Goal: Task Accomplishment & Management: Manage account settings

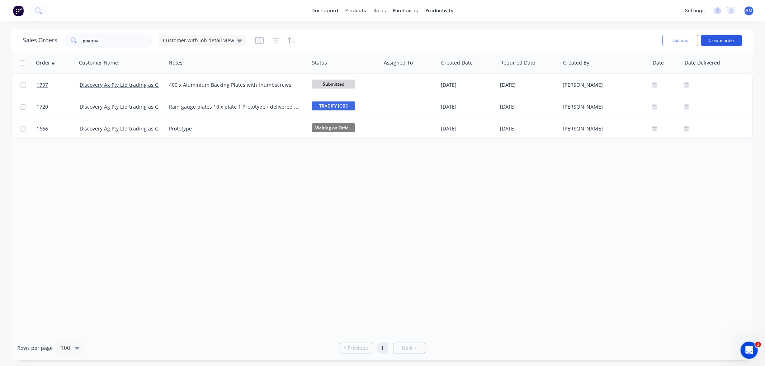
click at [728, 38] on button "Create order" at bounding box center [721, 40] width 41 height 11
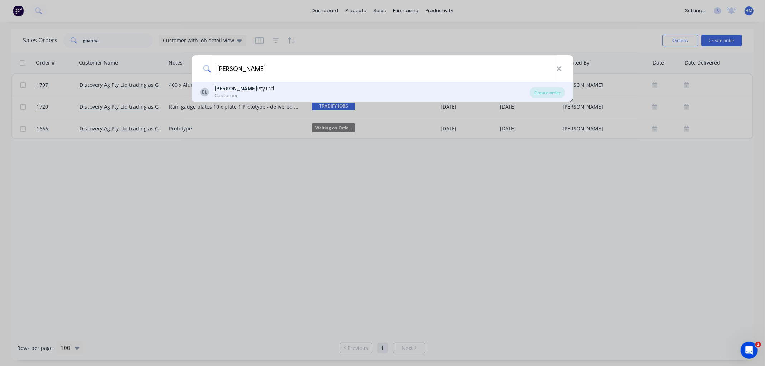
type input "blask"
click at [232, 94] on div "Customer" at bounding box center [244, 95] width 60 height 6
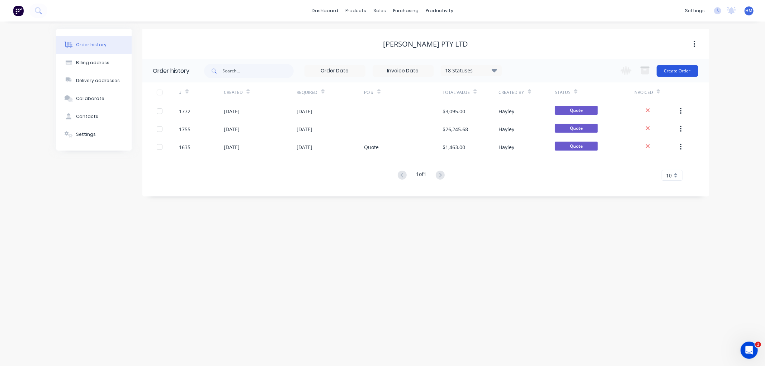
click at [687, 70] on button "Create Order" at bounding box center [677, 70] width 42 height 11
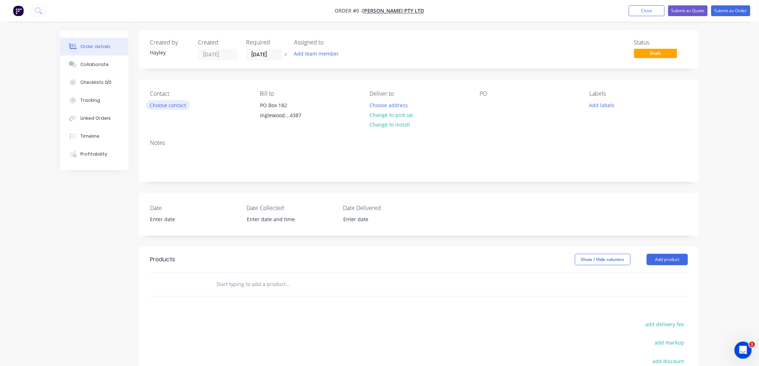
click at [156, 107] on button "Choose contact" at bounding box center [168, 105] width 44 height 10
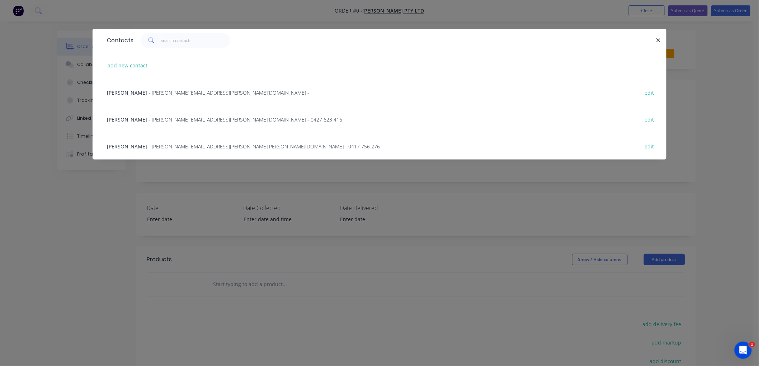
click at [156, 146] on span "- brad.kucks@blask.com.au - 0417 756 276" at bounding box center [263, 146] width 231 height 7
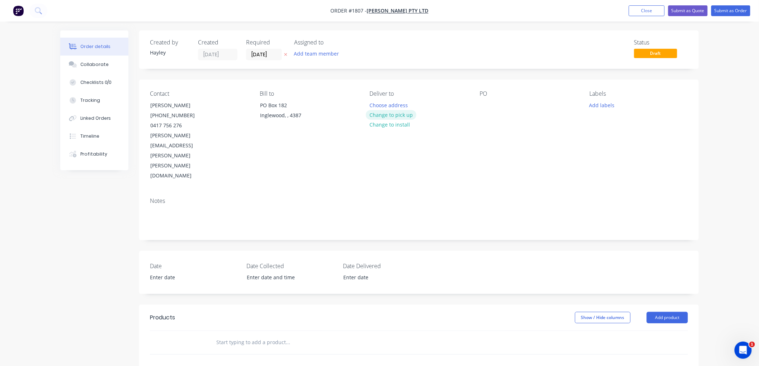
click at [399, 113] on button "Change to pick up" at bounding box center [391, 115] width 51 height 10
click at [486, 105] on div at bounding box center [484, 105] width 11 height 10
click at [273, 335] on input "text" at bounding box center [287, 342] width 143 height 14
type input "Train Gate Post Hinge Lug"
click at [301, 358] on button "Add Train Gate Post Hinge Lug to order" at bounding box center [326, 369] width 215 height 23
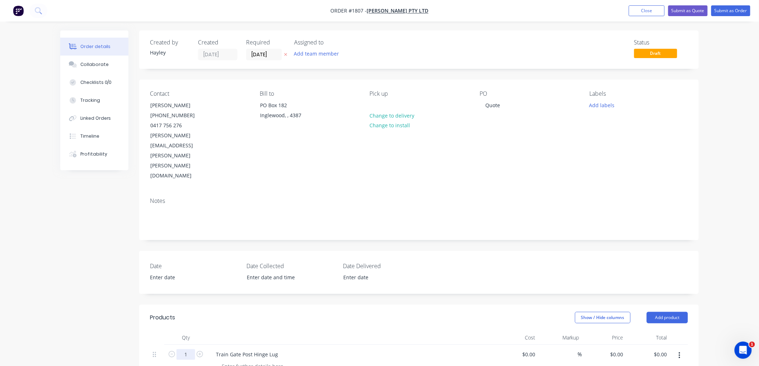
click at [189, 349] on input "1" at bounding box center [185, 354] width 19 height 11
type input "24"
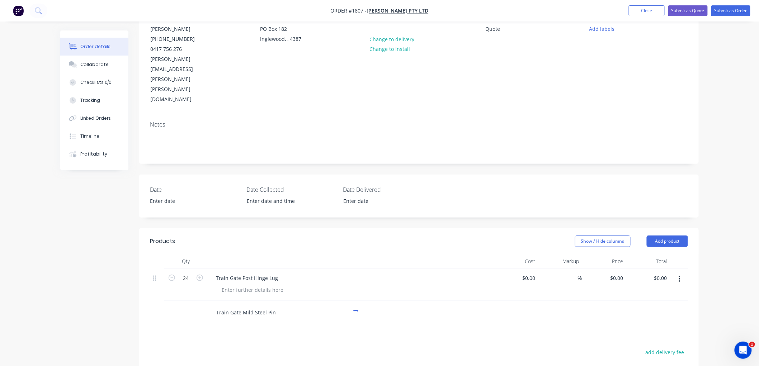
scroll to position [80, 0]
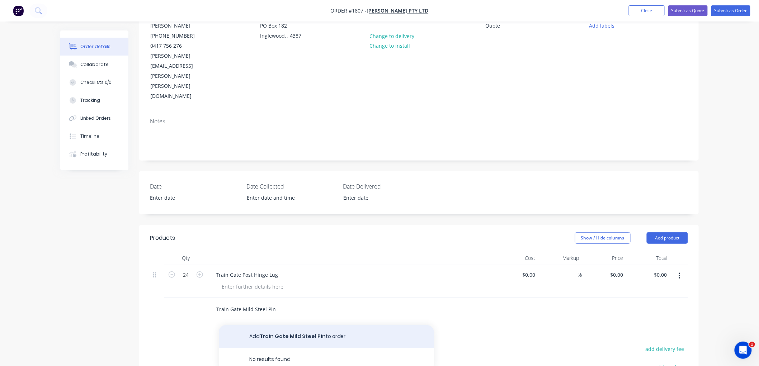
type input "Train Gate Mild Steel Pin"
click at [273, 325] on button "Add Train Gate Mild Steel Pin to order" at bounding box center [326, 336] width 215 height 23
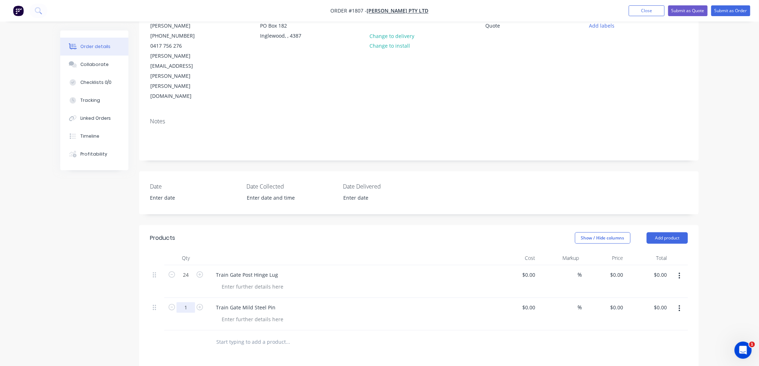
click at [190, 302] on input "1" at bounding box center [185, 307] width 19 height 11
type input "24"
click at [225, 314] on div at bounding box center [252, 319] width 73 height 10
click at [224, 335] on input "text" at bounding box center [287, 342] width 143 height 14
click at [637, 11] on button "Close" at bounding box center [646, 10] width 36 height 11
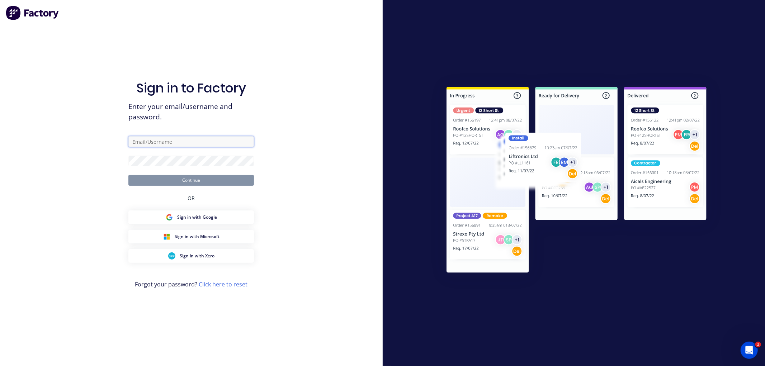
type input "hayley@gdiengineering.com.au"
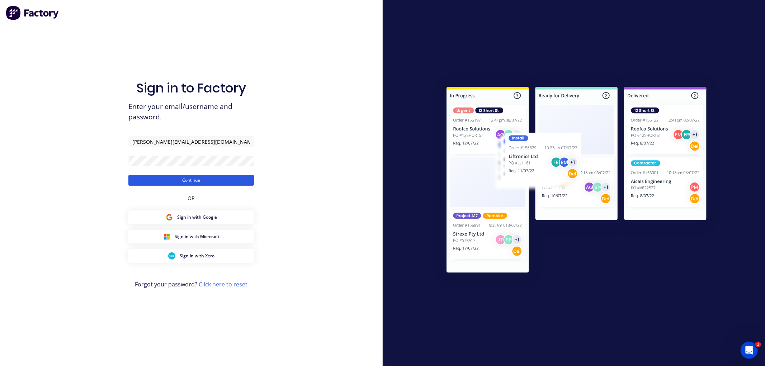
click at [188, 180] on button "Continue" at bounding box center [190, 180] width 125 height 11
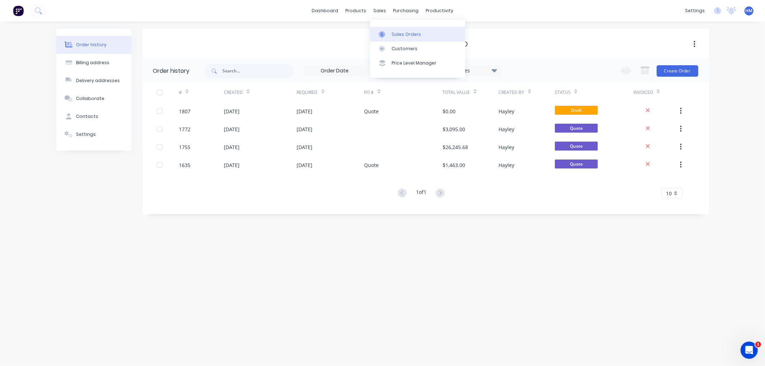
click at [404, 31] on div "Sales Orders" at bounding box center [405, 34] width 29 height 6
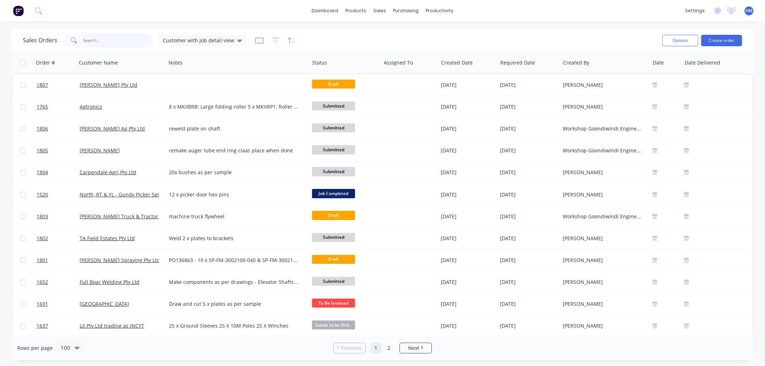
click at [99, 40] on input "text" at bounding box center [118, 40] width 70 height 14
type input "[PERSON_NAME]"
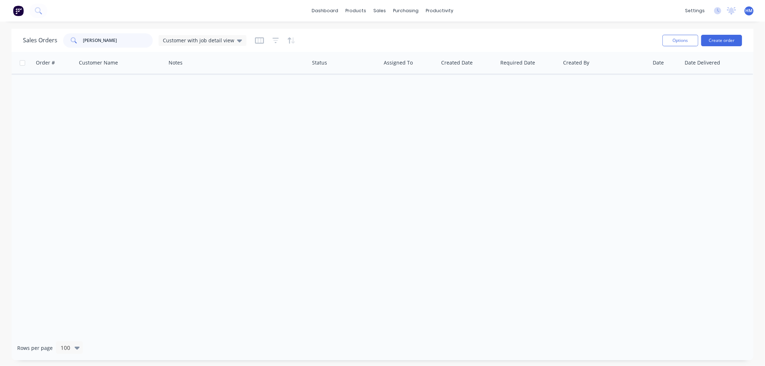
drag, startPoint x: 56, startPoint y: 36, endPoint x: -18, endPoint y: 34, distance: 73.5
click at [0, 34] on html "dashboard products sales purchasing productivity dashboard products Product Cat…" at bounding box center [382, 183] width 765 height 366
type input "="
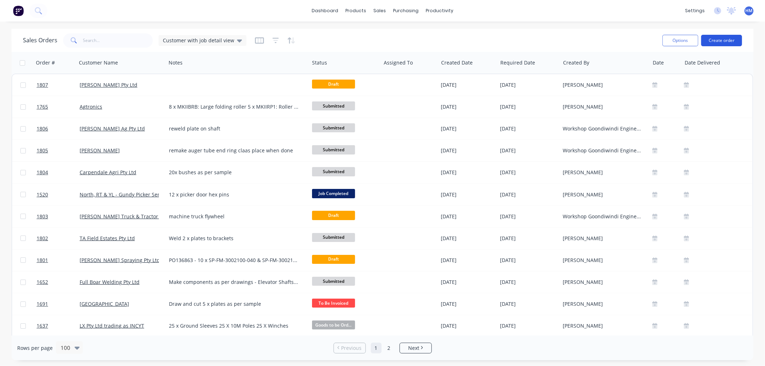
click at [724, 41] on button "Create order" at bounding box center [721, 40] width 41 height 11
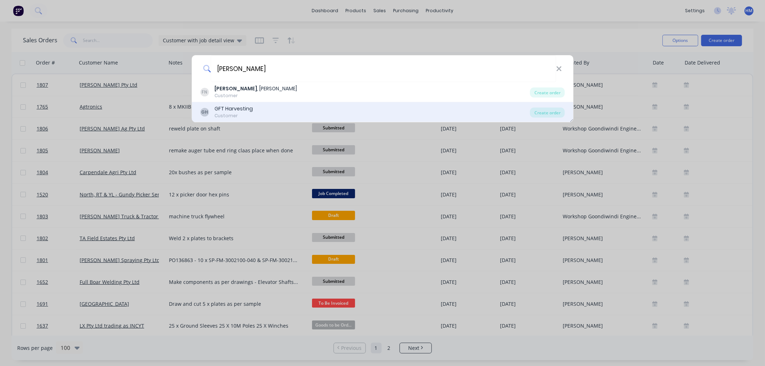
type input "[PERSON_NAME]"
click at [249, 108] on div "GFT Harvesting" at bounding box center [233, 109] width 38 height 8
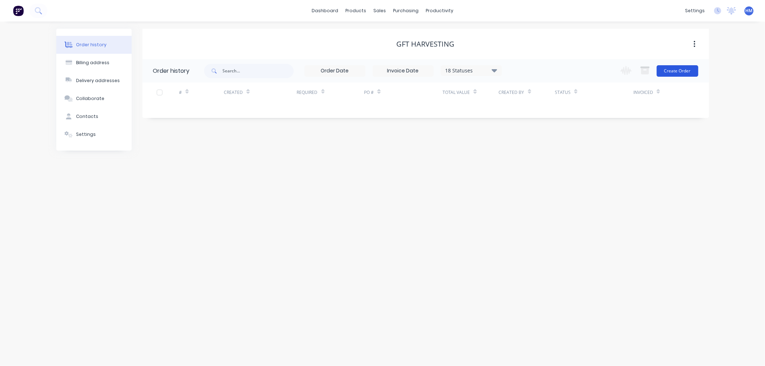
click at [673, 67] on button "Create Order" at bounding box center [677, 70] width 42 height 11
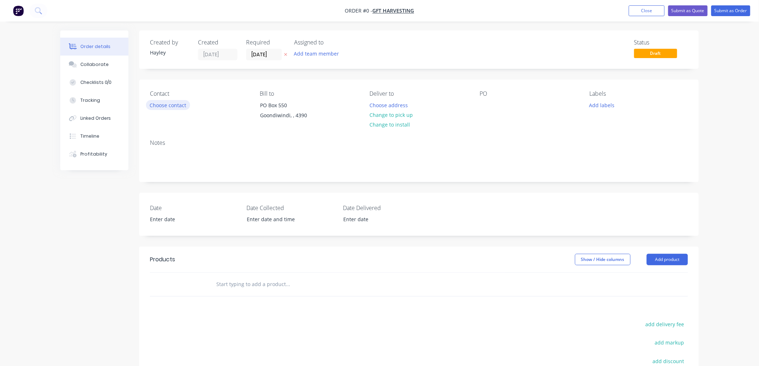
click at [166, 109] on button "Choose contact" at bounding box center [168, 105] width 44 height 10
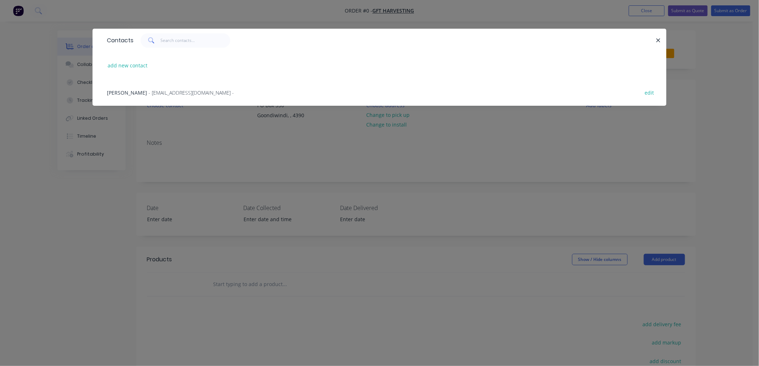
click at [148, 87] on div "[PERSON_NAME] - [EMAIL_ADDRESS][DOMAIN_NAME] - edit" at bounding box center [379, 92] width 552 height 27
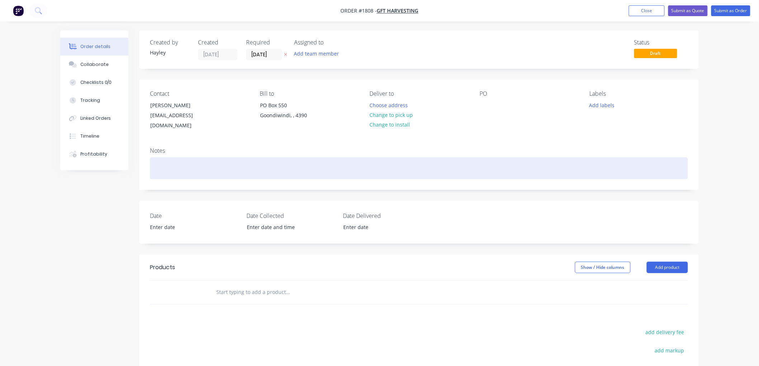
click at [186, 166] on div at bounding box center [419, 168] width 538 height 22
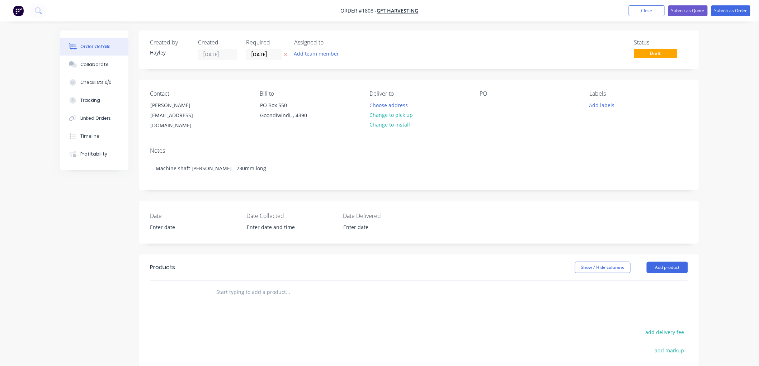
click at [256, 285] on input "text" at bounding box center [287, 292] width 143 height 14
click at [730, 13] on button "Submit as Order" at bounding box center [730, 10] width 39 height 11
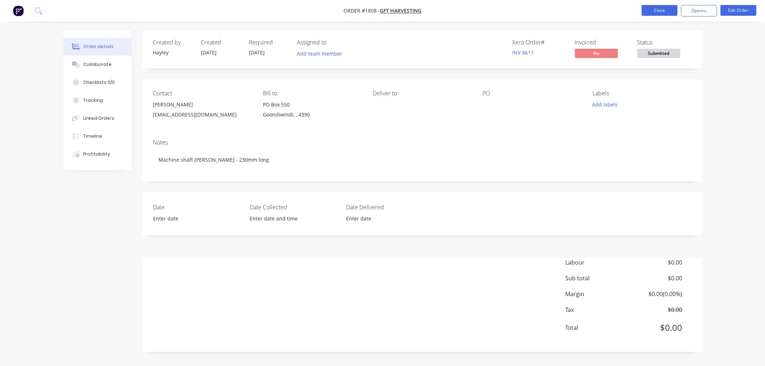
click at [658, 9] on button "Close" at bounding box center [659, 10] width 36 height 11
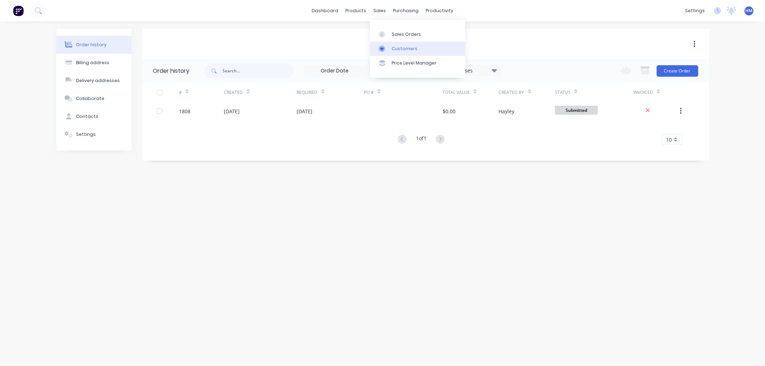
click at [415, 47] on link "Customers" at bounding box center [417, 49] width 95 height 14
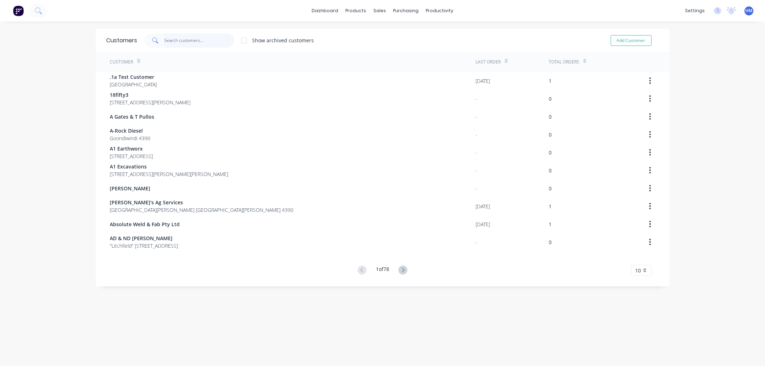
click at [169, 41] on input "text" at bounding box center [199, 40] width 70 height 14
click at [168, 39] on input "text" at bounding box center [199, 40] width 70 height 14
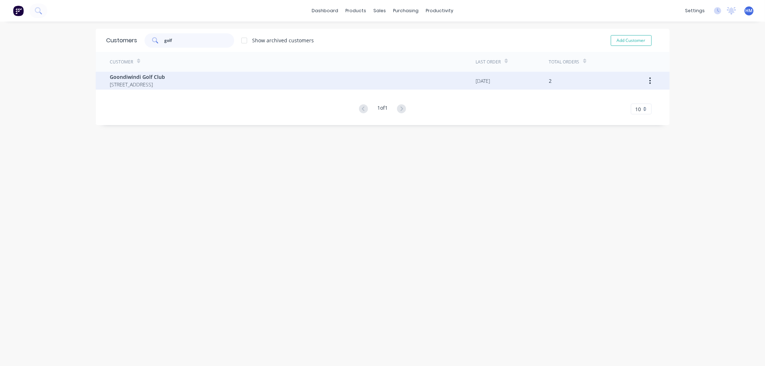
type input "golf"
click at [145, 75] on span "Goondiwindi Golf Club" at bounding box center [137, 77] width 55 height 8
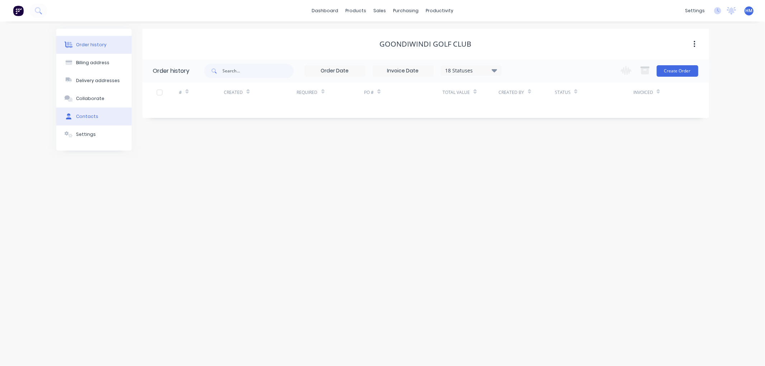
click at [91, 115] on div "Contacts" at bounding box center [87, 116] width 22 height 6
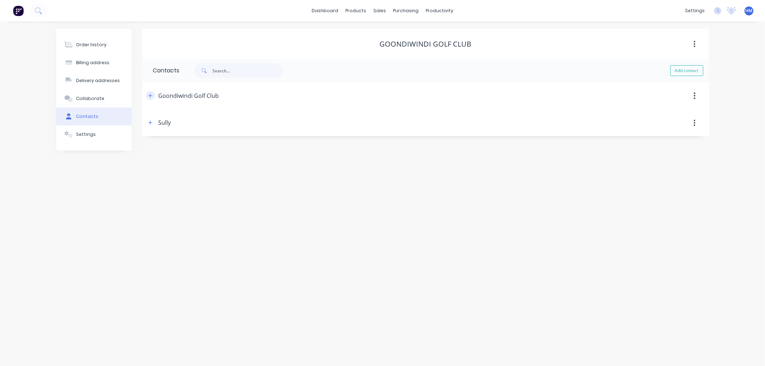
click at [150, 98] on icon "button" at bounding box center [150, 96] width 4 height 4
drag, startPoint x: 200, startPoint y: 152, endPoint x: 153, endPoint y: 151, distance: 46.6
click at [153, 151] on input "[EMAIL_ADDRESS][DOMAIN_NAME]" at bounding box center [211, 151] width 117 height 11
type input "[EMAIL_ADDRESS][DOMAIN_NAME]"
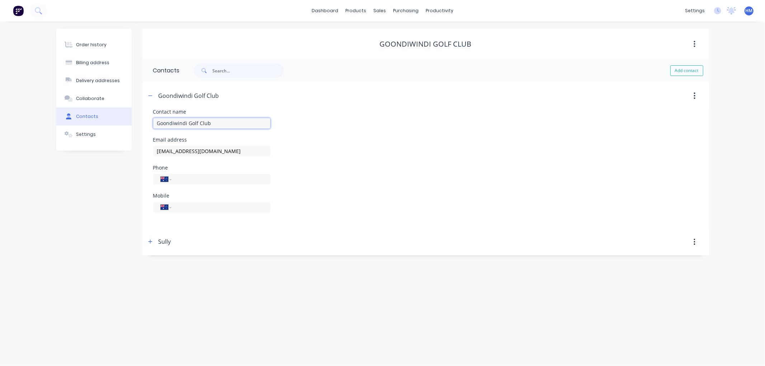
click at [219, 123] on input "Goondiwindi Golf Club" at bounding box center [211, 123] width 117 height 11
type input "Goondiwindi Golf Club - Finance"
click at [146, 94] on button "button" at bounding box center [150, 95] width 9 height 9
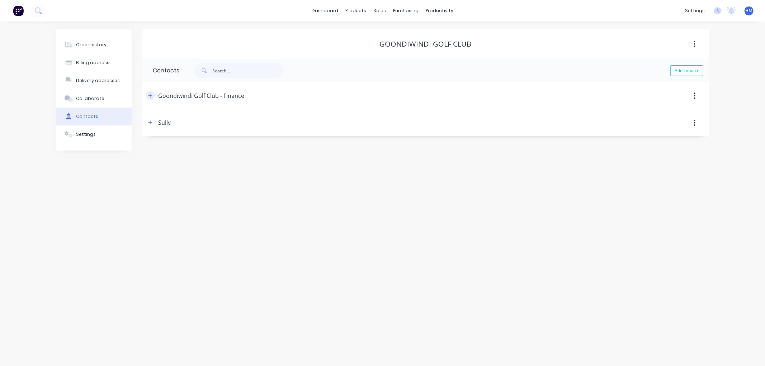
click at [146, 94] on button "button" at bounding box center [150, 95] width 9 height 9
drag, startPoint x: 686, startPoint y: 70, endPoint x: 453, endPoint y: 82, distance: 233.0
click at [685, 69] on button "Add contact" at bounding box center [686, 70] width 33 height 11
select select "AU"
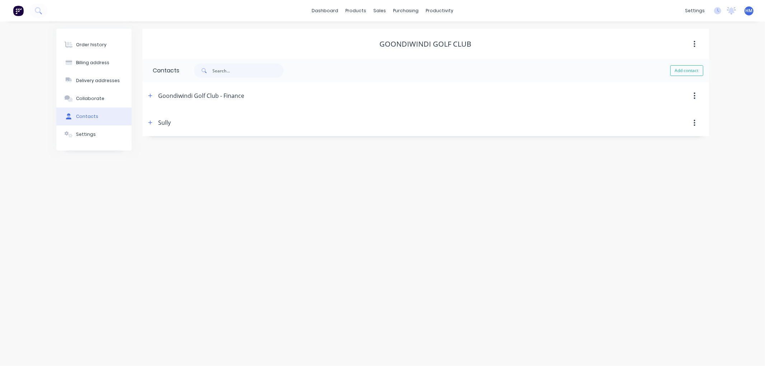
select select "AU"
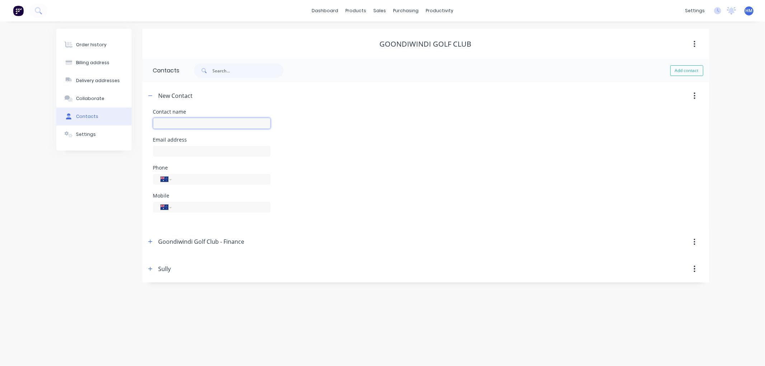
click at [187, 122] on input "text" at bounding box center [211, 123] width 117 height 11
type input "Goondiwindi Golf Club"
select select "AU"
click at [177, 148] on input "text" at bounding box center [211, 151] width 117 height 11
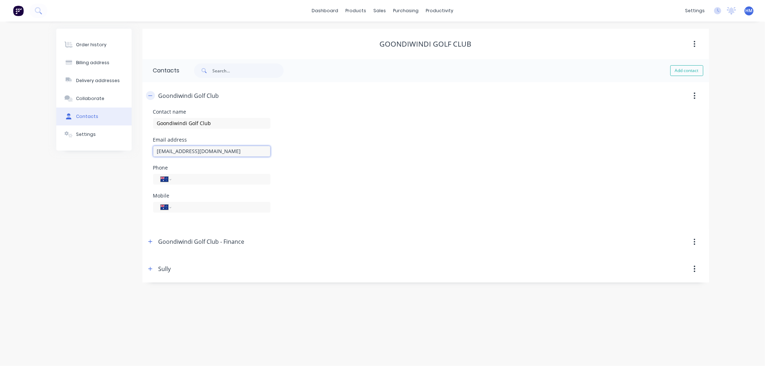
type input "[EMAIL_ADDRESS][DOMAIN_NAME]"
click at [150, 94] on icon "button" at bounding box center [150, 95] width 4 height 5
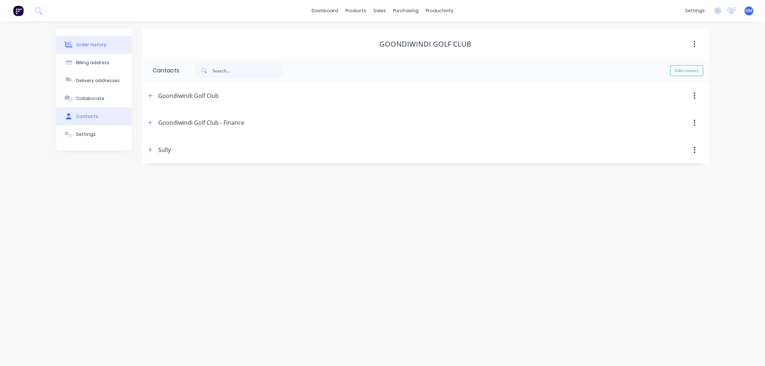
click at [94, 45] on div "Order history" at bounding box center [91, 45] width 30 height 6
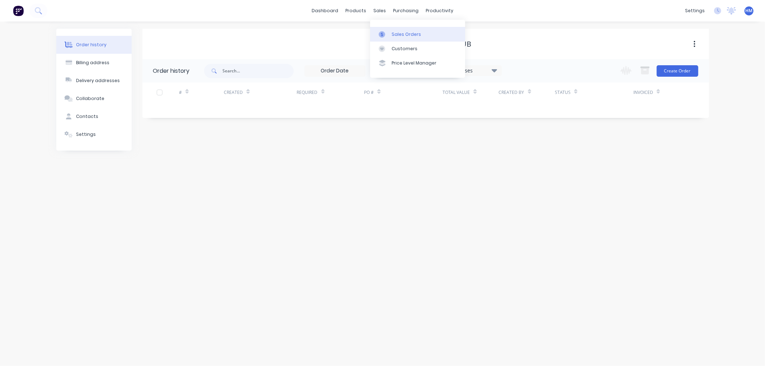
click at [399, 31] on div "Sales Orders" at bounding box center [405, 34] width 29 height 6
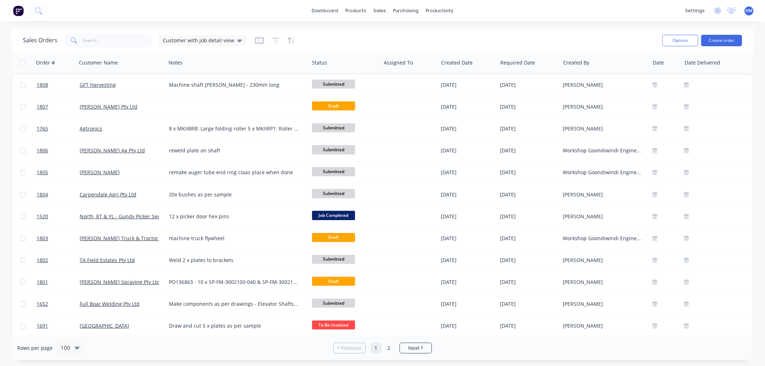
click at [76, 34] on span at bounding box center [73, 40] width 20 height 14
click at [92, 41] on input "text" at bounding box center [118, 40] width 70 height 14
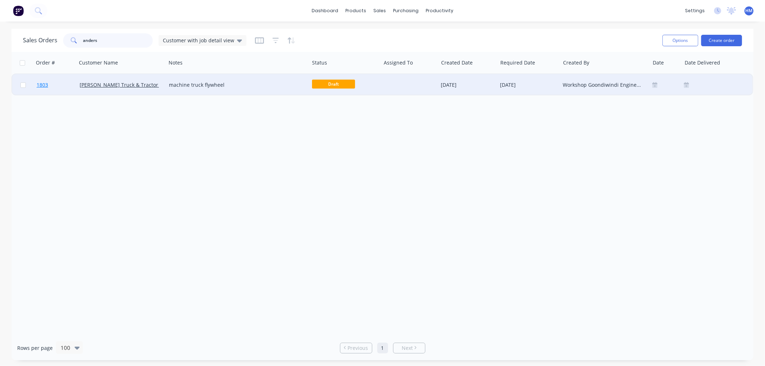
type input "anders"
click at [67, 85] on link "1803" at bounding box center [58, 85] width 43 height 22
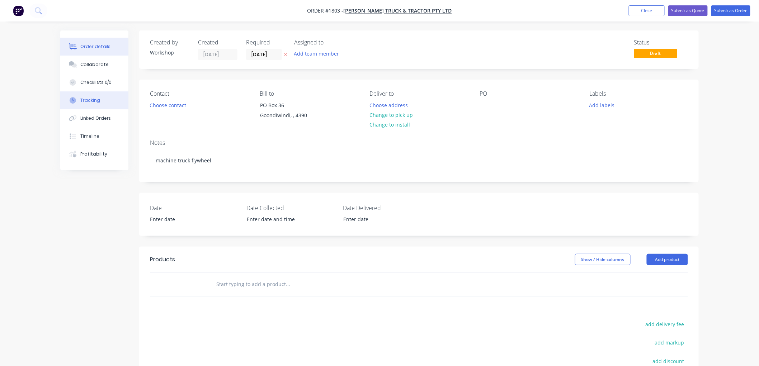
click at [98, 102] on div "Tracking" at bounding box center [90, 100] width 20 height 6
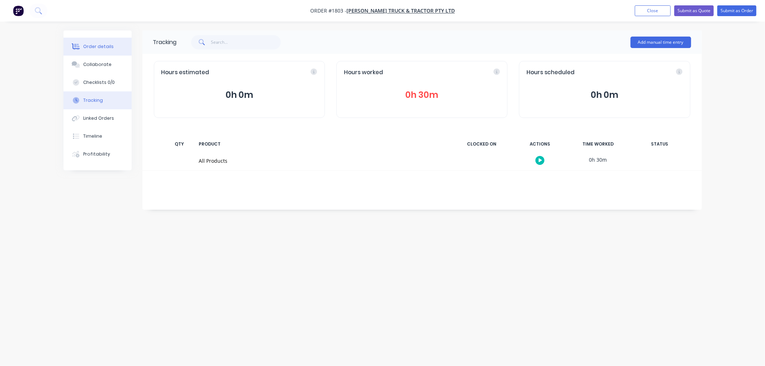
click at [99, 49] on div "Order details" at bounding box center [98, 46] width 30 height 6
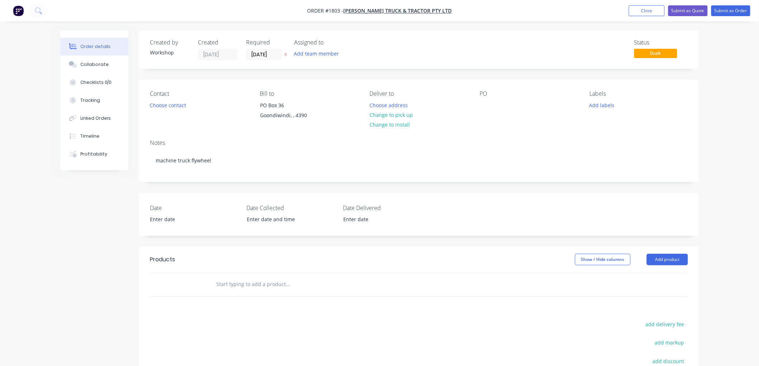
click at [228, 289] on input "text" at bounding box center [287, 284] width 143 height 14
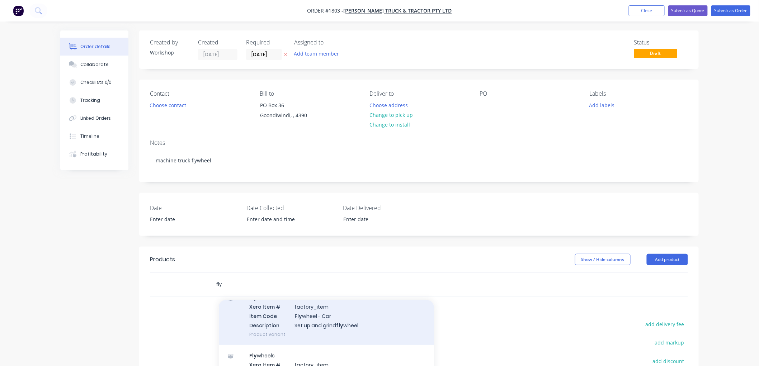
scroll to position [40, 0]
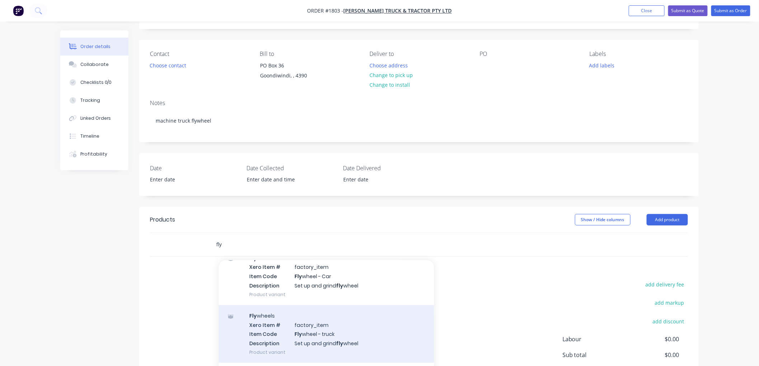
type input "fly"
click at [357, 335] on div "Fly wheels Xero Item # factory_item Item Code Fly wheel - truck Description Set…" at bounding box center [326, 334] width 215 height 58
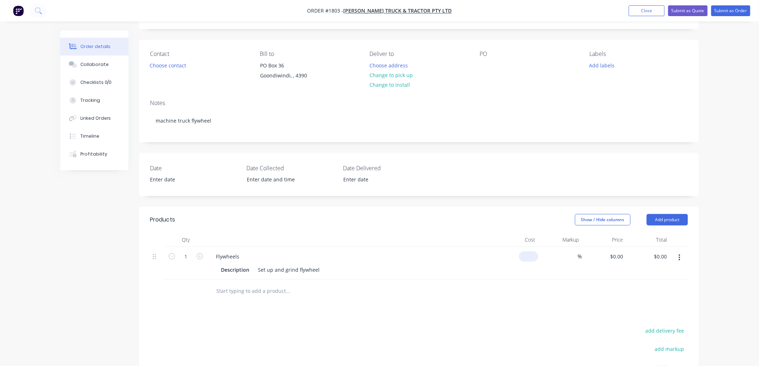
click at [531, 256] on input at bounding box center [530, 256] width 16 height 10
type input "$0.00"
type input "$110.00"
click at [239, 257] on div "Flywheels" at bounding box center [227, 256] width 35 height 10
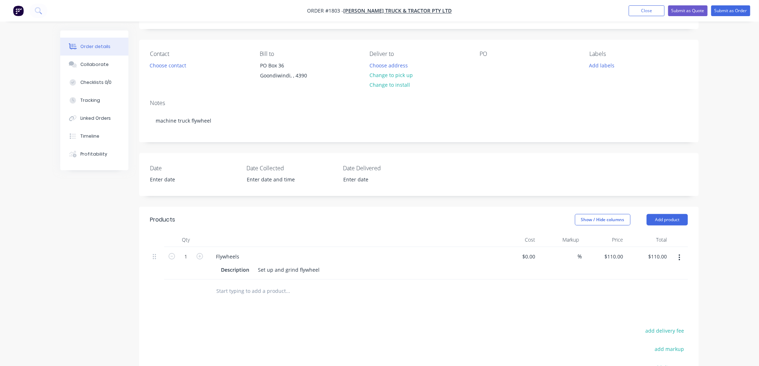
scroll to position [0, 0]
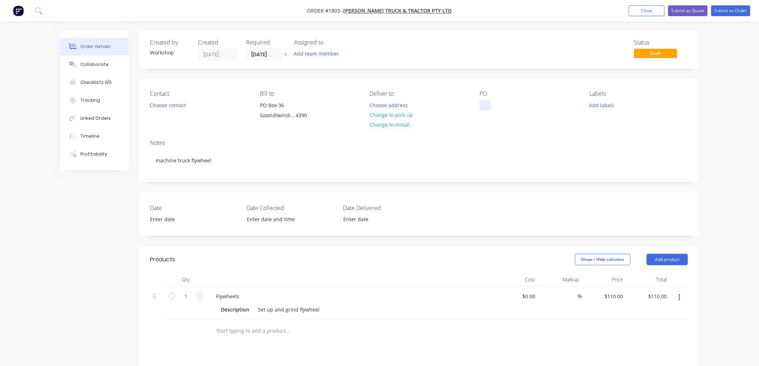
click at [481, 103] on div at bounding box center [484, 105] width 11 height 10
click at [426, 144] on div "Notes" at bounding box center [419, 142] width 538 height 7
drag, startPoint x: 91, startPoint y: 64, endPoint x: 27, endPoint y: 71, distance: 64.2
click at [90, 64] on div "Collaborate" at bounding box center [94, 64] width 28 height 6
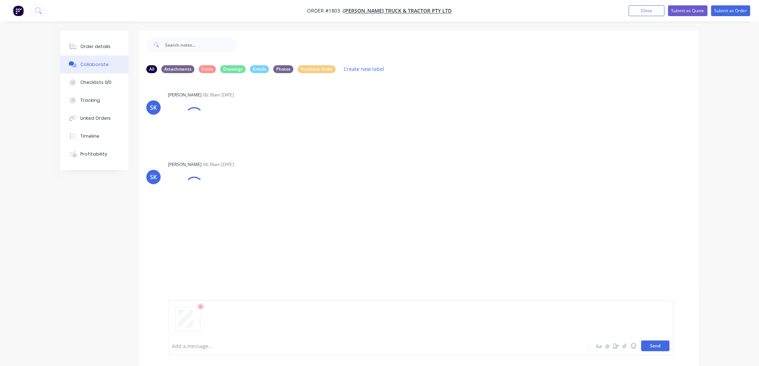
click at [661, 347] on button "Send" at bounding box center [655, 346] width 28 height 11
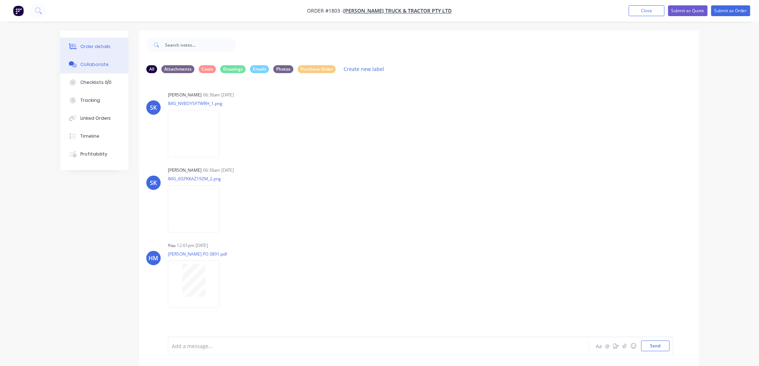
click at [86, 48] on div "Order details" at bounding box center [95, 46] width 30 height 6
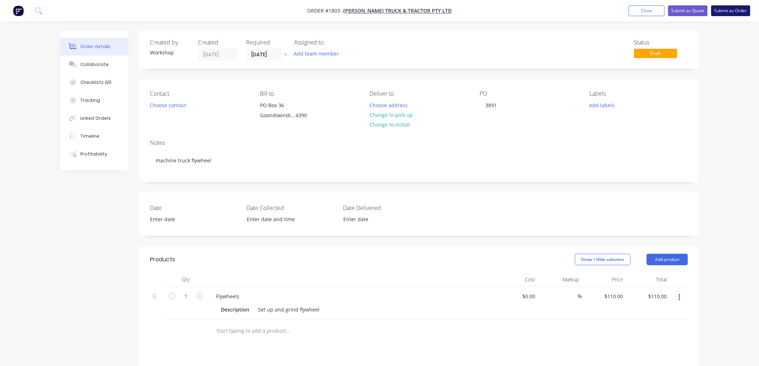
click at [726, 11] on button "Submit as Order" at bounding box center [730, 10] width 39 height 11
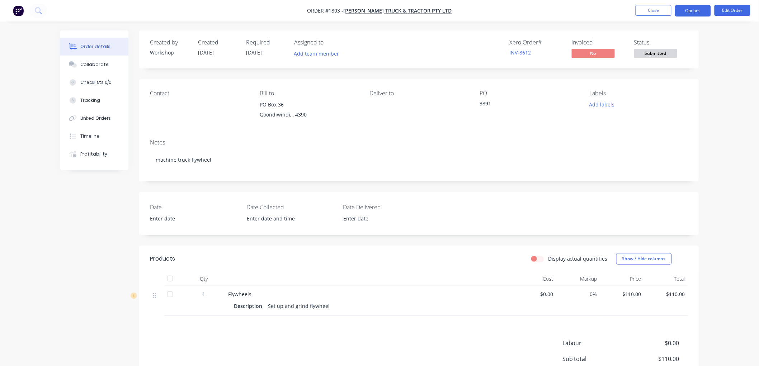
click at [680, 12] on button "Options" at bounding box center [693, 10] width 36 height 11
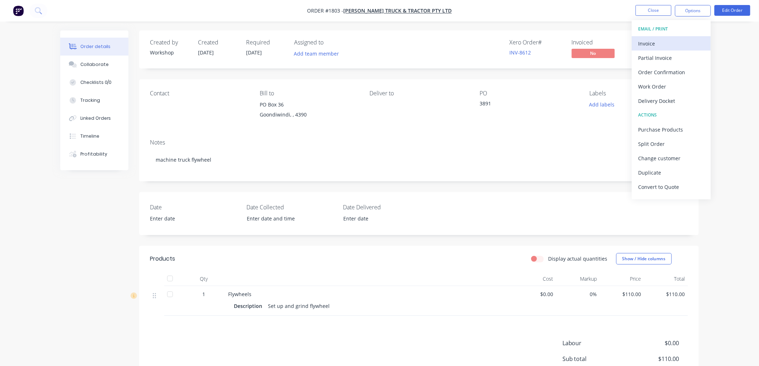
click at [659, 44] on div "Invoice" at bounding box center [671, 43] width 66 height 10
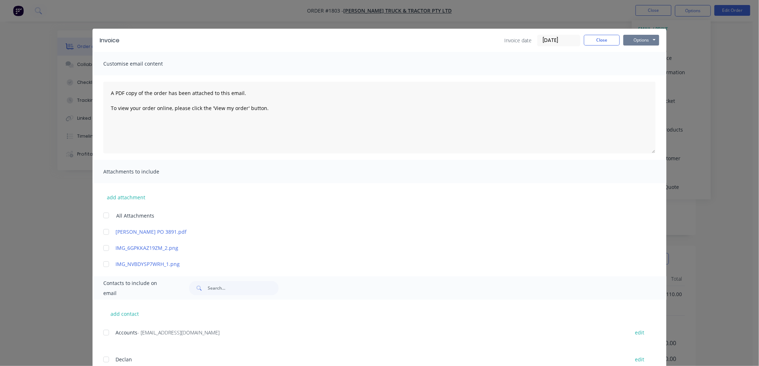
click at [636, 41] on button "Options" at bounding box center [641, 40] width 36 height 11
click at [644, 53] on button "Preview" at bounding box center [646, 53] width 46 height 12
click at [103, 334] on div at bounding box center [106, 332] width 14 height 14
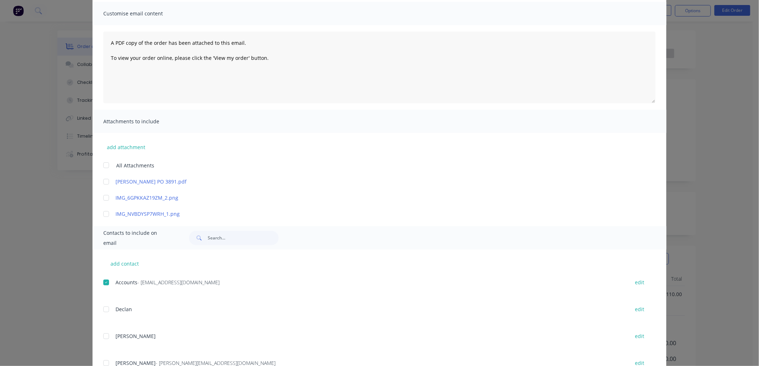
scroll to position [106, 0]
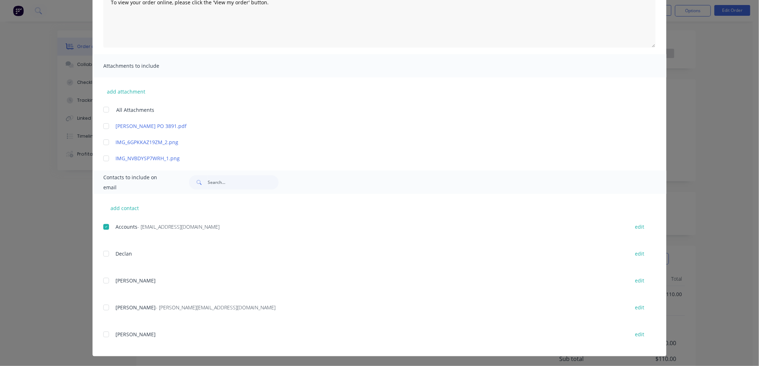
click at [102, 309] on div at bounding box center [106, 307] width 14 height 14
drag, startPoint x: 102, startPoint y: 126, endPoint x: 117, endPoint y: 118, distance: 16.8
click at [105, 124] on div at bounding box center [106, 126] width 14 height 14
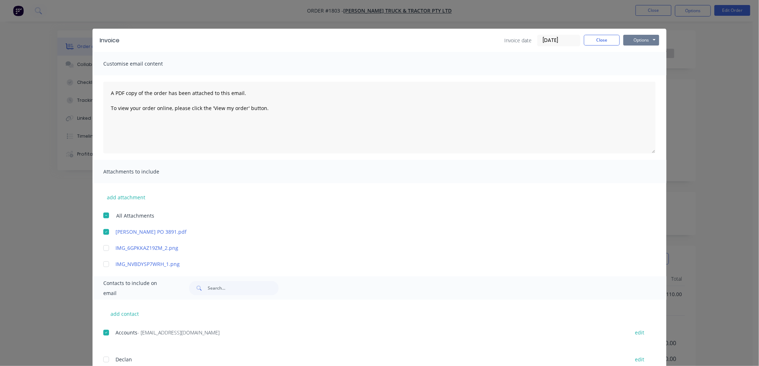
click at [646, 37] on button "Options" at bounding box center [641, 40] width 36 height 11
click at [646, 73] on button "Email" at bounding box center [646, 77] width 46 height 12
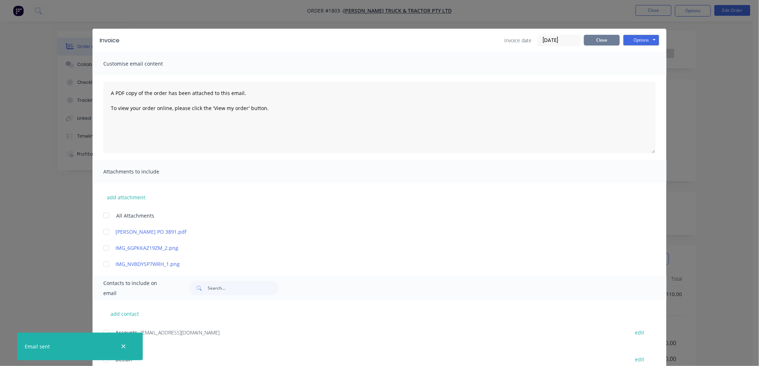
click at [607, 37] on button "Close" at bounding box center [602, 40] width 36 height 11
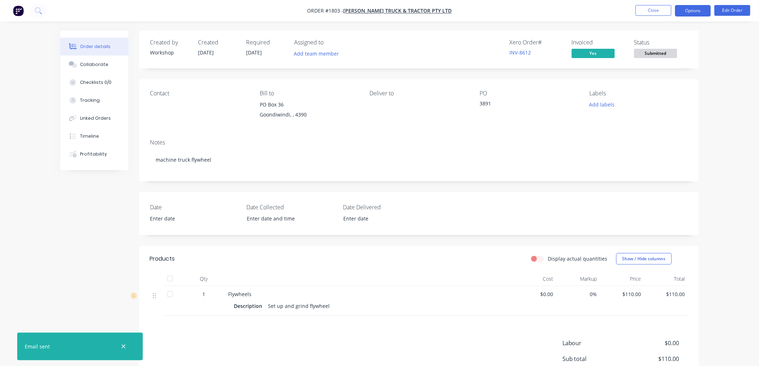
click at [679, 13] on button "Options" at bounding box center [693, 10] width 36 height 11
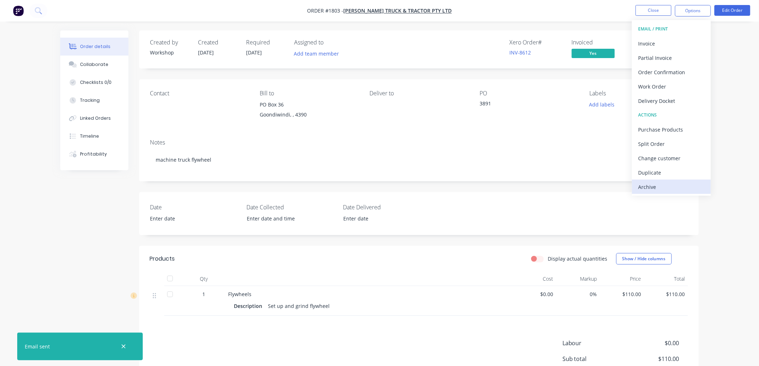
click at [658, 185] on div "Archive" at bounding box center [671, 187] width 66 height 10
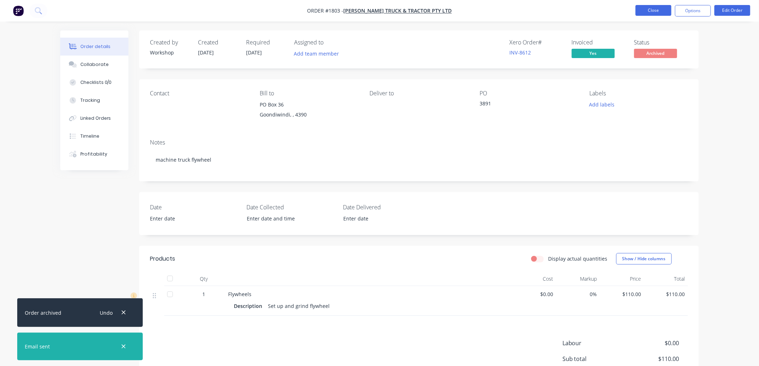
click at [651, 10] on button "Close" at bounding box center [653, 10] width 36 height 11
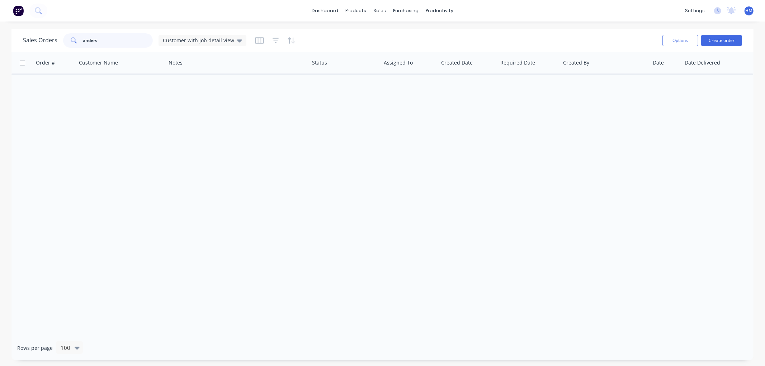
drag, startPoint x: 0, startPoint y: 41, endPoint x: -27, endPoint y: 41, distance: 27.2
click at [0, 41] on html "dashboard products sales purchasing productivity dashboard products Product Cat…" at bounding box center [382, 183] width 765 height 366
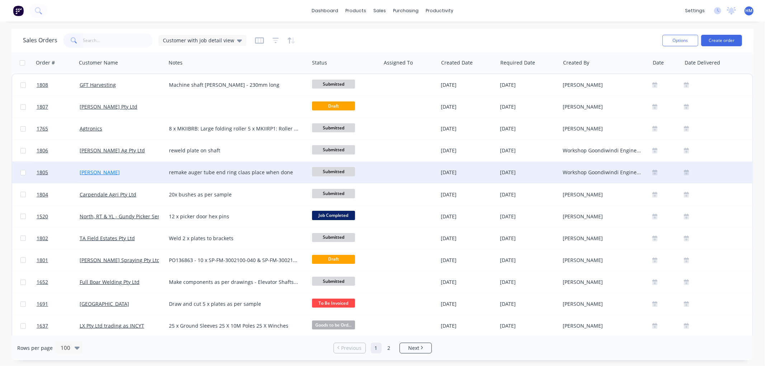
click at [104, 169] on link "[PERSON_NAME]" at bounding box center [100, 172] width 40 height 7
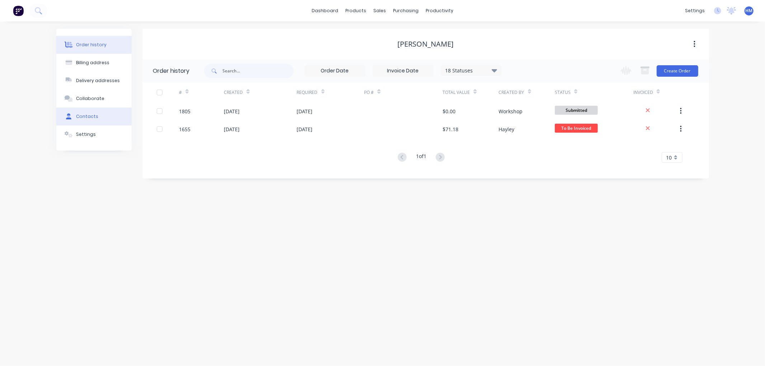
click at [95, 117] on div "Contacts" at bounding box center [87, 116] width 22 height 6
select select "AU"
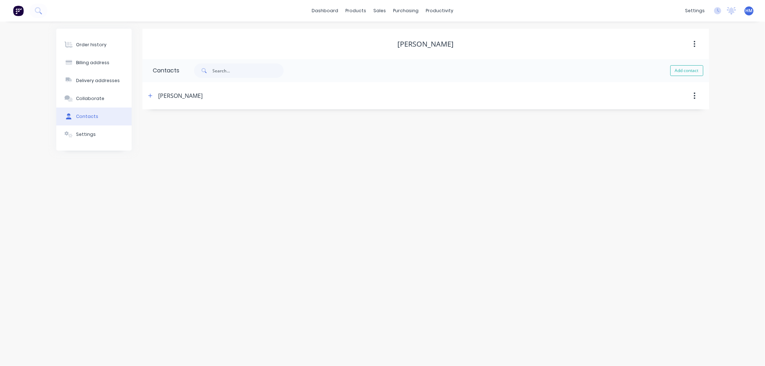
click at [161, 92] on div "[PERSON_NAME]" at bounding box center [180, 95] width 44 height 9
click at [150, 94] on icon "button" at bounding box center [150, 96] width 4 height 4
click at [192, 153] on input "text" at bounding box center [211, 151] width 117 height 11
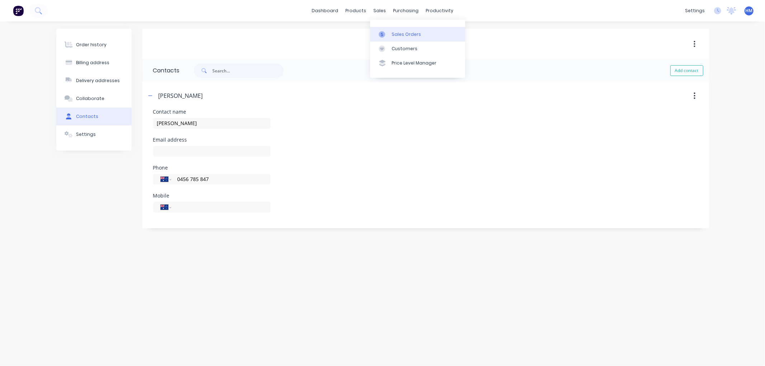
click at [394, 34] on div "Sales Orders" at bounding box center [405, 34] width 29 height 6
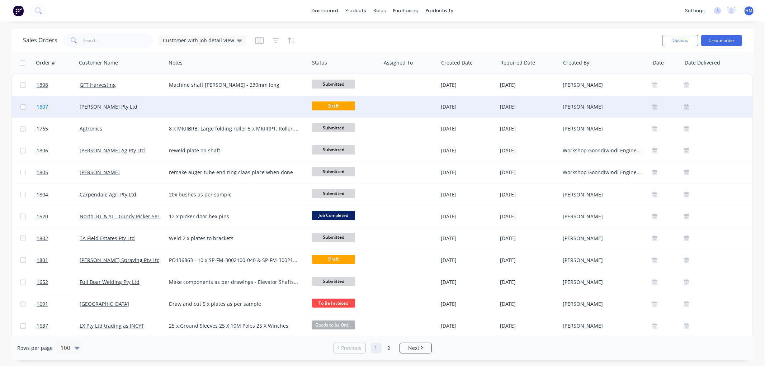
click at [59, 105] on link "1807" at bounding box center [58, 107] width 43 height 22
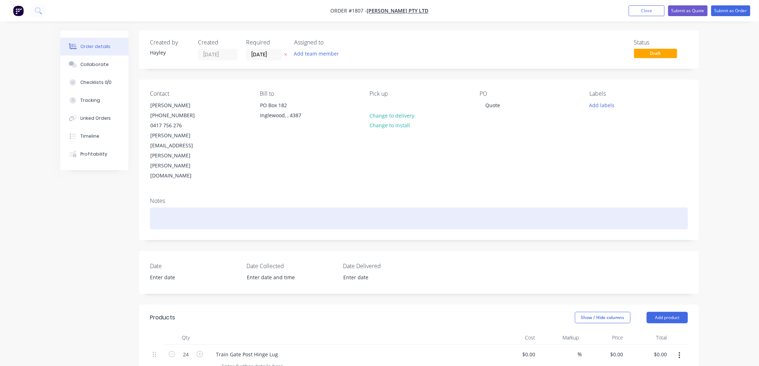
click at [176, 208] on div at bounding box center [419, 219] width 538 height 22
paste div
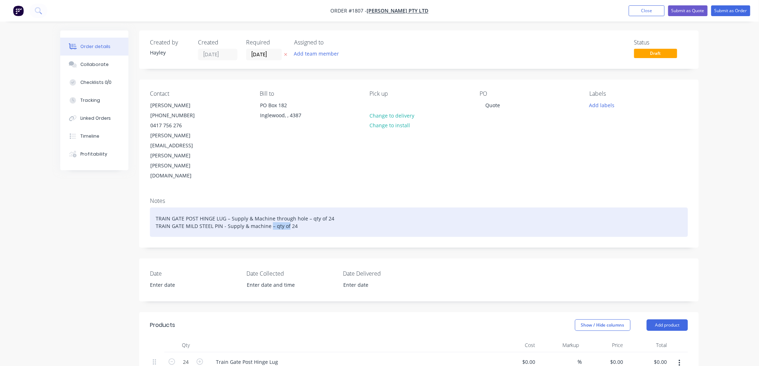
drag, startPoint x: 287, startPoint y: 185, endPoint x: 270, endPoint y: 184, distance: 16.9
click at [270, 208] on div "TRAIN GATE POST HINGE LUG – Supply & Machine through hole – qty of 24 TRAIN GAT…" at bounding box center [419, 222] width 538 height 29
drag, startPoint x: 319, startPoint y: 178, endPoint x: 304, endPoint y: 179, distance: 15.4
click at [304, 208] on div "TRAIN GATE POST HINGE LUG – Supply & Machine through hole – qty of 24 TRAIN GAT…" at bounding box center [419, 222] width 538 height 29
click at [346, 208] on div "TRAIN GATE POST HINGE LUG – Supply & Machine through hole x 24 TRAIN GATE MILD …" at bounding box center [419, 222] width 538 height 29
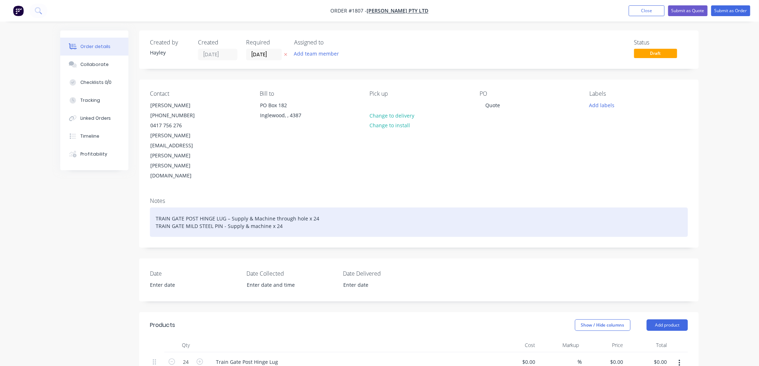
click at [257, 208] on div "TRAIN GATE POST HINGE LUG – Supply & Machine through hole x 24 TRAIN GATE MILD …" at bounding box center [419, 222] width 538 height 29
click at [312, 208] on div "TRAIN GATE POST HINGE LUG – Supply & machine through hole x 24 TRAIN GATE MILD …" at bounding box center [419, 222] width 538 height 29
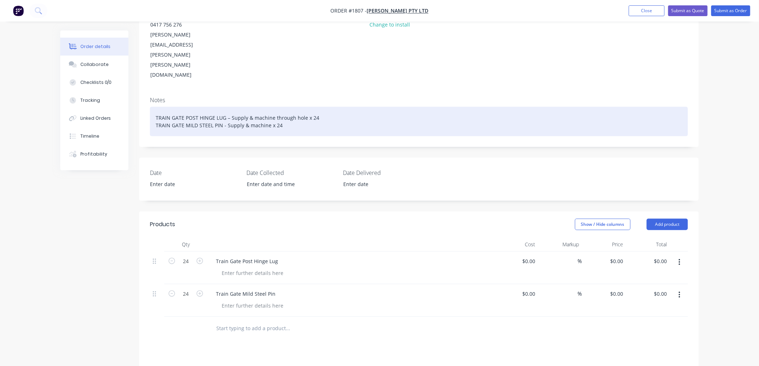
scroll to position [119, 0]
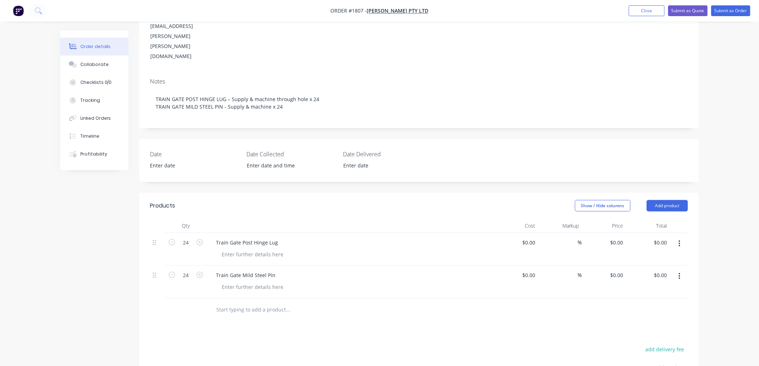
click at [249, 303] on input "text" at bounding box center [287, 310] width 143 height 14
drag, startPoint x: 473, startPoint y: 320, endPoint x: 405, endPoint y: 282, distance: 77.7
click at [454, 300] on div "Products Show / Hide columns Add product Qty Cost Markup Price Total 24 Train G…" at bounding box center [418, 343] width 559 height 301
drag, startPoint x: 337, startPoint y: 278, endPoint x: 353, endPoint y: 270, distance: 18.3
click at [339, 298] on div at bounding box center [336, 309] width 258 height 23
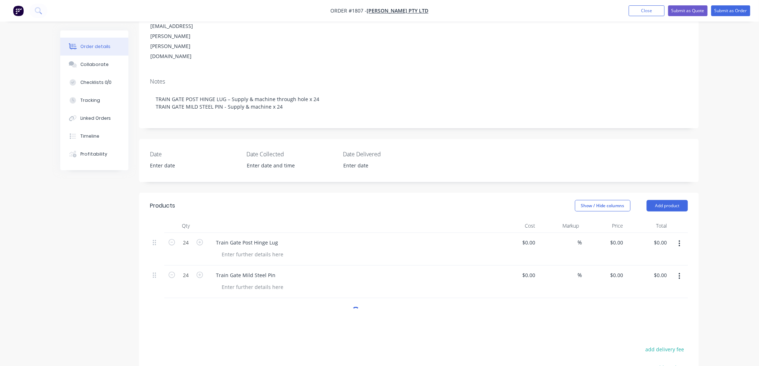
click at [354, 305] on div at bounding box center [356, 310] width 10 height 10
click at [241, 249] on div at bounding box center [252, 254] width 73 height 10
click at [332, 303] on input "text" at bounding box center [287, 310] width 143 height 14
click at [694, 9] on button "Submit as Quote" at bounding box center [687, 10] width 39 height 11
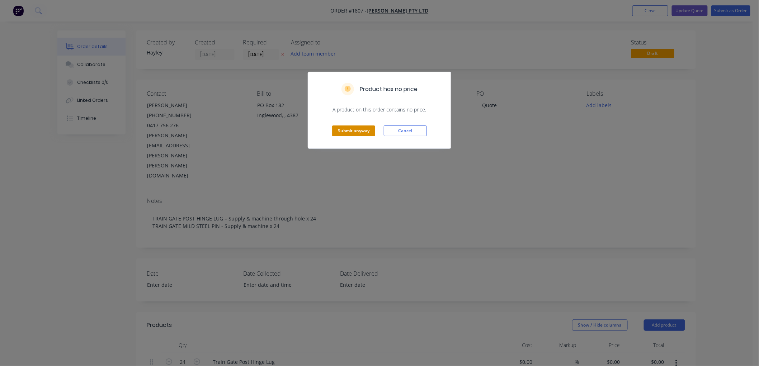
click at [349, 130] on button "Submit anyway" at bounding box center [353, 130] width 43 height 11
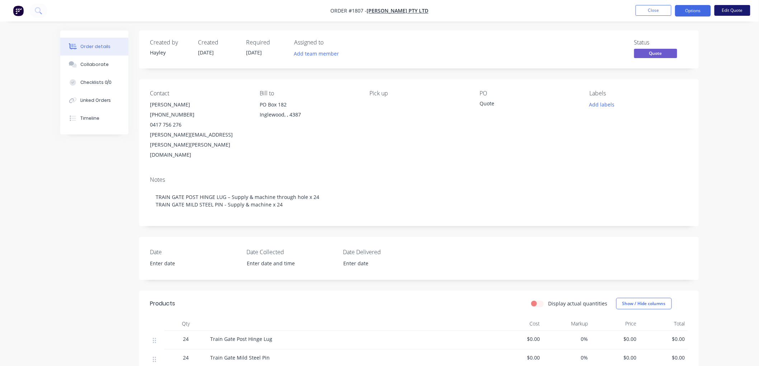
click at [728, 14] on button "Edit Quote" at bounding box center [732, 10] width 36 height 11
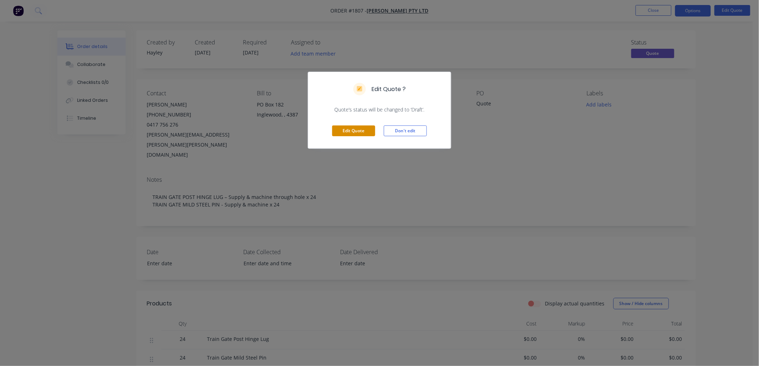
click at [353, 127] on button "Edit Quote" at bounding box center [353, 130] width 43 height 11
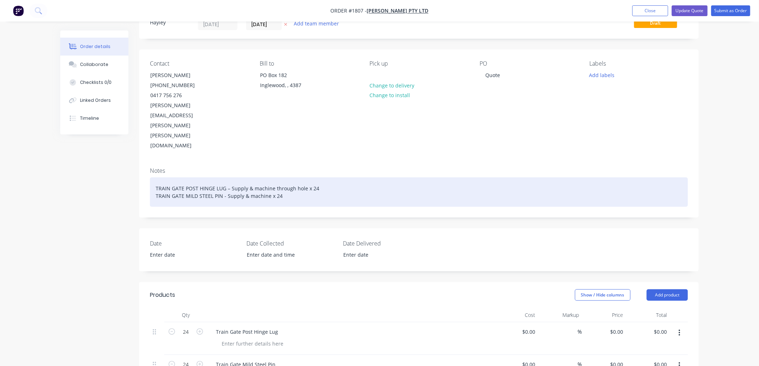
scroll to position [119, 0]
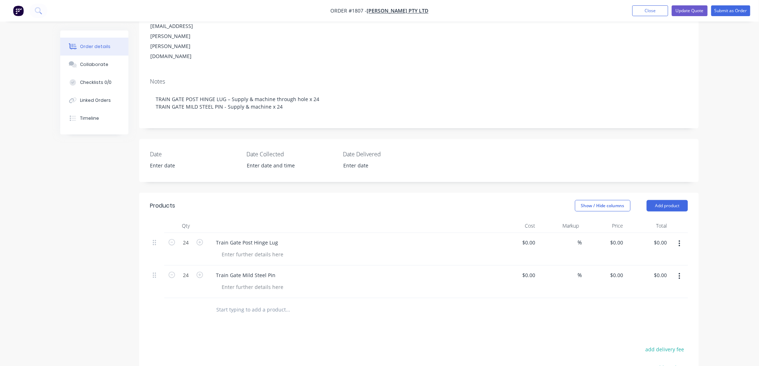
drag, startPoint x: 239, startPoint y: 262, endPoint x: 238, endPoint y: 270, distance: 8.3
click at [239, 303] on input "text" at bounding box center [287, 310] width 143 height 14
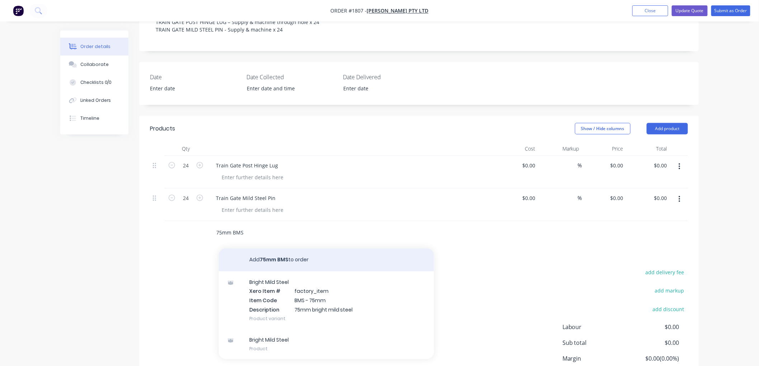
scroll to position [199, 0]
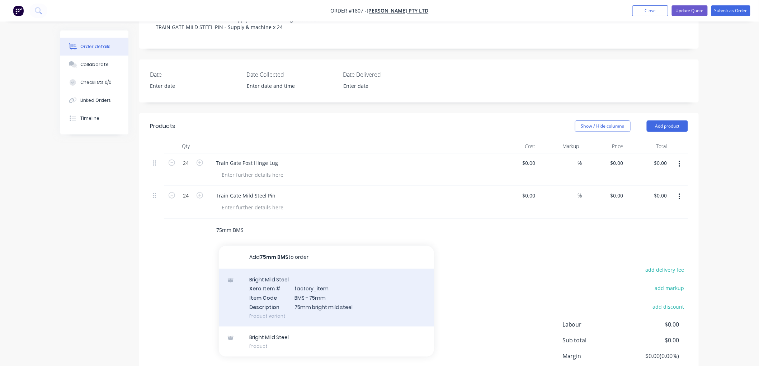
type input "75mm BMS"
click at [339, 269] on div "Bright Mild Steel Xero Item # factory_item Item Code BMS - 75mm Description 75m…" at bounding box center [326, 298] width 215 height 58
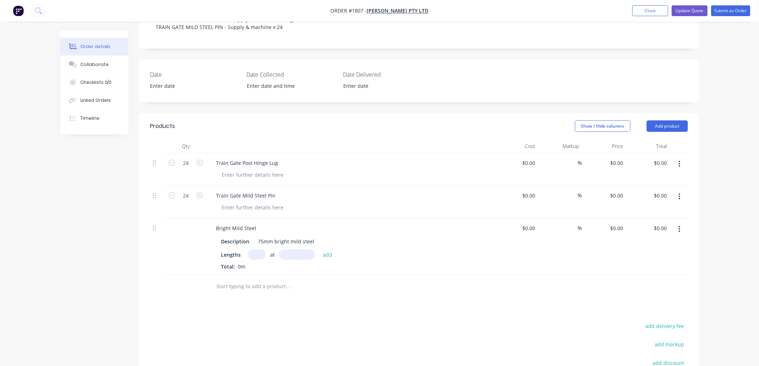
click at [260, 250] on input "text" at bounding box center [257, 255] width 18 height 10
type input "2"
type input "1"
type input "275"
click at [319, 250] on button "add" at bounding box center [327, 255] width 17 height 10
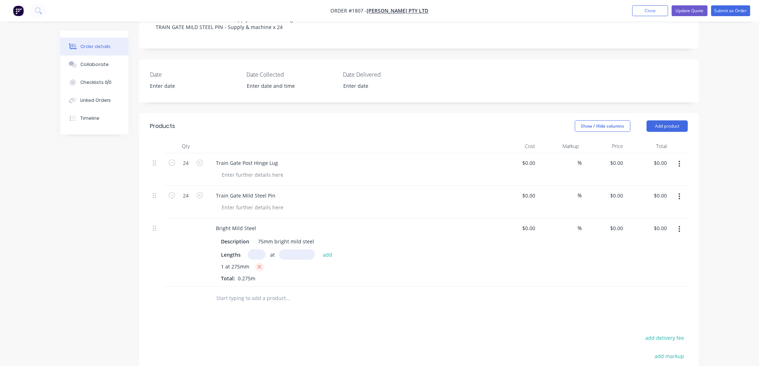
click at [260, 264] on icon "button" at bounding box center [259, 267] width 5 height 6
click at [260, 250] on input "text" at bounding box center [257, 255] width 18 height 10
type input "1"
type input "300"
click at [319, 250] on button "add" at bounding box center [327, 255] width 17 height 10
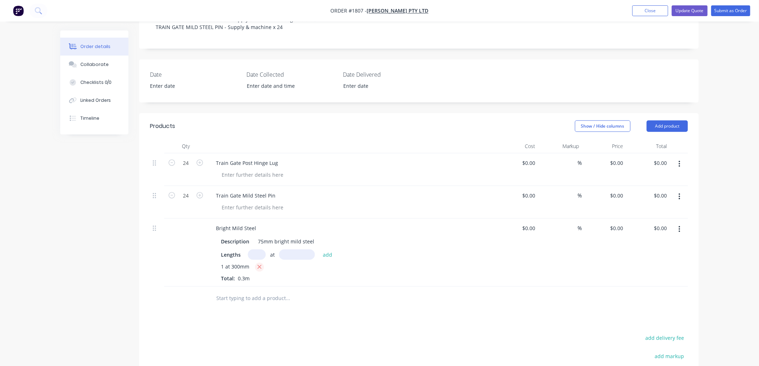
click at [258, 264] on icon "button" at bounding box center [259, 267] width 5 height 6
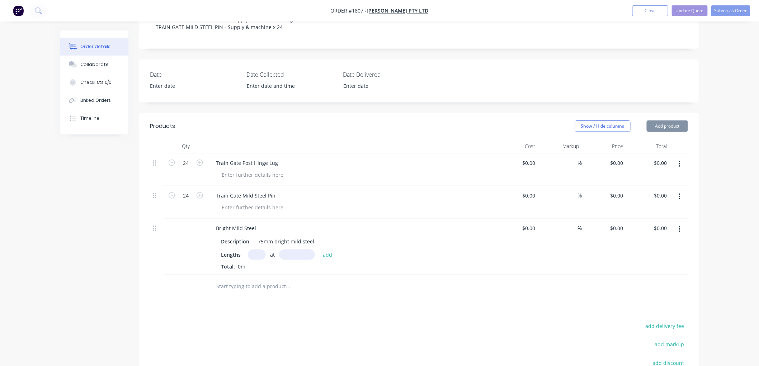
click at [254, 250] on input "text" at bounding box center [257, 255] width 18 height 10
type input "1"
type input "275"
click at [319, 250] on button "add" at bounding box center [327, 255] width 17 height 10
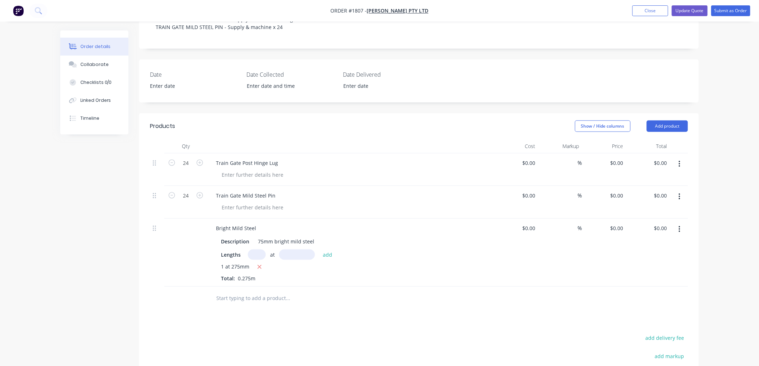
click at [241, 291] on input "text" at bounding box center [287, 298] width 143 height 14
click at [644, 12] on button "Close" at bounding box center [650, 10] width 36 height 11
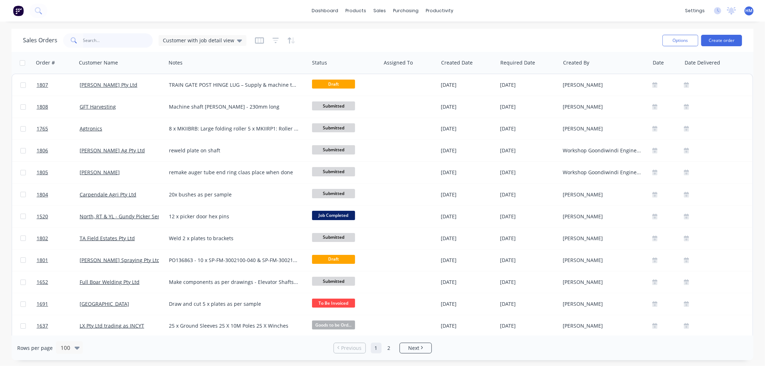
click at [106, 46] on input "text" at bounding box center [118, 40] width 70 height 14
type input "[PERSON_NAME]"
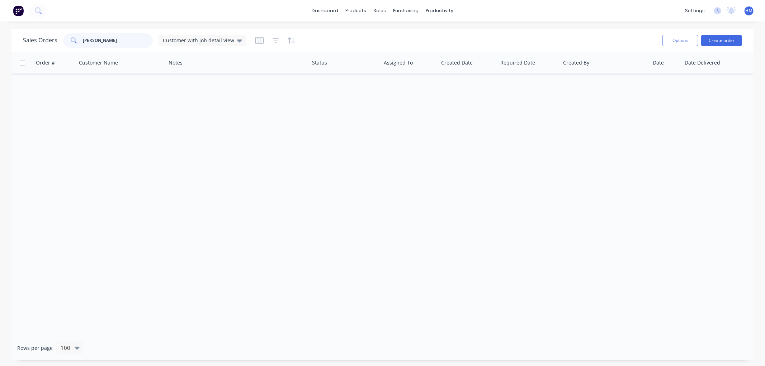
drag, startPoint x: 120, startPoint y: 43, endPoint x: 53, endPoint y: 43, distance: 66.7
click at [53, 43] on div "Sales Orders [PERSON_NAME] Customer with job detail view" at bounding box center [134, 40] width 223 height 14
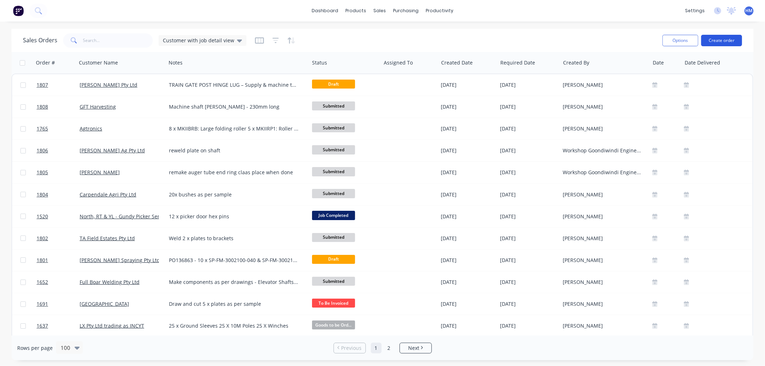
click at [730, 41] on button "Create order" at bounding box center [721, 40] width 41 height 11
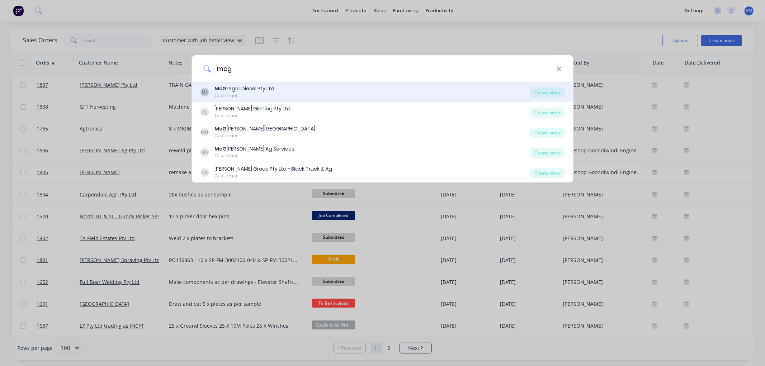
type input "mcg"
click at [264, 91] on div "McG regor Diesel Pty Ltd" at bounding box center [244, 89] width 60 height 8
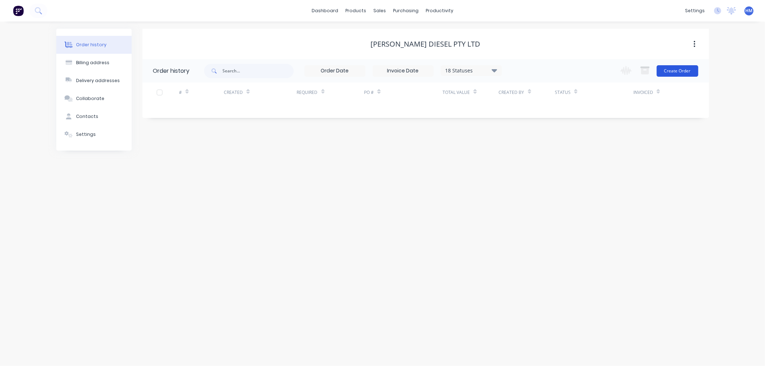
click at [685, 70] on button "Create Order" at bounding box center [677, 70] width 42 height 11
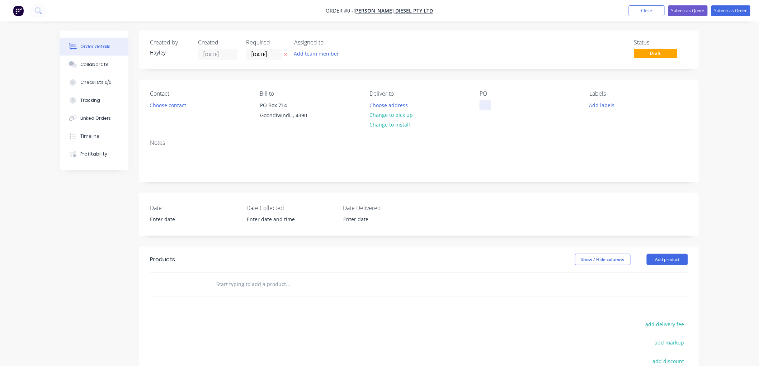
click at [481, 104] on div at bounding box center [484, 105] width 11 height 10
click at [245, 281] on div "Order details Collaborate Checklists 0/0 Tracking Linked Orders Timeline Profit…" at bounding box center [379, 254] width 652 height 449
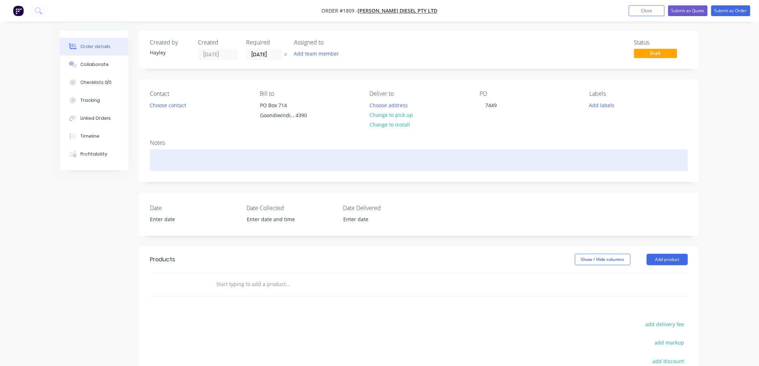
click at [166, 158] on div at bounding box center [419, 160] width 538 height 22
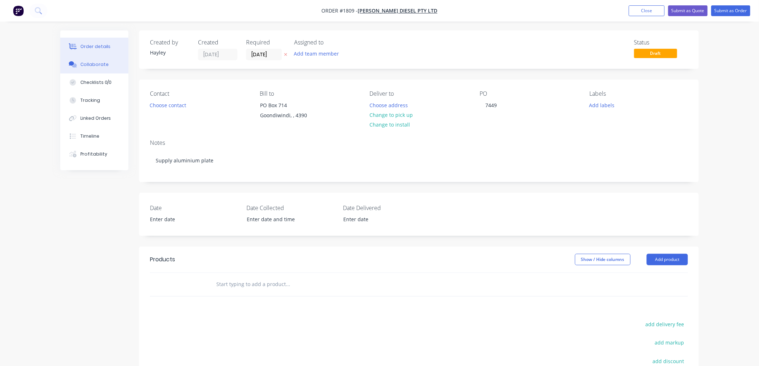
click at [96, 66] on div "Collaborate" at bounding box center [94, 64] width 28 height 6
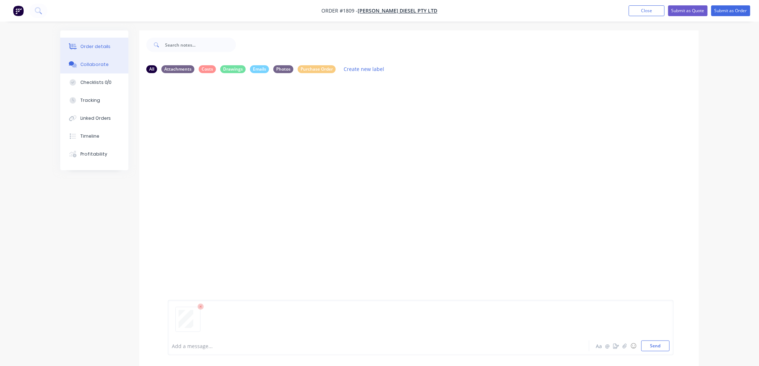
click at [95, 43] on div "Order details" at bounding box center [95, 46] width 30 height 6
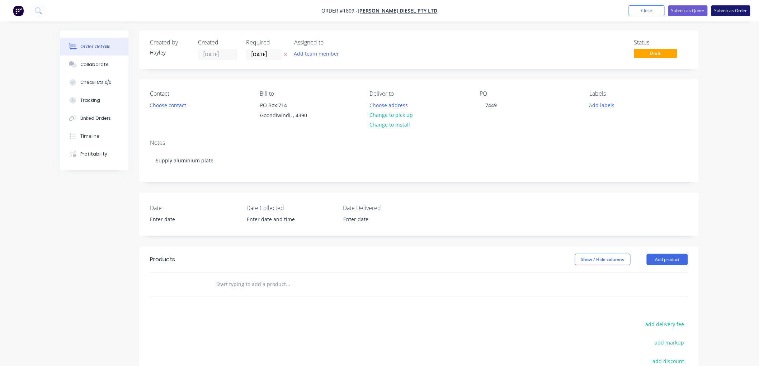
click at [741, 11] on button "Submit as Order" at bounding box center [730, 10] width 39 height 11
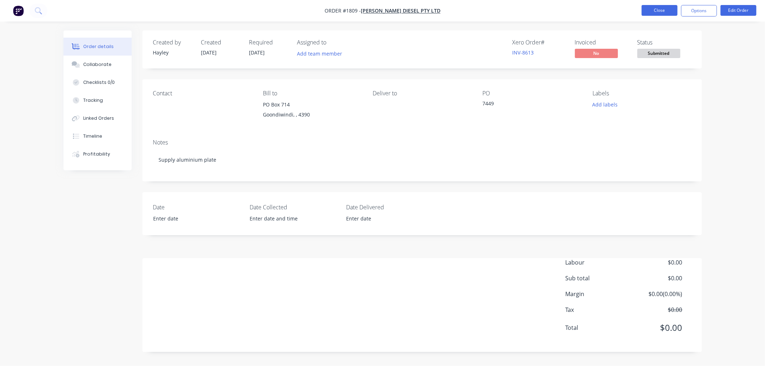
click at [662, 11] on button "Close" at bounding box center [659, 10] width 36 height 11
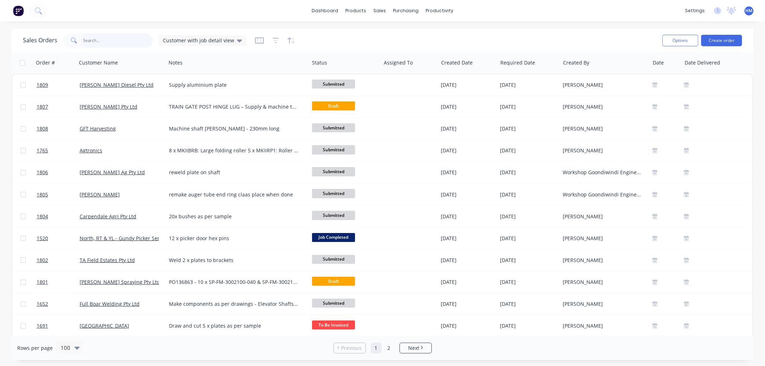
click at [86, 44] on input "text" at bounding box center [118, 40] width 70 height 14
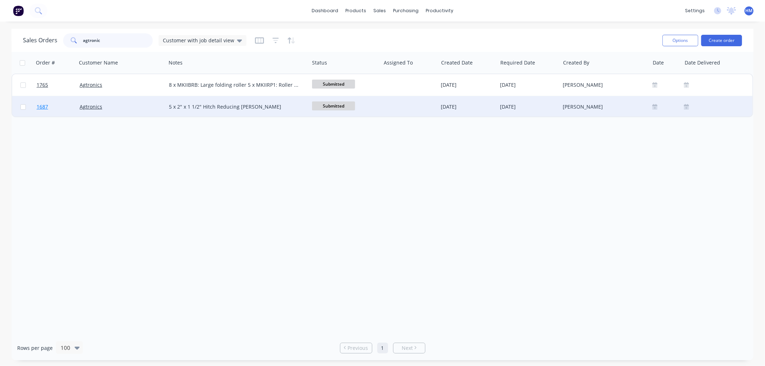
type input "agtronic"
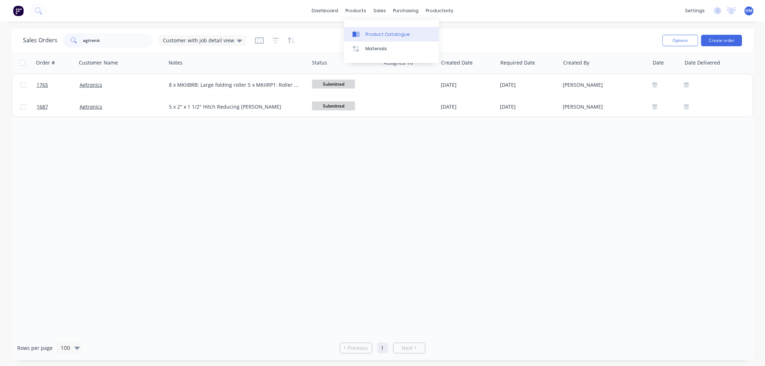
click at [391, 34] on div "Product Catalogue" at bounding box center [387, 34] width 44 height 6
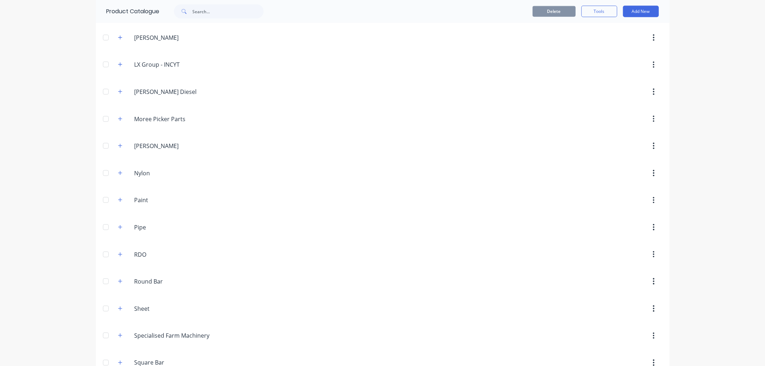
scroll to position [797, 0]
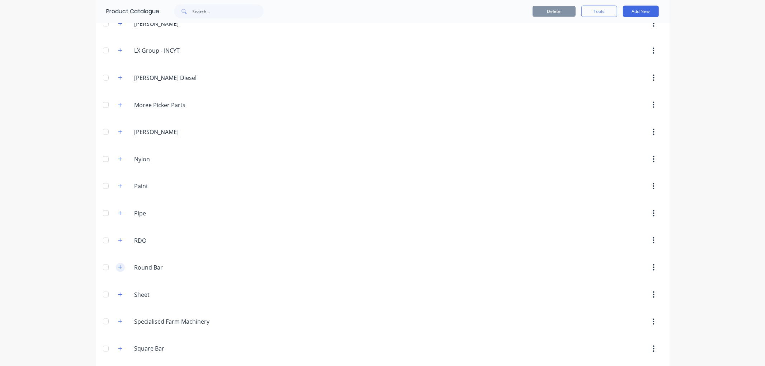
click at [118, 270] on icon "button" at bounding box center [120, 267] width 4 height 5
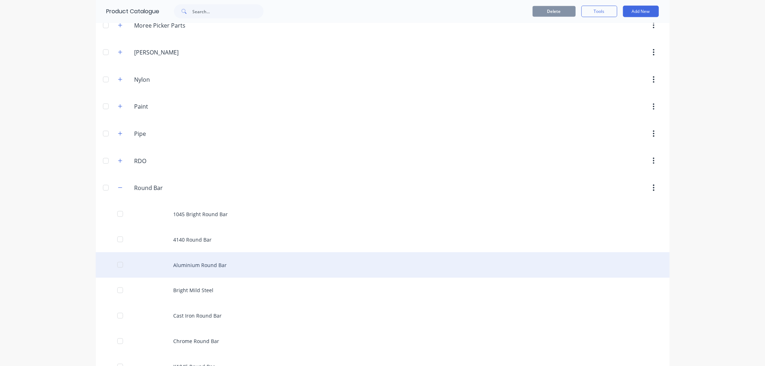
scroll to position [916, 0]
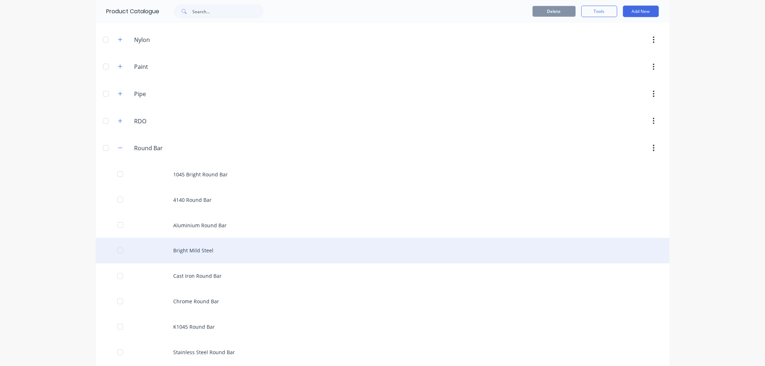
click at [206, 252] on div "Bright Mild Steel" at bounding box center [383, 250] width 574 height 25
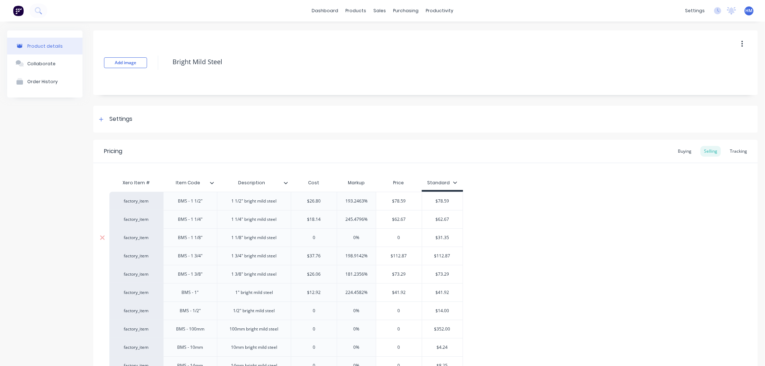
type textarea "x"
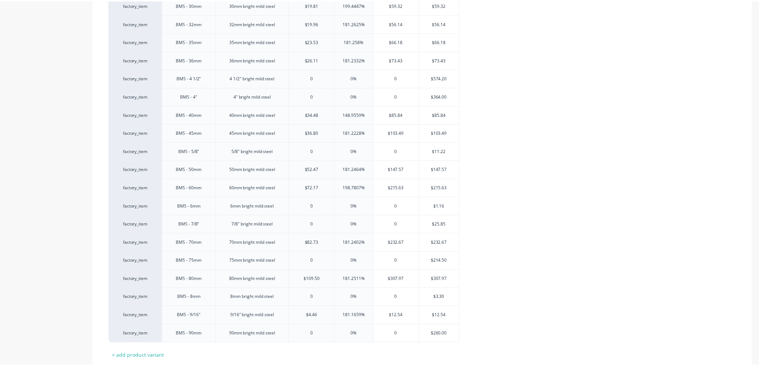
scroll to position [612, 0]
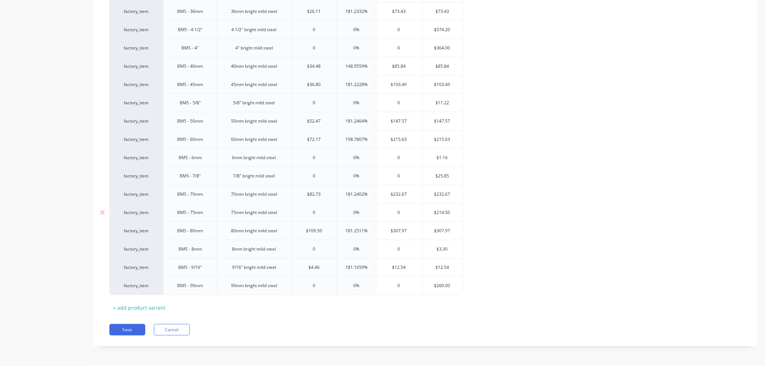
drag, startPoint x: 324, startPoint y: 209, endPoint x: 288, endPoint y: 210, distance: 36.6
click at [288, 210] on div "factory_item BMS - 75mm 75mm bright mild steel 0 0 0% 0 $214.50" at bounding box center [285, 212] width 353 height 18
type input "1"
type textarea "x"
type input "11"
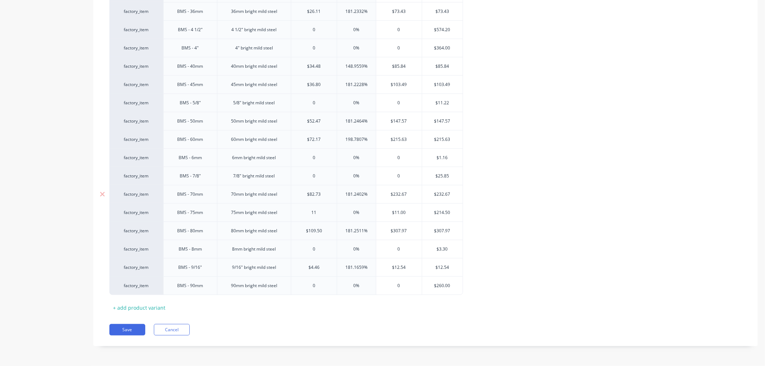
type textarea "x"
type input "117.3"
type textarea "x"
type input "117.33"
type textarea "x"
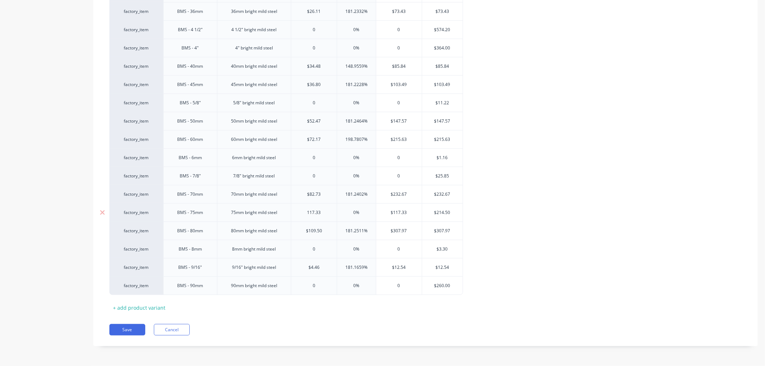
type input "117.33"
click at [342, 213] on input "0%" at bounding box center [356, 212] width 39 height 6
type input "20%"
type textarea "x"
click at [399, 226] on div "$307.97" at bounding box center [399, 231] width 46 height 18
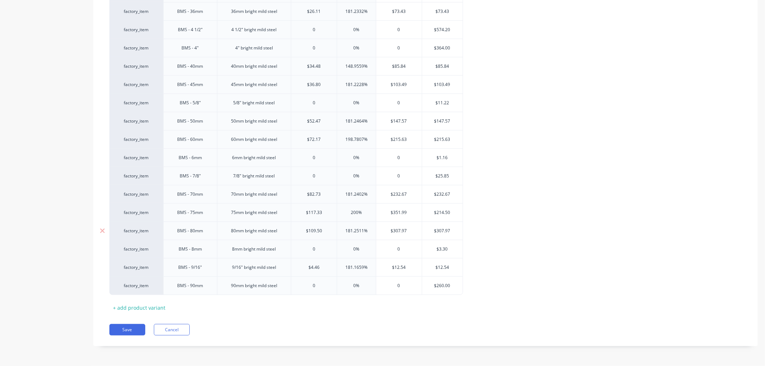
type input "200%"
type input "$307.97"
click at [124, 332] on button "Save" at bounding box center [127, 329] width 36 height 11
type textarea "x"
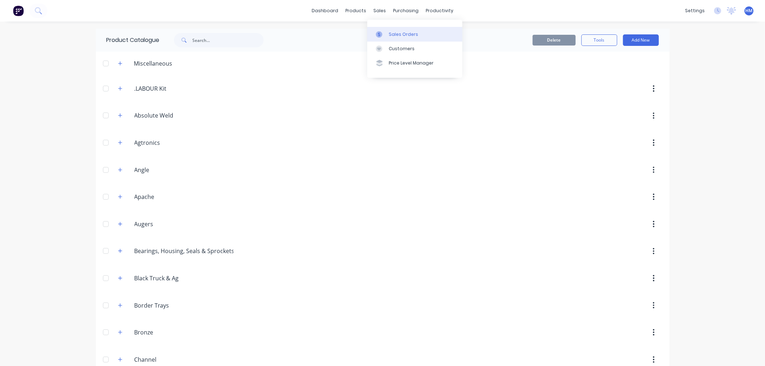
click at [398, 31] on div "Sales Orders" at bounding box center [403, 34] width 29 height 6
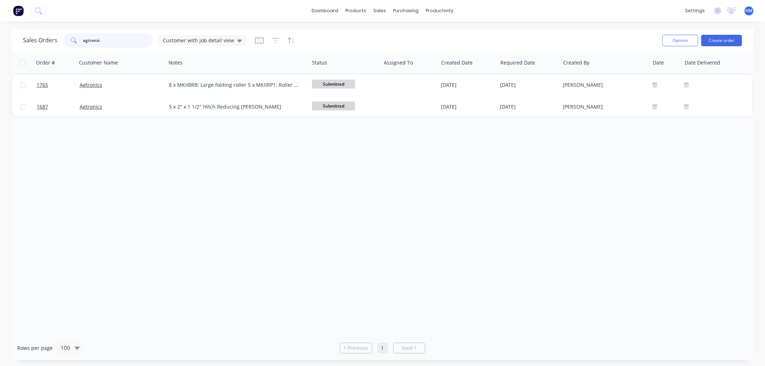
drag, startPoint x: 125, startPoint y: 38, endPoint x: 38, endPoint y: 39, distance: 86.8
click at [38, 39] on div "Sales Orders agtronic Customer with job detail view" at bounding box center [134, 40] width 223 height 14
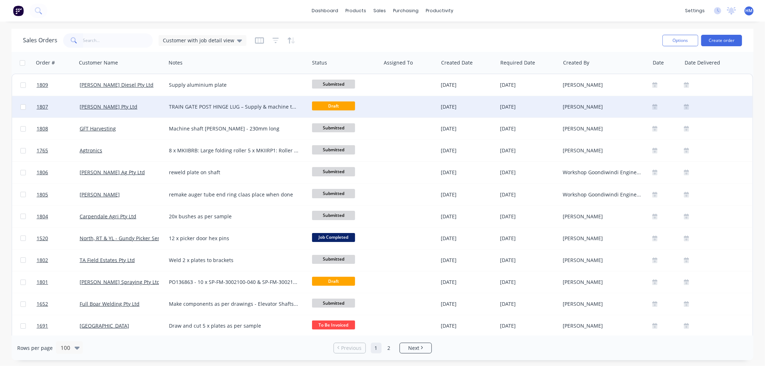
click at [130, 104] on div "[PERSON_NAME] Pty Ltd" at bounding box center [120, 106] width 80 height 7
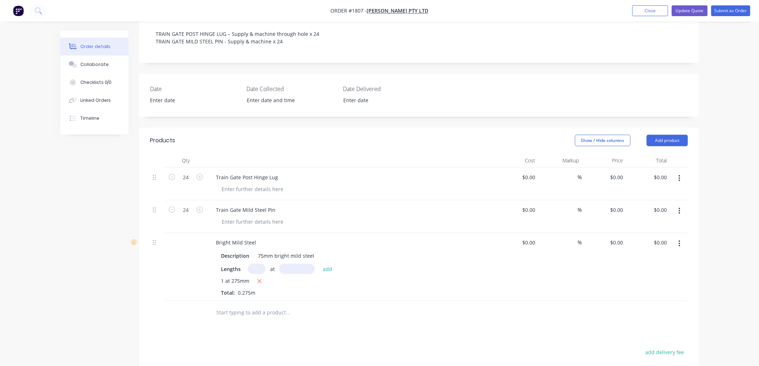
scroll to position [199, 0]
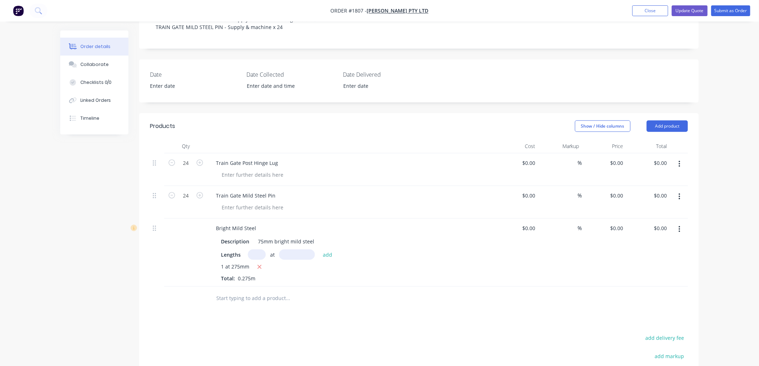
click at [679, 226] on icon "button" at bounding box center [678, 229] width 1 height 6
click at [650, 286] on div "Delete" at bounding box center [653, 291] width 55 height 10
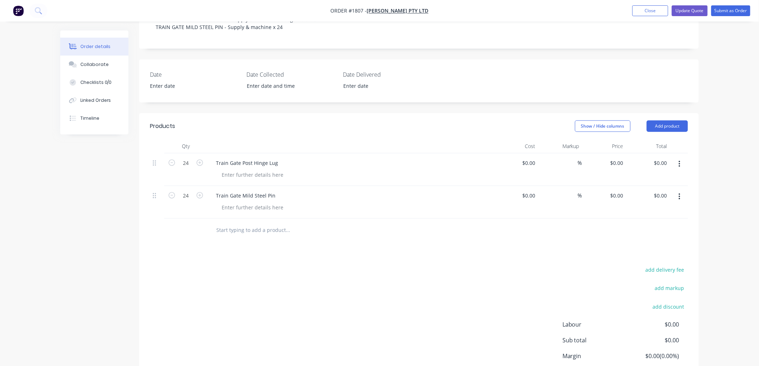
click at [245, 219] on div at bounding box center [336, 230] width 258 height 23
click at [248, 223] on input "text" at bounding box center [287, 230] width 143 height 14
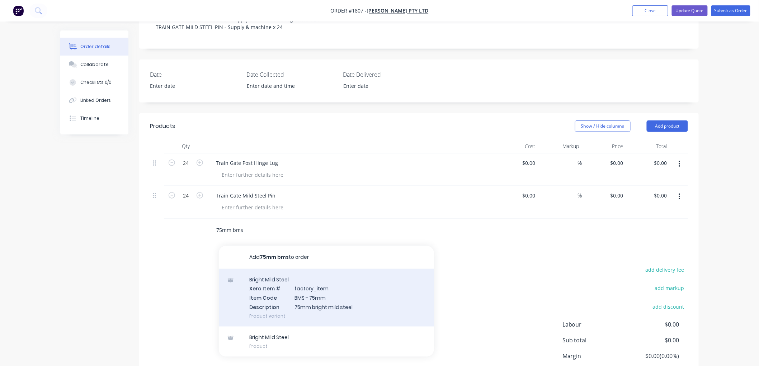
type input "75mm bms"
click at [327, 269] on div "Bright Mild Steel Xero Item # factory_item Item Code BMS - 75mm Description 75m…" at bounding box center [326, 298] width 215 height 58
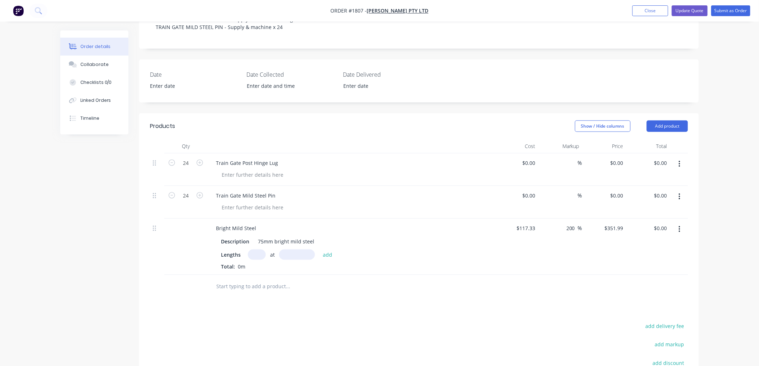
click at [253, 250] on input "text" at bounding box center [257, 255] width 18 height 10
type input "1"
type input "275"
click at [319, 250] on button "add" at bounding box center [327, 255] width 17 height 10
type input "$96.80"
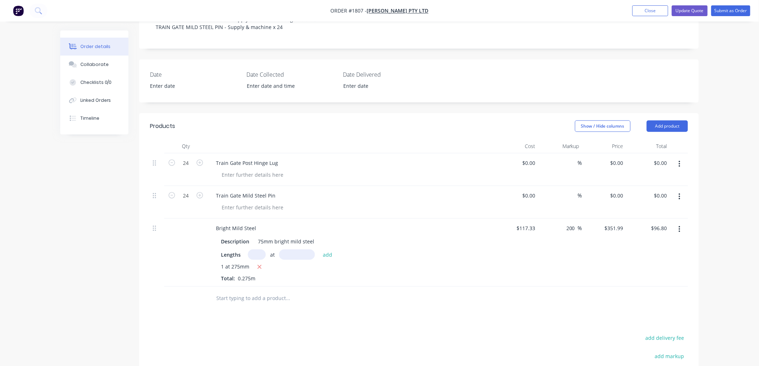
click at [228, 291] on input "text" at bounding box center [287, 298] width 143 height 14
click at [529, 190] on div "0 $0.00" at bounding box center [528, 195] width 19 height 10
type input "$32.26"
type input "$774.24"
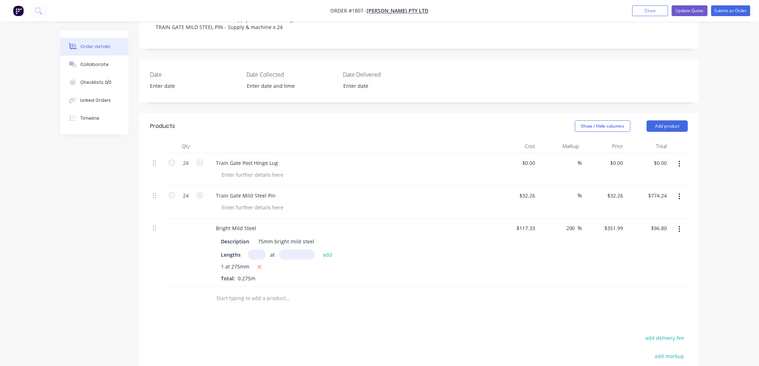
click at [464, 287] on div at bounding box center [336, 298] width 258 height 23
click at [262, 291] on input "text" at bounding box center [287, 298] width 143 height 14
click at [257, 291] on input "text" at bounding box center [287, 298] width 143 height 14
click at [675, 113] on header "Products Show / Hide columns Add product" at bounding box center [418, 126] width 559 height 26
click at [672, 120] on button "Add product" at bounding box center [666, 125] width 41 height 11
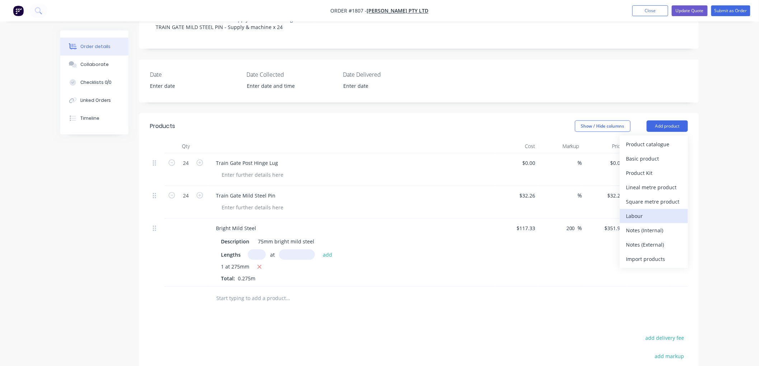
click at [647, 211] on div "Labour" at bounding box center [653, 216] width 55 height 10
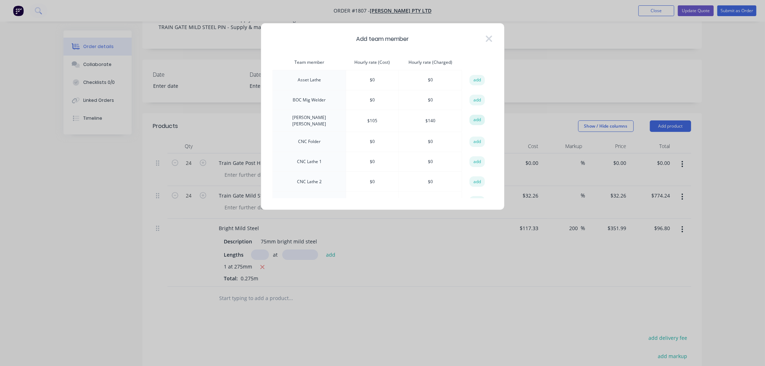
drag, startPoint x: 371, startPoint y: 119, endPoint x: 476, endPoint y: 121, distance: 104.7
click at [376, 119] on td "$ 105" at bounding box center [372, 121] width 53 height 22
click at [474, 121] on button "add" at bounding box center [477, 120] width 16 height 11
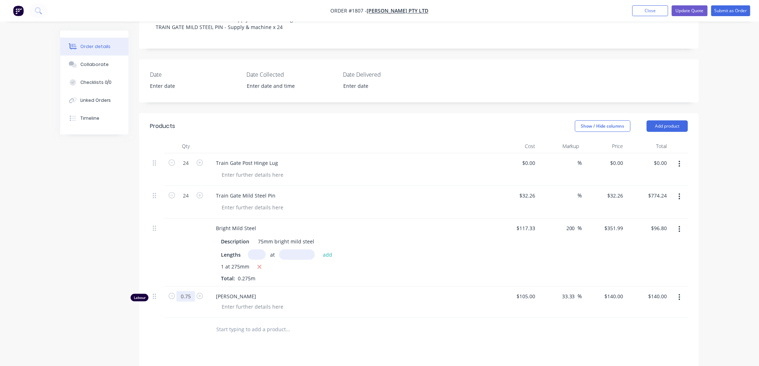
type input "0.75"
type input "$105.00"
click at [256, 250] on input "text" at bounding box center [257, 255] width 18 height 10
type input "24"
type input "275"
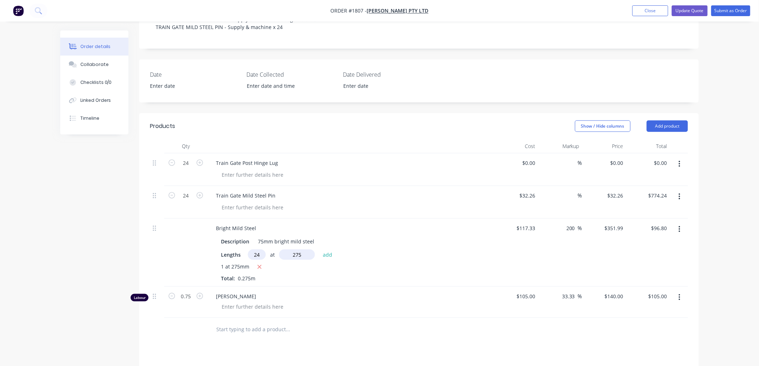
click at [319, 250] on button "add" at bounding box center [327, 255] width 17 height 10
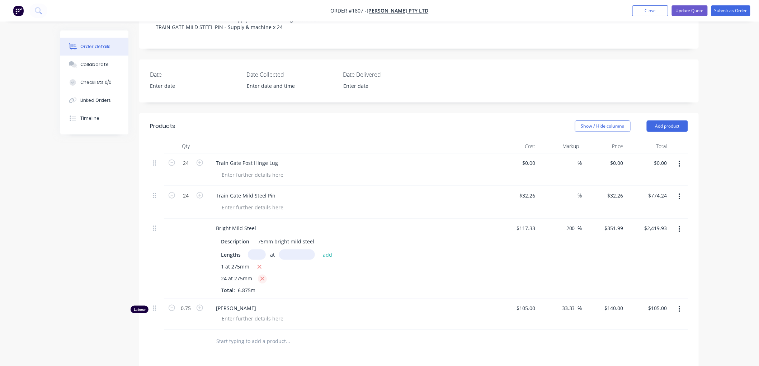
click at [261, 276] on icon "button" at bounding box center [262, 279] width 5 height 6
type input "$96.80"
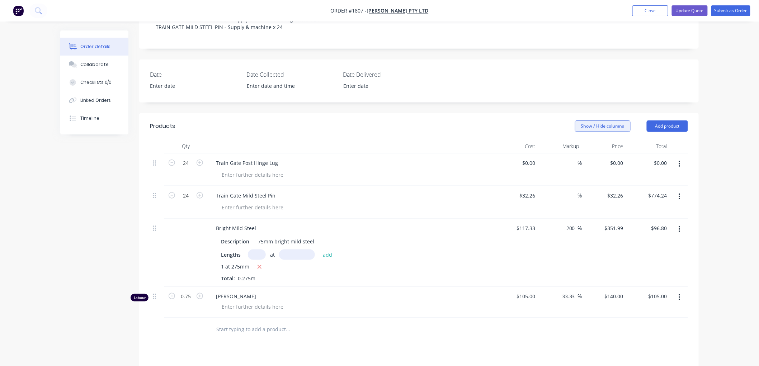
click at [618, 120] on button "Show / Hide columns" at bounding box center [603, 125] width 56 height 11
click at [586, 131] on label "Discount" at bounding box center [584, 129] width 13 height 6
click at [578, 126] on input "Discount" at bounding box center [578, 126] width 0 height 0
click at [569, 223] on div at bounding box center [574, 228] width 10 height 10
type input "20"
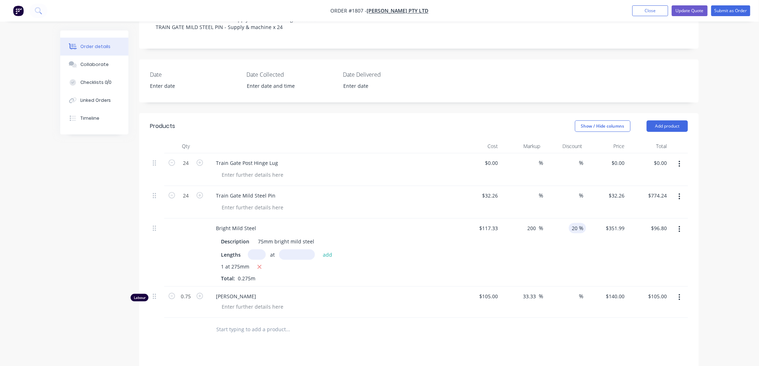
type input "$77.44"
click at [593, 219] on div "$351.99 $351.99" at bounding box center [606, 253] width 42 height 68
click at [570, 190] on input at bounding box center [574, 195] width 10 height 10
click at [487, 190] on input "32.26" at bounding box center [490, 195] width 19 height 10
type input "$111.01"
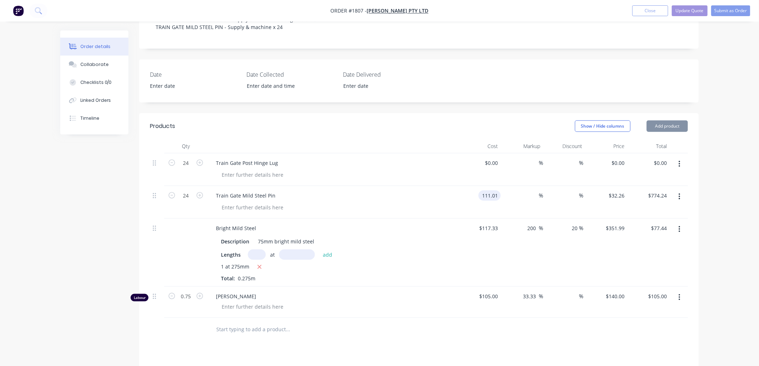
type input "$111.01"
type input "$2,664.24"
type input "1"
type input "182.44"
type input "64.35"
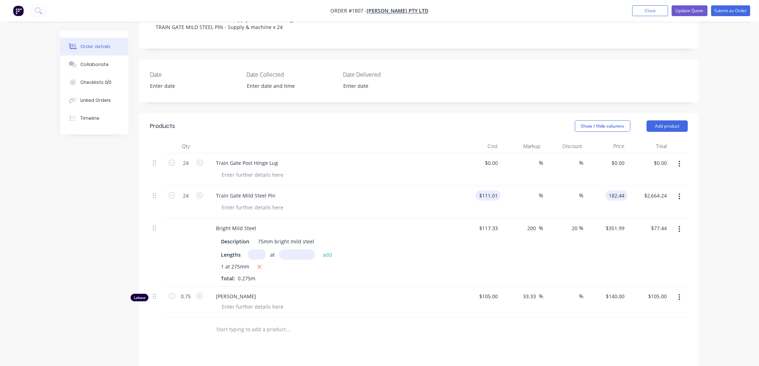
type input "$182.44"
type input "$4,378.56"
click at [681, 223] on button "button" at bounding box center [679, 229] width 17 height 13
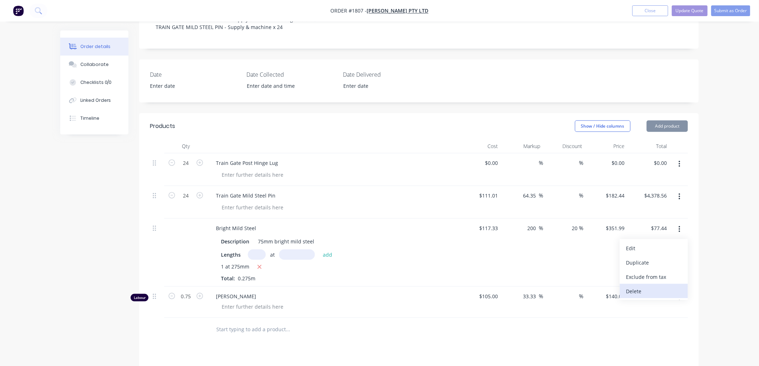
click at [653, 286] on div "Delete" at bounding box center [653, 291] width 55 height 10
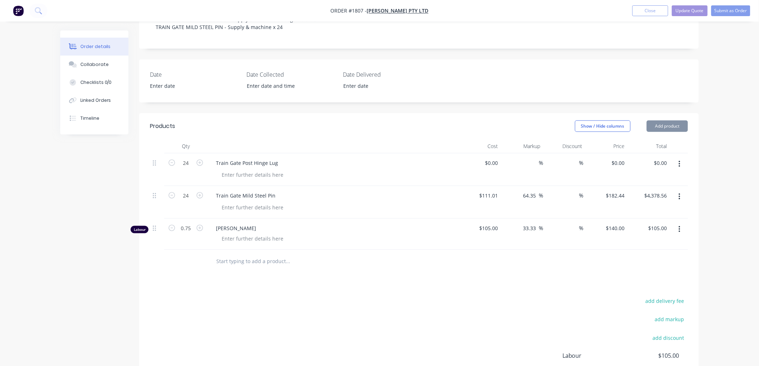
click at [680, 223] on button "button" at bounding box center [679, 229] width 17 height 13
click at [650, 286] on div "Delete" at bounding box center [653, 291] width 55 height 10
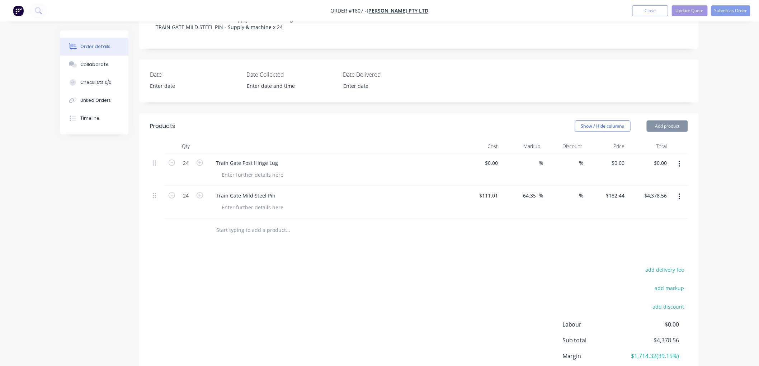
click at [404, 265] on div "add delivery fee add markup add discount Labour $0.00 Sub total $4,378.56 Margi…" at bounding box center [419, 334] width 538 height 138
drag, startPoint x: 91, startPoint y: 65, endPoint x: 61, endPoint y: 77, distance: 32.0
click at [91, 65] on div "Collaborate" at bounding box center [94, 64] width 28 height 6
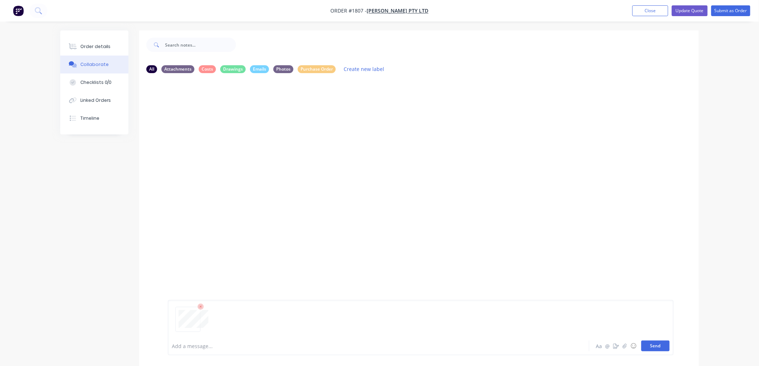
click at [657, 344] on button "Send" at bounding box center [655, 346] width 28 height 11
click at [95, 50] on button "Order details" at bounding box center [94, 47] width 68 height 18
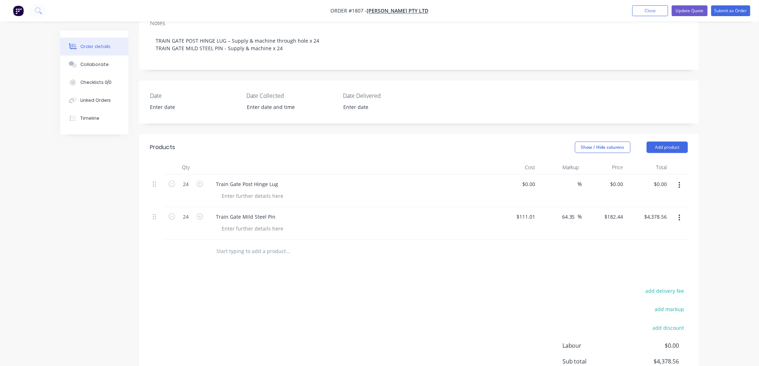
scroll to position [38, 0]
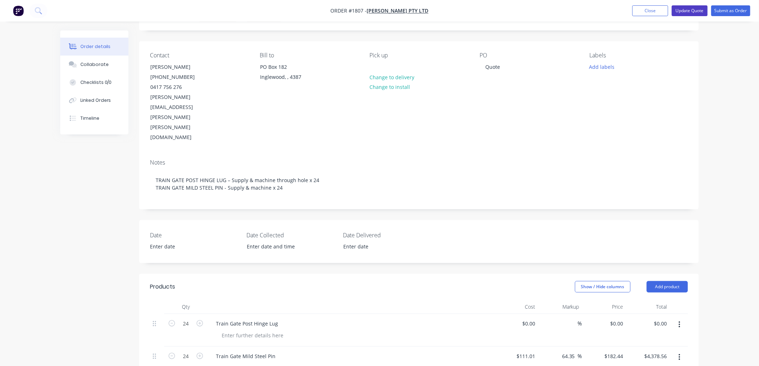
click at [693, 9] on button "Update Quote" at bounding box center [689, 10] width 36 height 11
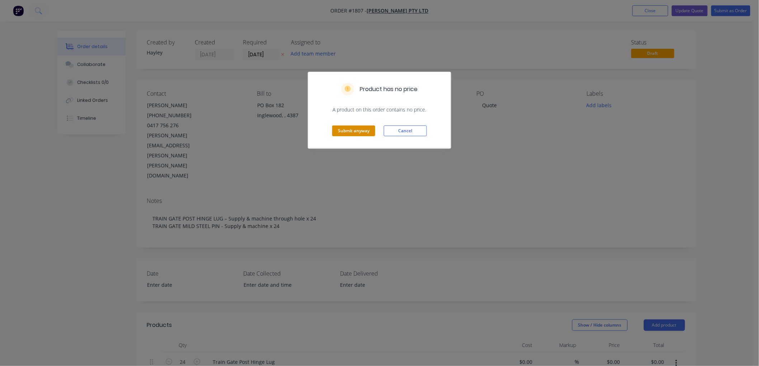
click at [350, 133] on button "Submit anyway" at bounding box center [353, 130] width 43 height 11
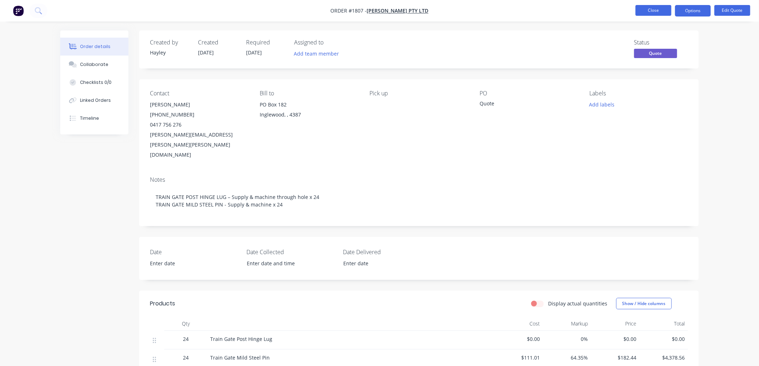
click at [649, 9] on button "Close" at bounding box center [653, 10] width 36 height 11
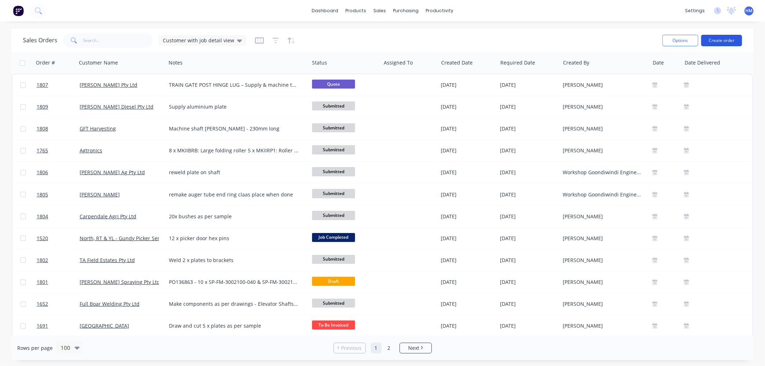
click at [721, 38] on button "Create order" at bounding box center [721, 40] width 41 height 11
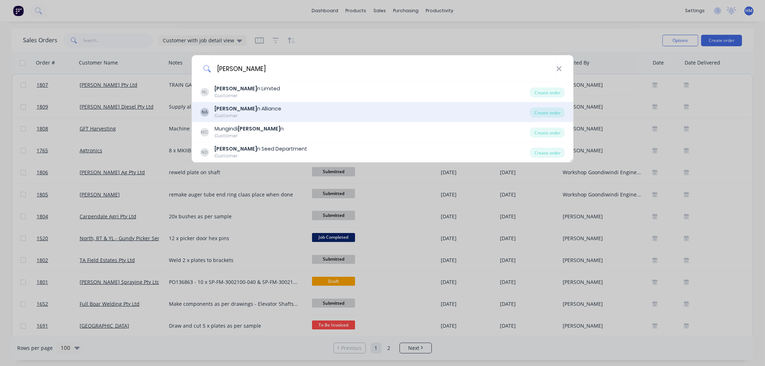
type input "[PERSON_NAME]"
click at [253, 110] on div "[PERSON_NAME] n Alliance" at bounding box center [247, 109] width 67 height 8
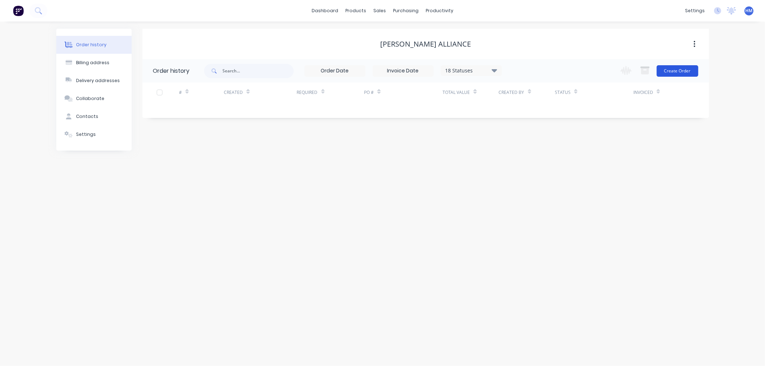
click at [678, 71] on button "Create Order" at bounding box center [677, 70] width 42 height 11
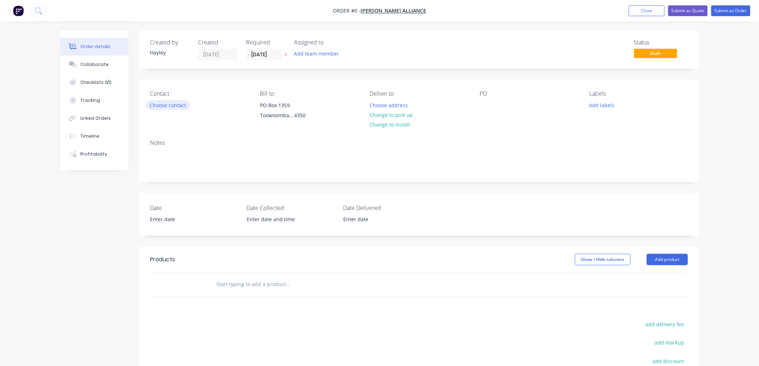
click at [170, 106] on button "Choose contact" at bounding box center [168, 105] width 44 height 10
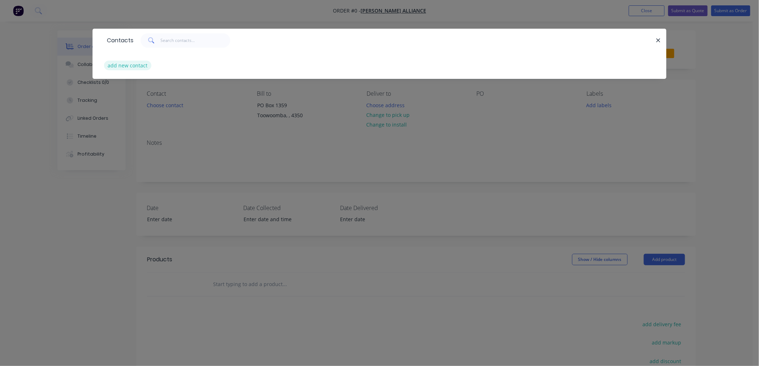
click at [123, 66] on button "add new contact" at bounding box center [127, 66] width 47 height 10
select select "AU"
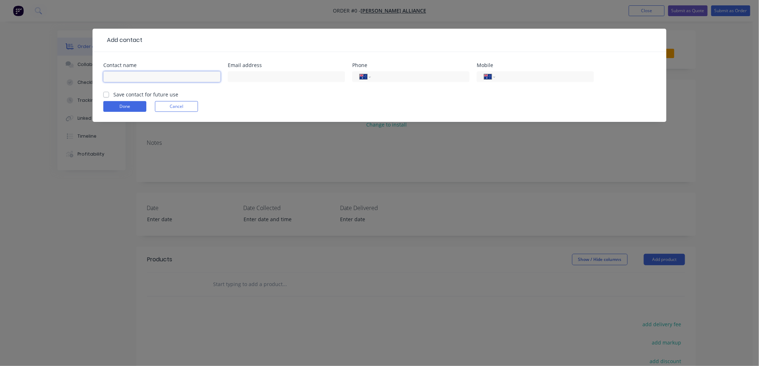
click at [132, 79] on input "text" at bounding box center [161, 76] width 117 height 11
type input "[PERSON_NAME]"
click at [126, 103] on button "Done" at bounding box center [124, 106] width 43 height 11
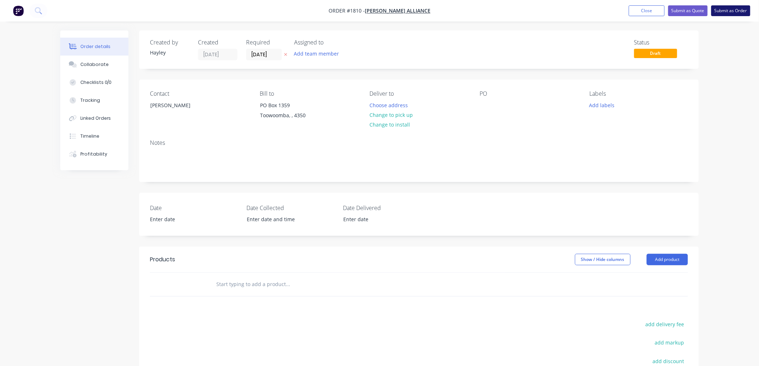
click at [727, 9] on button "Submit as Order" at bounding box center [730, 10] width 39 height 11
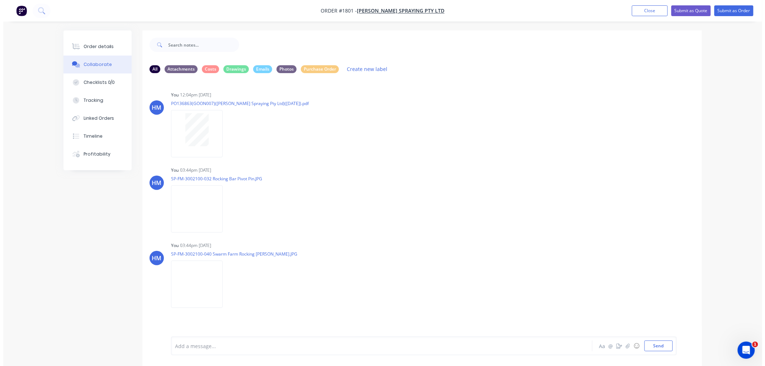
scroll to position [60, 0]
click at [650, 10] on button "Close" at bounding box center [646, 10] width 36 height 11
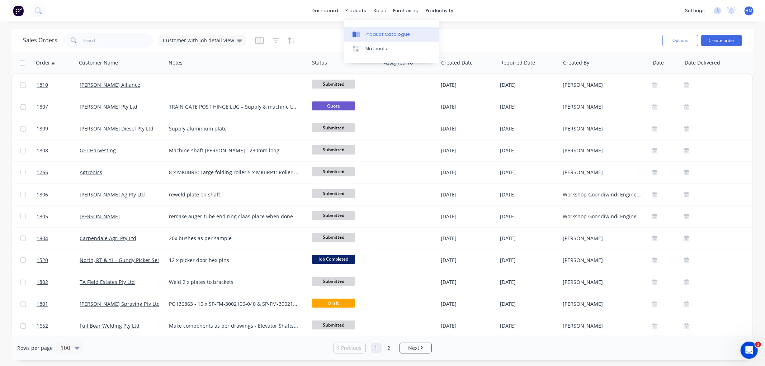
click at [377, 41] on link "Product Catalogue" at bounding box center [391, 34] width 95 height 14
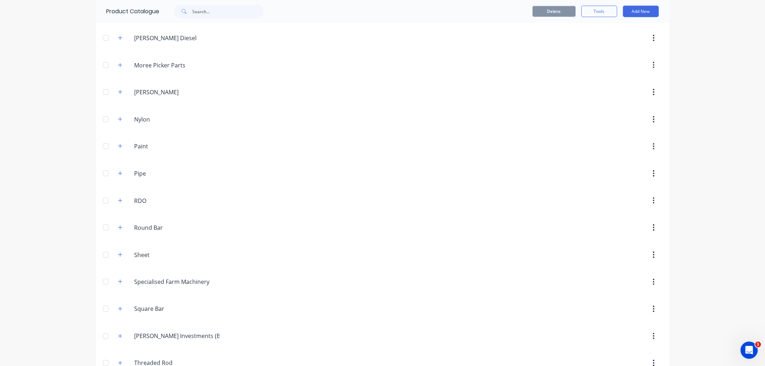
scroll to position [876, 0]
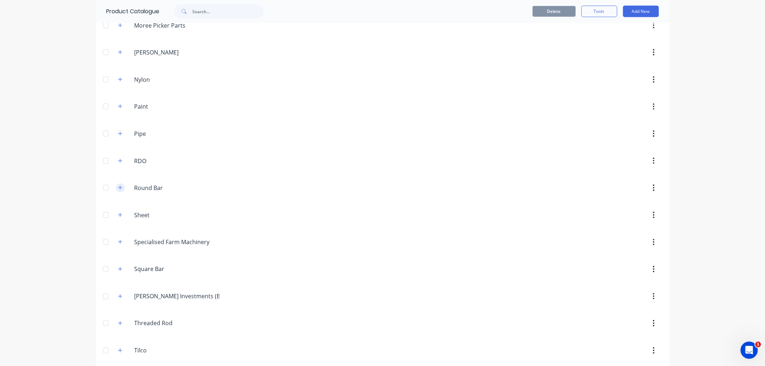
click at [118, 189] on icon "button" at bounding box center [120, 187] width 4 height 5
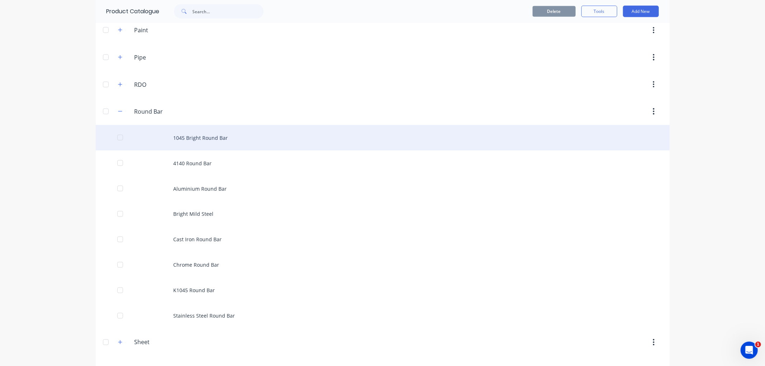
scroll to position [956, 0]
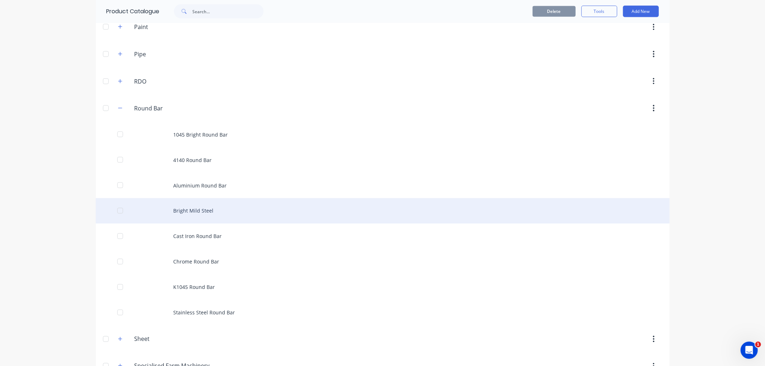
drag, startPoint x: 189, startPoint y: 222, endPoint x: 193, endPoint y: 209, distance: 13.4
click at [193, 209] on div "Bright Mild Steel" at bounding box center [383, 210] width 574 height 25
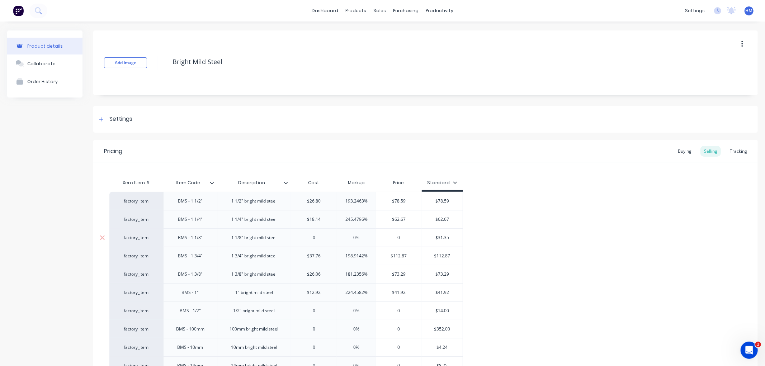
type textarea "x"
click at [404, 29] on link "Sales Orders" at bounding box center [414, 34] width 95 height 14
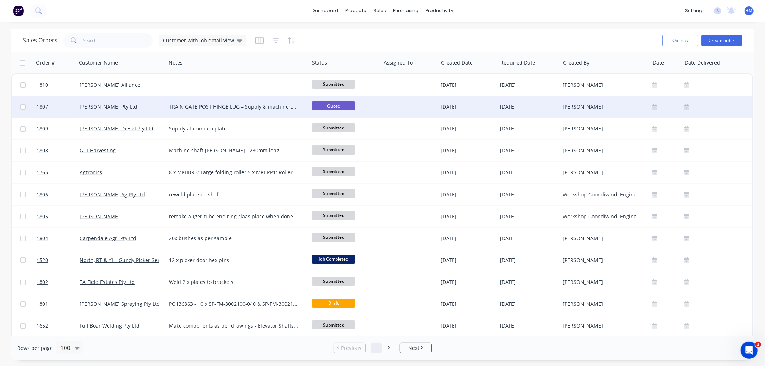
click at [149, 105] on div "[PERSON_NAME] Pty Ltd" at bounding box center [120, 106] width 80 height 7
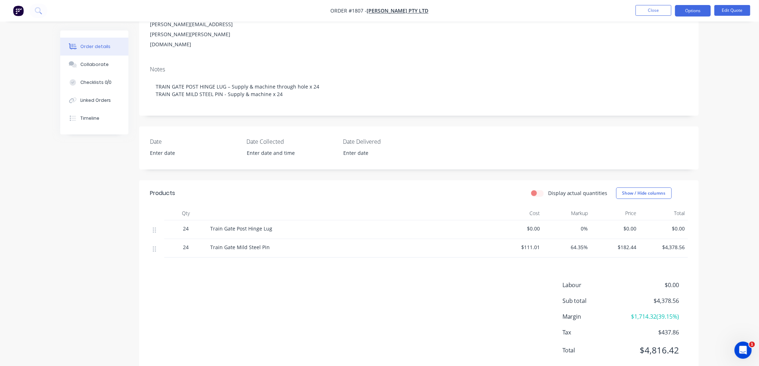
scroll to position [111, 0]
click at [734, 9] on button "Edit Quote" at bounding box center [732, 10] width 36 height 11
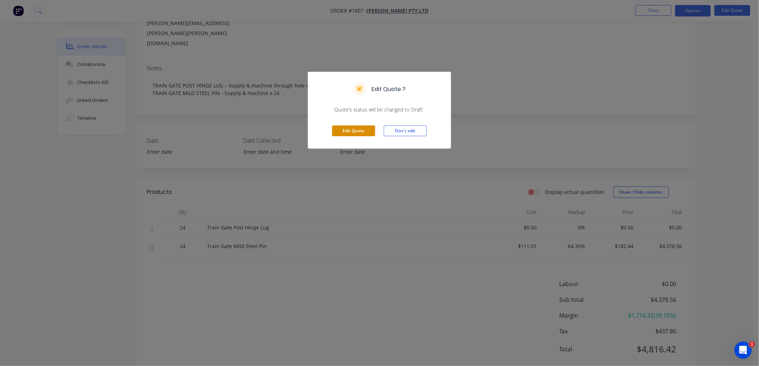
click at [364, 130] on button "Edit Quote" at bounding box center [353, 130] width 43 height 11
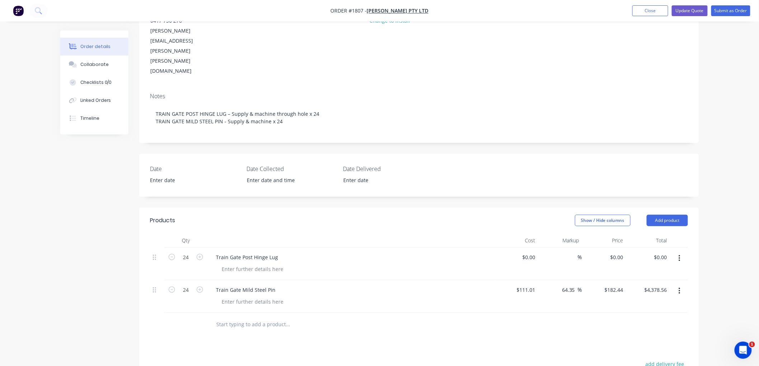
scroll to position [119, 0]
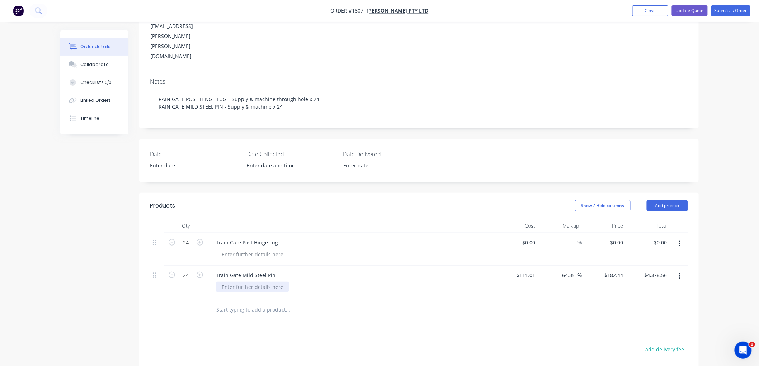
click at [247, 282] on div at bounding box center [252, 287] width 73 height 10
click at [251, 249] on div at bounding box center [252, 254] width 73 height 10
click at [689, 11] on button "Update Quote" at bounding box center [689, 10] width 36 height 11
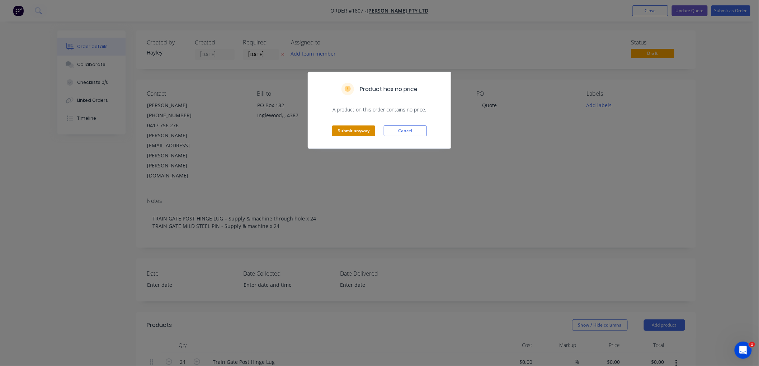
click at [355, 127] on button "Submit anyway" at bounding box center [353, 130] width 43 height 11
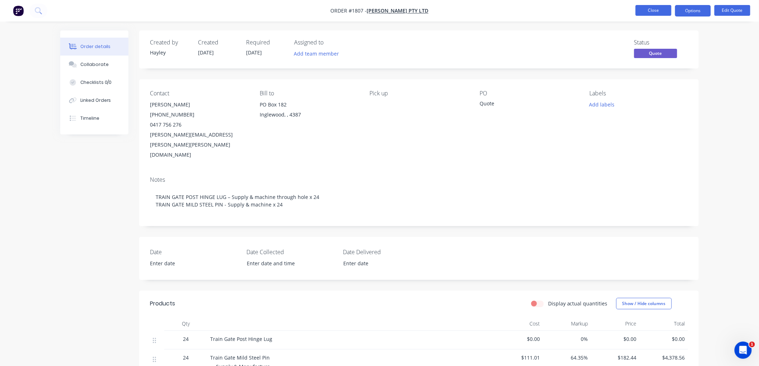
click at [650, 12] on button "Close" at bounding box center [653, 10] width 36 height 11
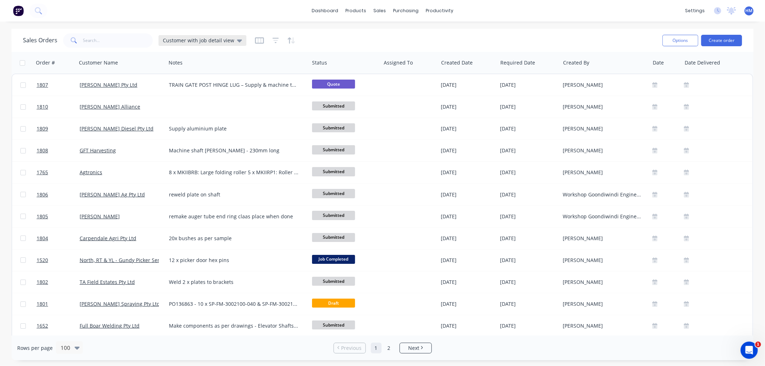
click at [189, 38] on span "Customer with job detail view" at bounding box center [198, 41] width 71 height 8
click at [173, 129] on button "Invoice" at bounding box center [202, 130] width 82 height 8
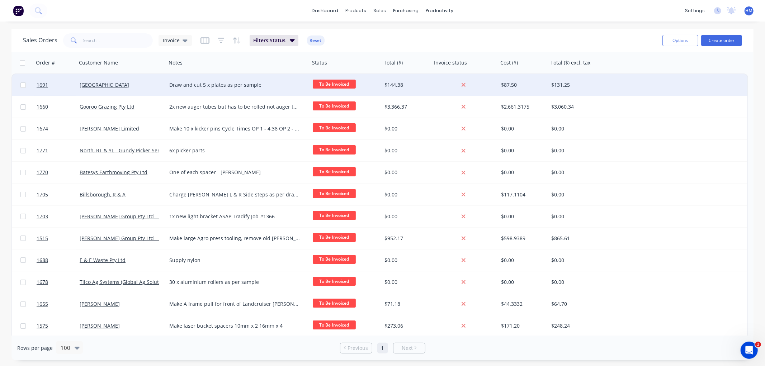
click at [132, 87] on div "[GEOGRAPHIC_DATA]" at bounding box center [120, 84] width 80 height 7
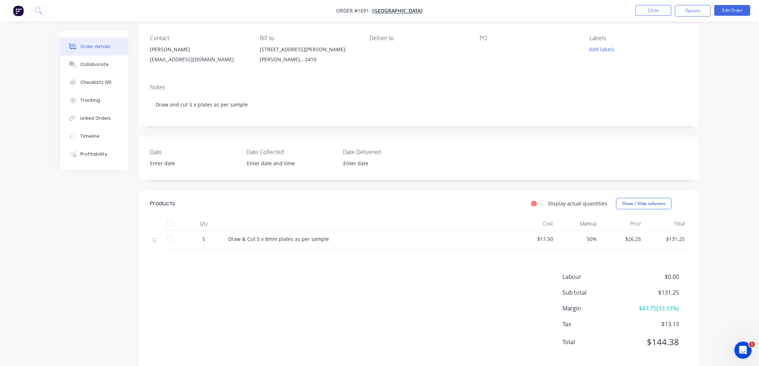
scroll to position [67, 0]
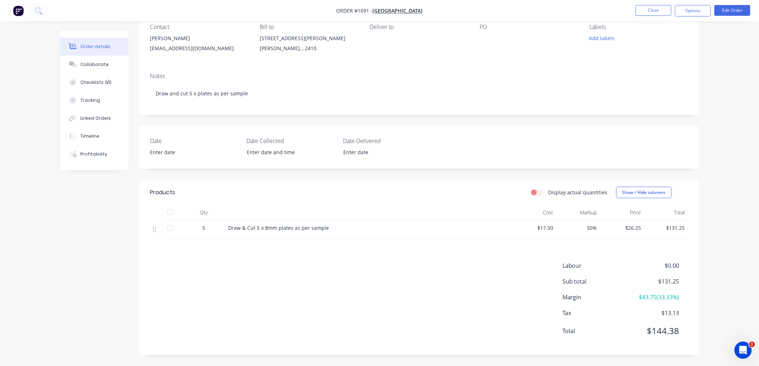
click at [636, 227] on span "$26.25" at bounding box center [622, 228] width 38 height 8
click at [732, 13] on button "Edit Order" at bounding box center [732, 10] width 36 height 11
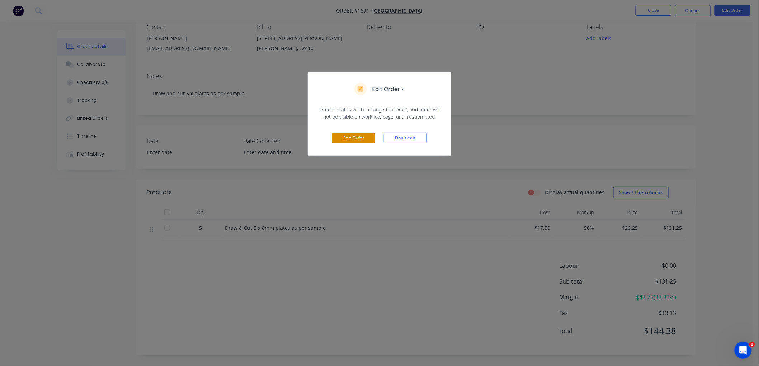
click at [345, 138] on button "Edit Order" at bounding box center [353, 138] width 43 height 11
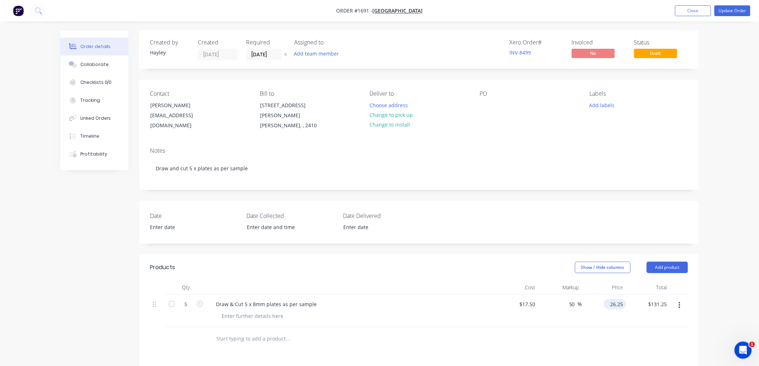
click at [614, 299] on input "26.25" at bounding box center [616, 304] width 19 height 10
click at [613, 299] on input "26.25" at bounding box center [617, 304] width 16 height 10
click at [616, 299] on input "26.25" at bounding box center [617, 304] width 16 height 10
click at [614, 299] on input "26.25" at bounding box center [617, 304] width 16 height 10
type input "30.25"
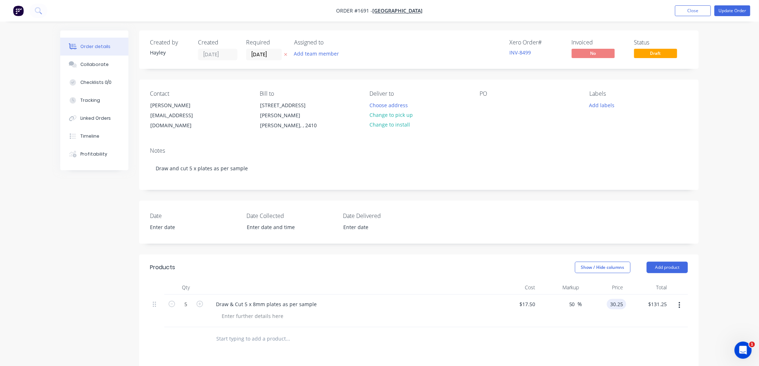
type input "72.86"
type input "$30.25"
type input "$151.25"
click at [608, 327] on div at bounding box center [419, 338] width 538 height 23
click at [724, 13] on button "Update Order" at bounding box center [732, 10] width 36 height 11
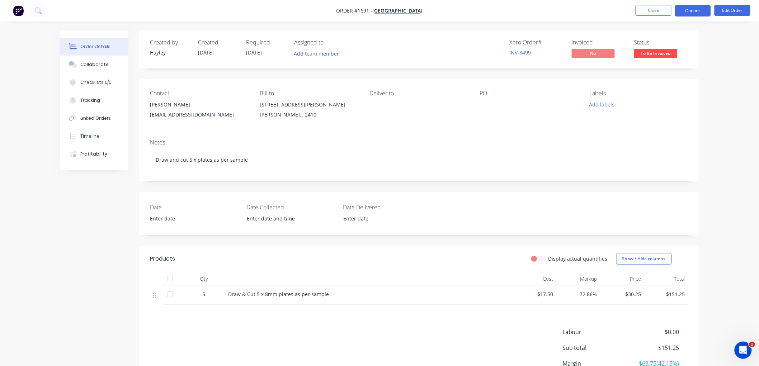
click at [690, 15] on button "Options" at bounding box center [693, 10] width 36 height 11
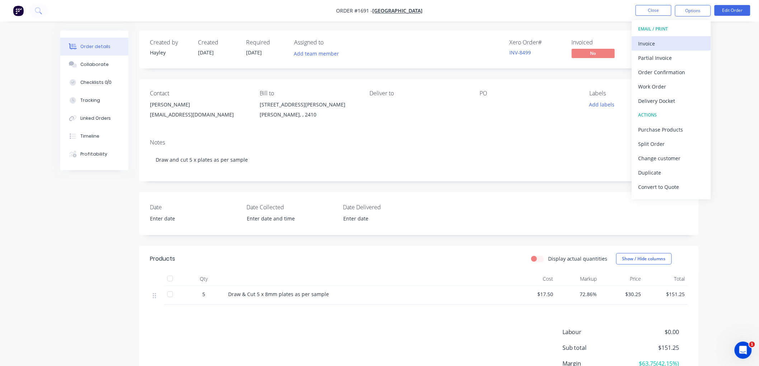
click at [676, 42] on div "Invoice" at bounding box center [671, 43] width 66 height 10
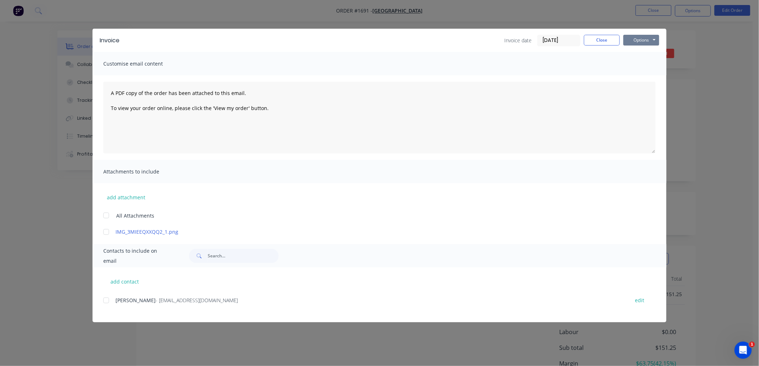
click at [637, 42] on button "Options" at bounding box center [641, 40] width 36 height 11
click at [649, 53] on button "Preview" at bounding box center [646, 53] width 46 height 12
click at [106, 299] on div at bounding box center [106, 300] width 14 height 14
click at [567, 40] on input "[DATE]" at bounding box center [558, 40] width 42 height 11
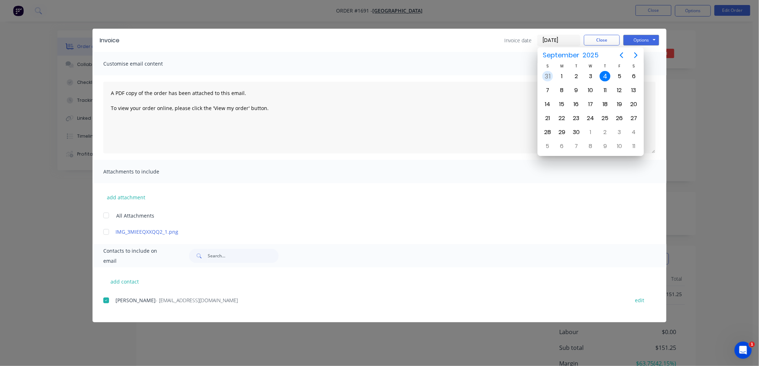
click at [548, 77] on div "31" at bounding box center [547, 76] width 11 height 11
type input "31/08/25"
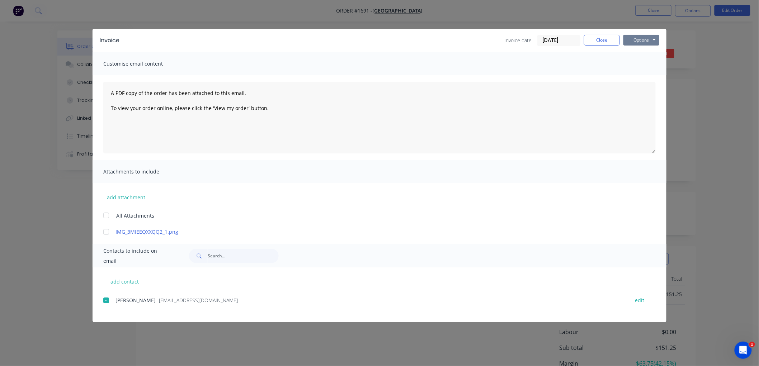
click at [637, 38] on button "Options" at bounding box center [641, 40] width 36 height 11
click at [651, 75] on button "Email" at bounding box center [646, 77] width 46 height 12
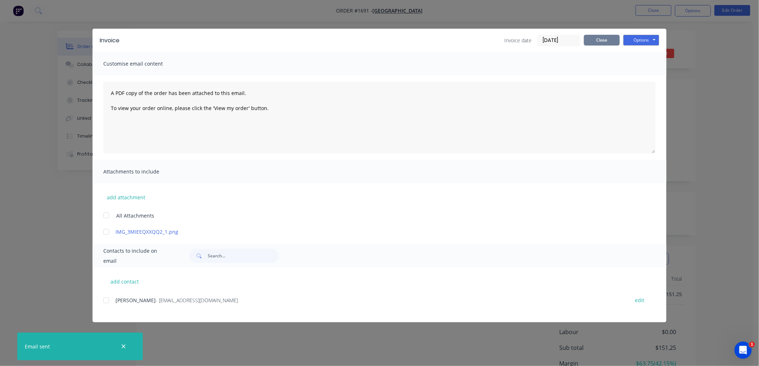
click at [601, 40] on button "Close" at bounding box center [602, 40] width 36 height 11
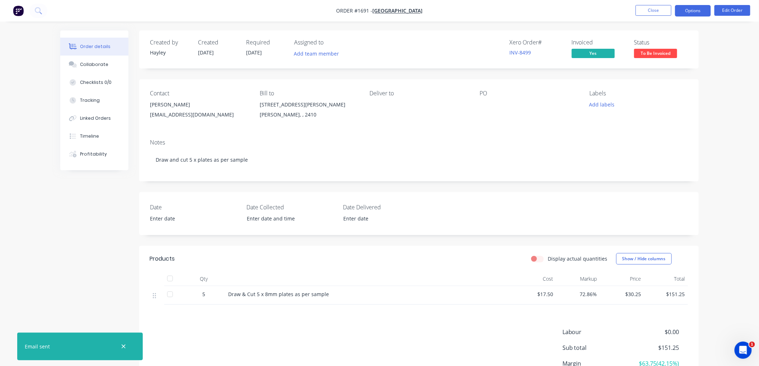
click at [690, 9] on button "Options" at bounding box center [693, 10] width 36 height 11
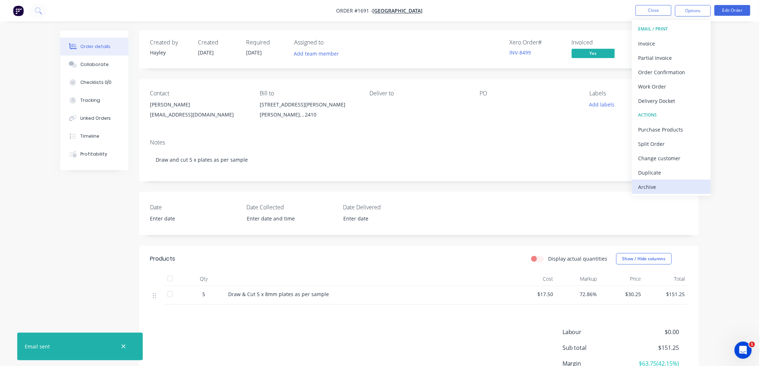
click at [656, 185] on div "Archive" at bounding box center [671, 187] width 66 height 10
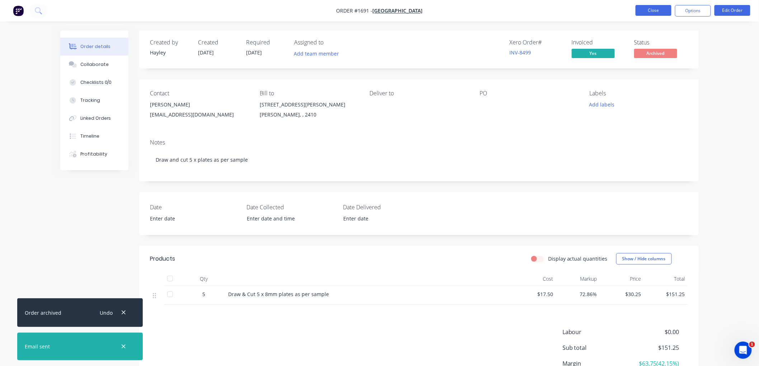
click at [654, 9] on button "Close" at bounding box center [653, 10] width 36 height 11
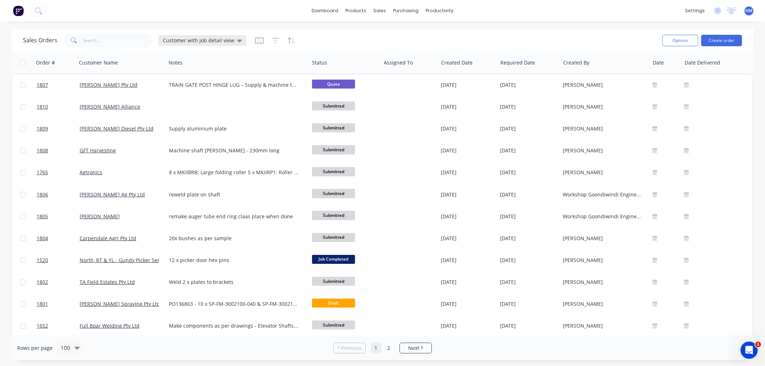
click at [191, 38] on span "Customer with job detail view" at bounding box center [198, 41] width 71 height 8
click at [170, 129] on button "Invoice" at bounding box center [202, 130] width 82 height 8
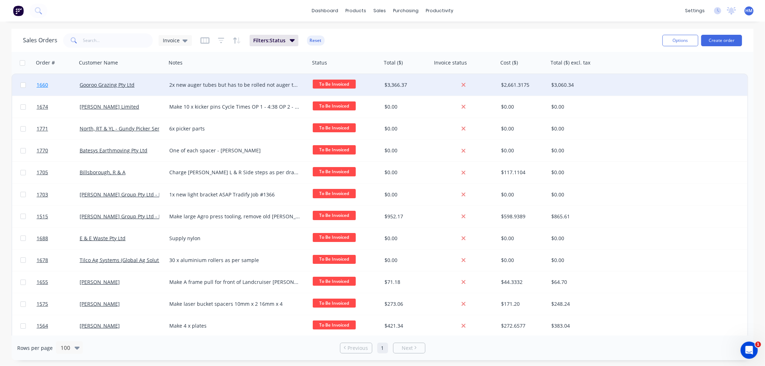
click at [67, 85] on link "1660" at bounding box center [58, 85] width 43 height 22
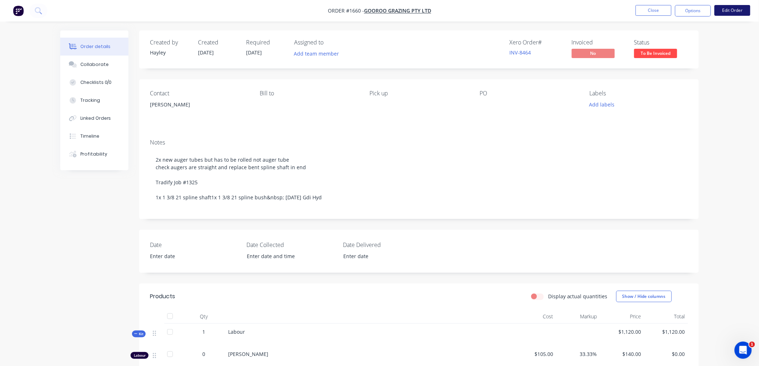
click at [724, 12] on button "Edit Order" at bounding box center [732, 10] width 36 height 11
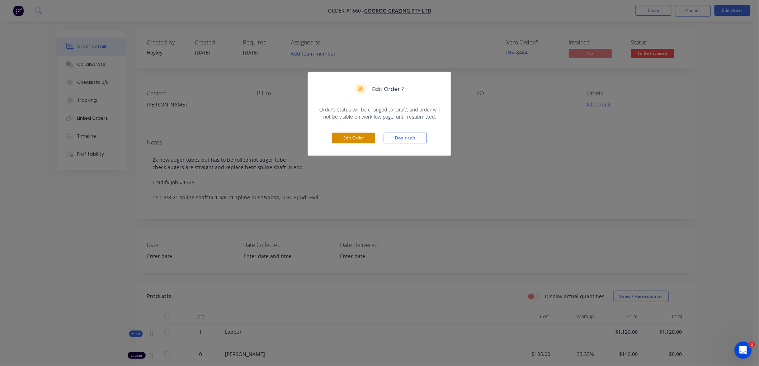
click at [354, 141] on button "Edit Order" at bounding box center [353, 138] width 43 height 11
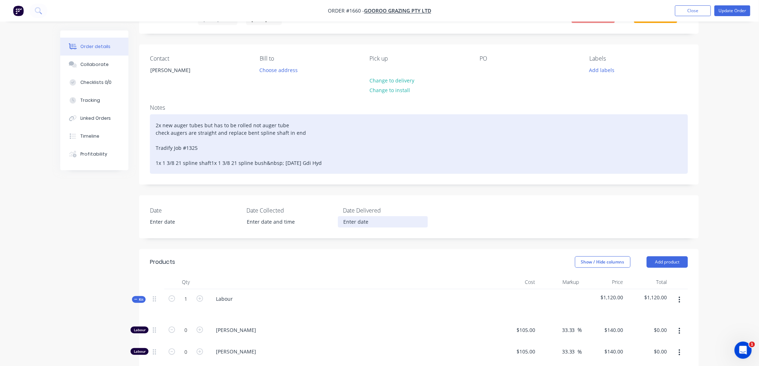
scroll to position [119, 0]
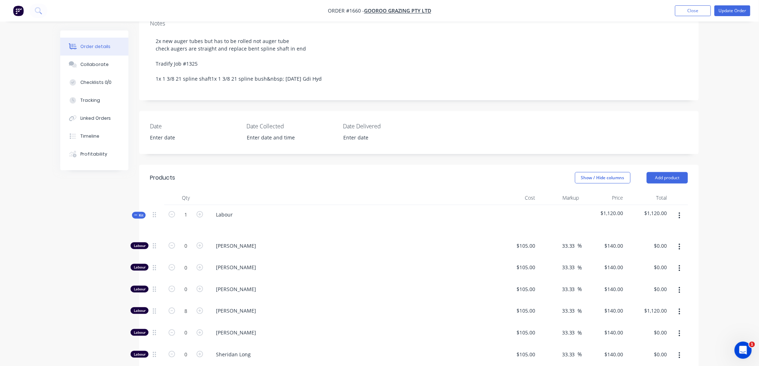
click at [135, 215] on icon at bounding box center [135, 215] width 3 height 4
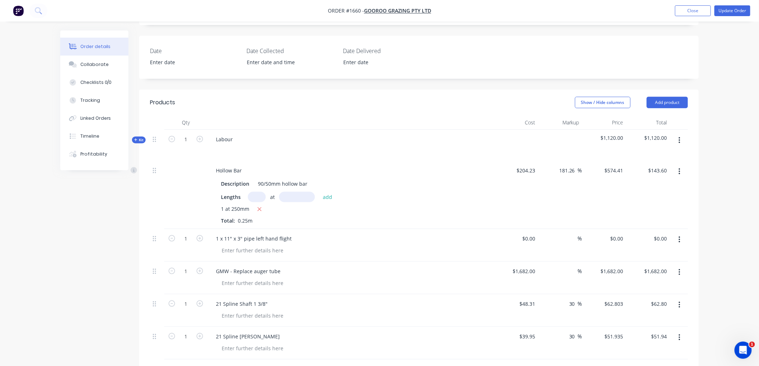
scroll to position [199, 0]
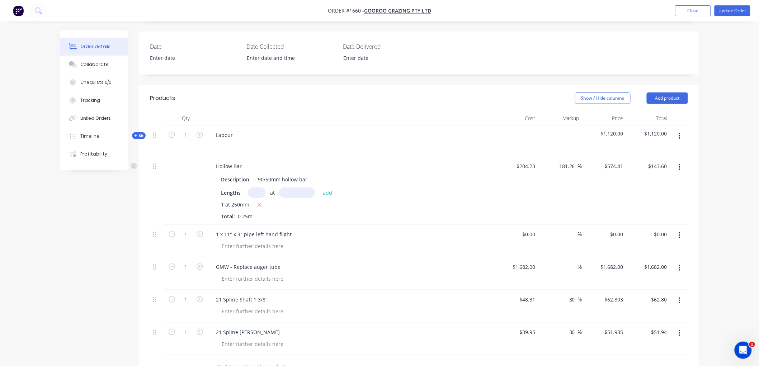
click at [134, 134] on icon at bounding box center [135, 136] width 3 height 4
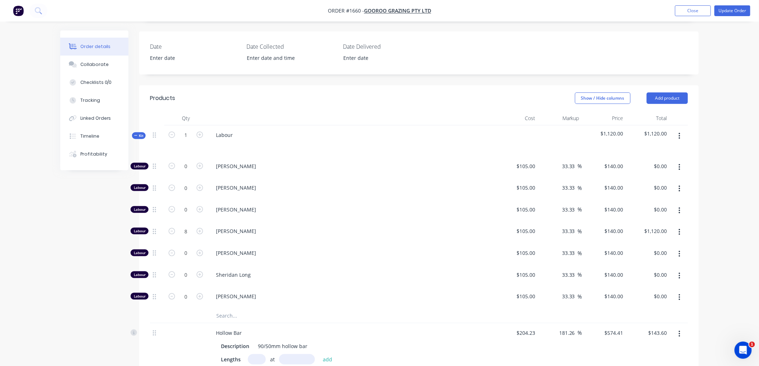
click at [134, 137] on icon at bounding box center [135, 136] width 3 height 4
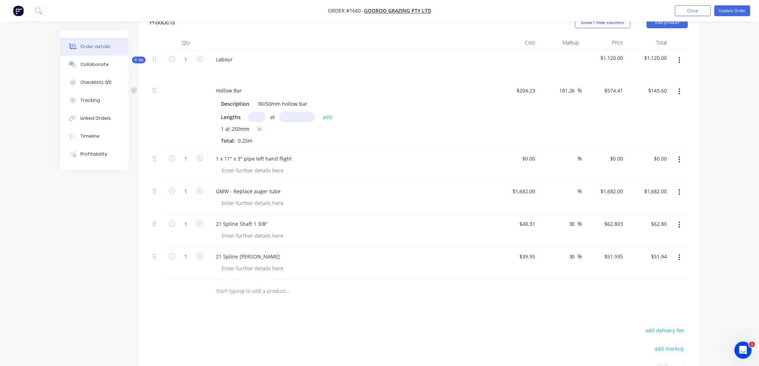
scroll to position [235, 0]
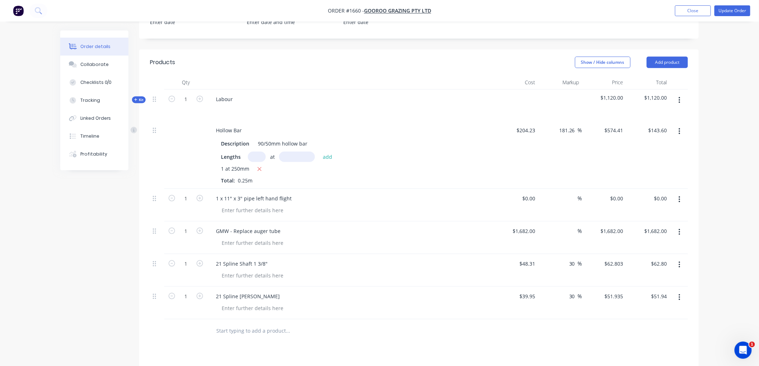
click at [247, 329] on input "text" at bounding box center [287, 331] width 143 height 14
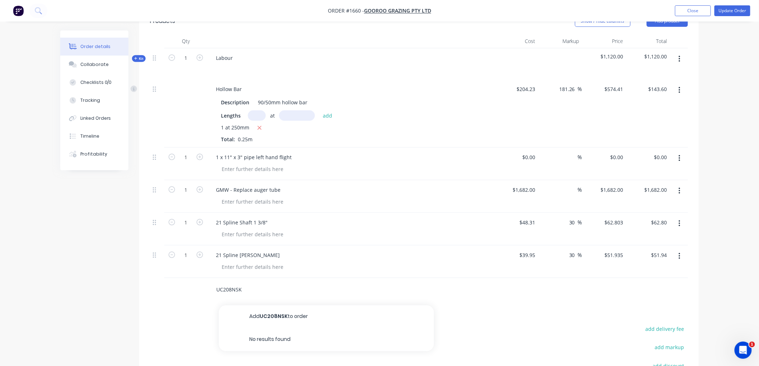
scroll to position [314, 0]
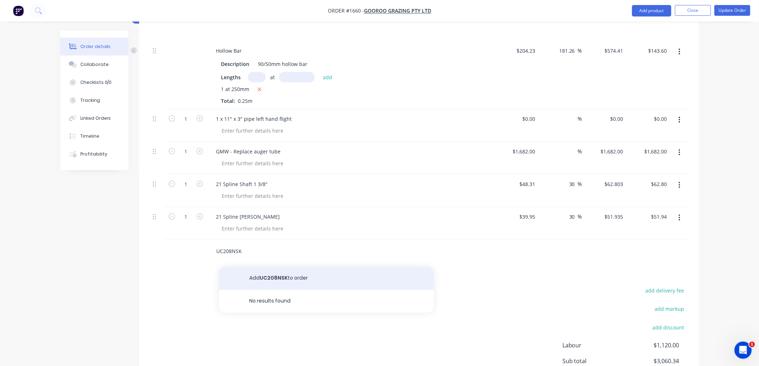
type input "UC208NSK"
click at [279, 280] on button "Add UC208NSK to order" at bounding box center [326, 278] width 215 height 23
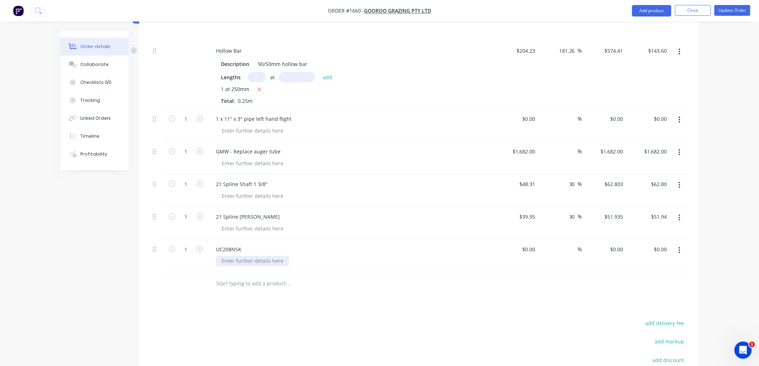
click at [247, 263] on div at bounding box center [252, 261] width 73 height 10
type input "$37.40"
type input "30"
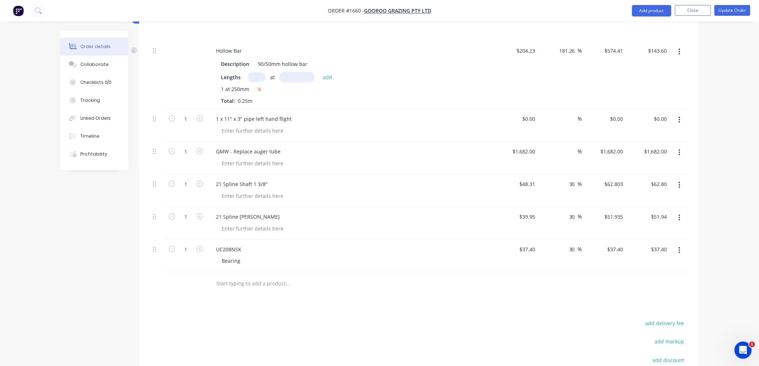
type input "48.62"
type input "$48.62"
click at [306, 288] on input "text" at bounding box center [287, 284] width 143 height 14
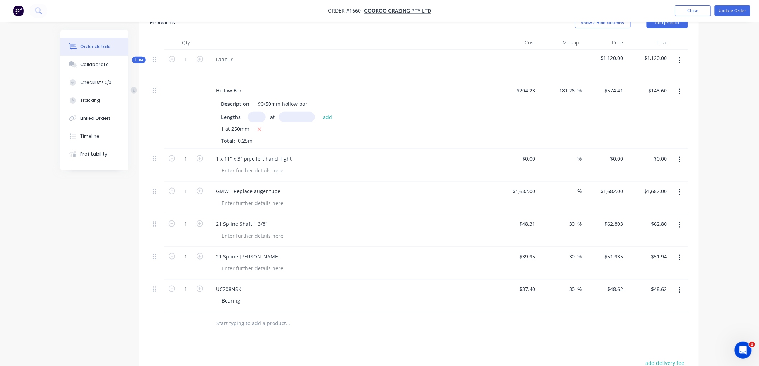
scroll to position [235, 0]
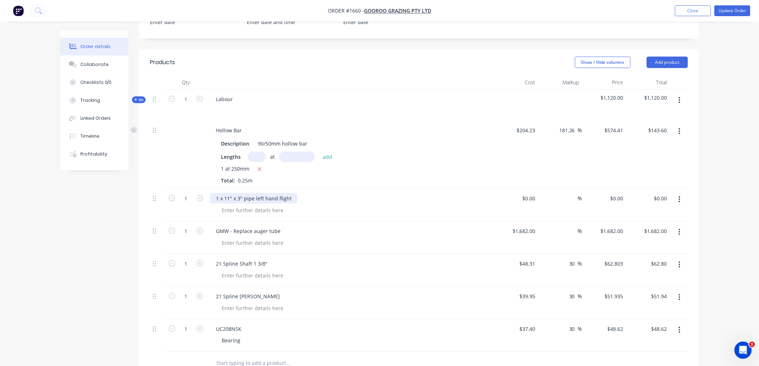
click at [223, 196] on div "1 x 11" x 3" pipe left hand flight" at bounding box center [253, 198] width 87 height 10
click at [286, 198] on div "11" x 3" pipe left hand flight" at bounding box center [249, 198] width 79 height 10
click at [522, 196] on div "0 $0.00" at bounding box center [516, 205] width 44 height 33
type input "$35.00"
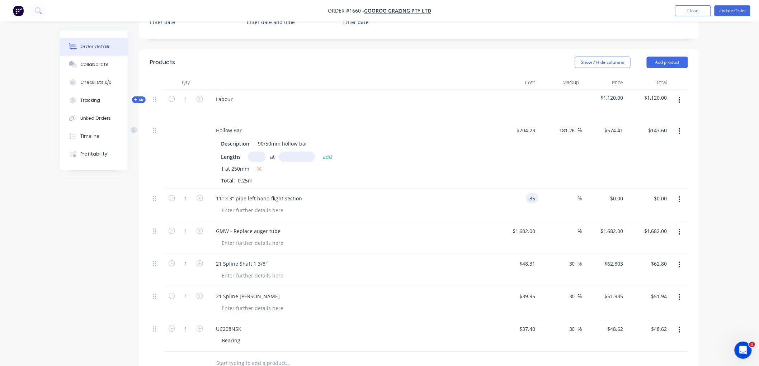
type input "$35.00"
type input "50"
type input "52.5"
type input "$52.50"
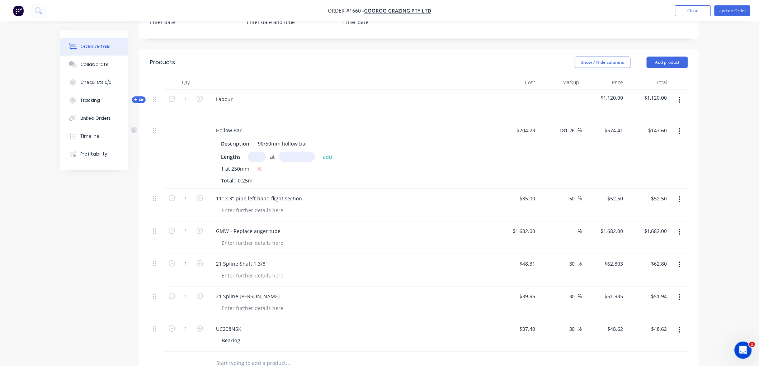
click at [721, 137] on div "Order details Collaborate Checklists 0/0 Tracking Linked Orders Timeline Profit…" at bounding box center [379, 161] width 759 height 793
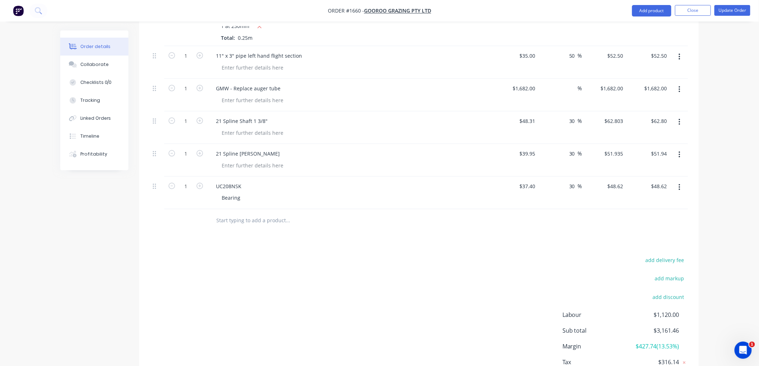
scroll to position [427, 0]
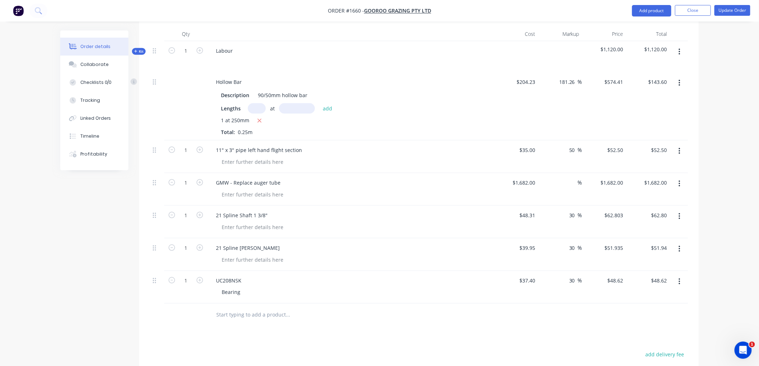
scroll to position [228, 0]
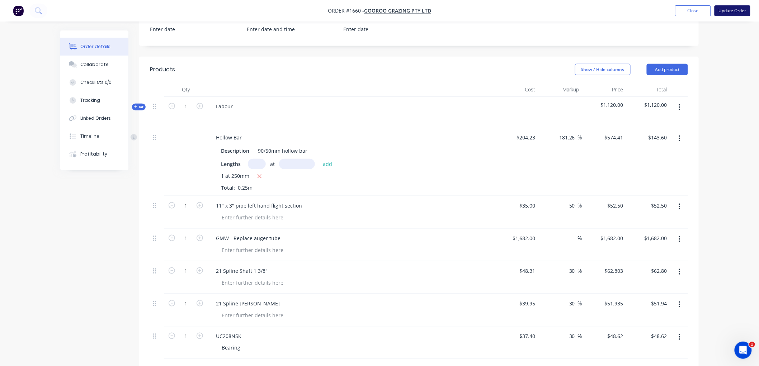
click at [732, 9] on button "Update Order" at bounding box center [732, 10] width 36 height 11
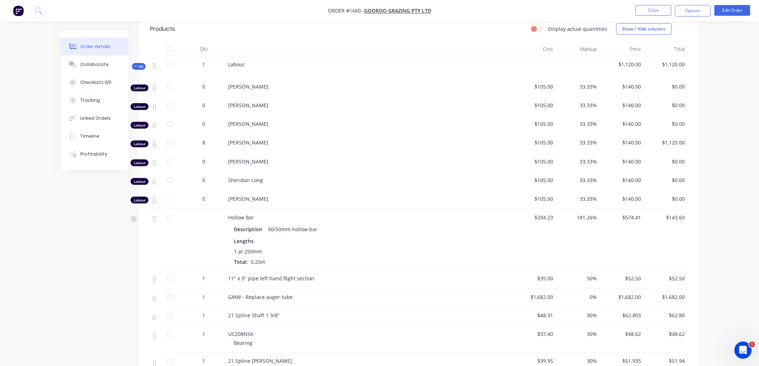
scroll to position [279, 0]
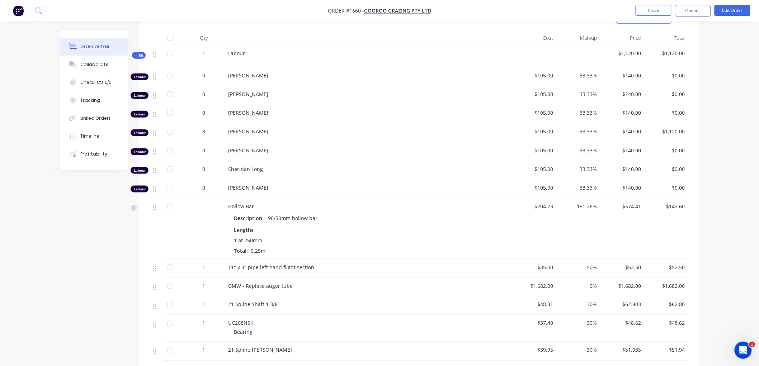
click at [138, 58] on span "Kit" at bounding box center [138, 55] width 9 height 5
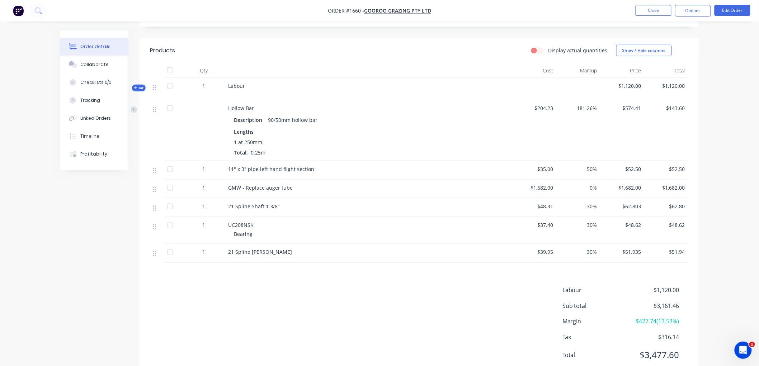
scroll to position [194, 0]
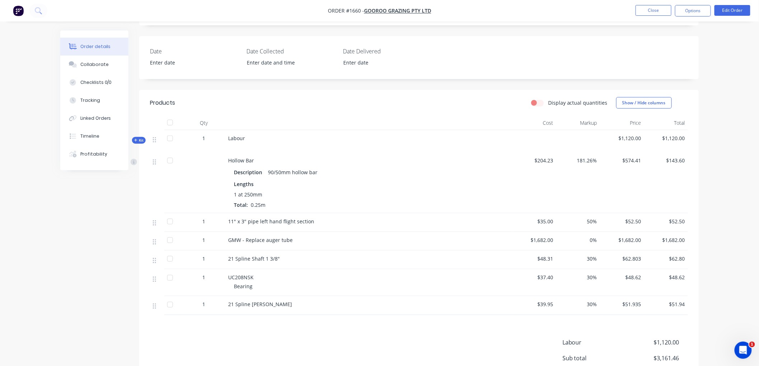
click at [590, 241] on span "0%" at bounding box center [578, 240] width 38 height 8
click at [736, 5] on button "Edit Order" at bounding box center [732, 10] width 36 height 11
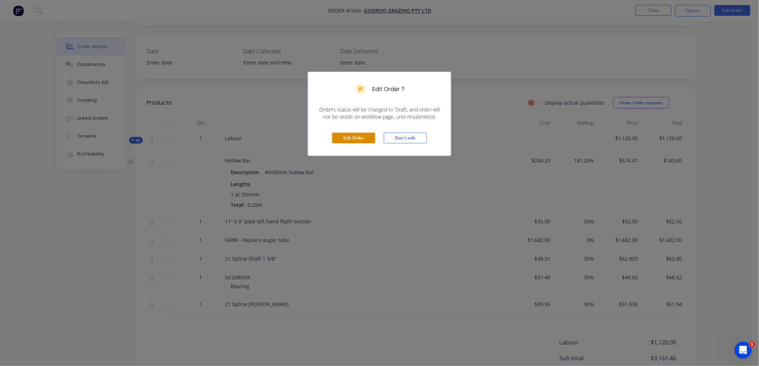
click at [362, 140] on button "Edit Order" at bounding box center [353, 138] width 43 height 11
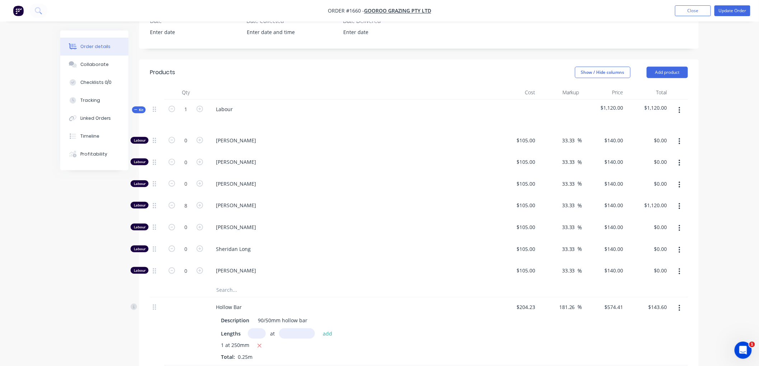
scroll to position [239, 0]
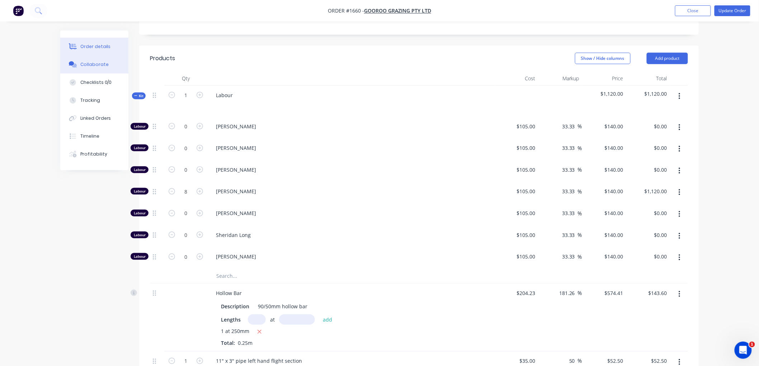
drag, startPoint x: 101, startPoint y: 68, endPoint x: 91, endPoint y: 72, distance: 10.9
click at [101, 68] on button "Collaborate" at bounding box center [94, 65] width 68 height 18
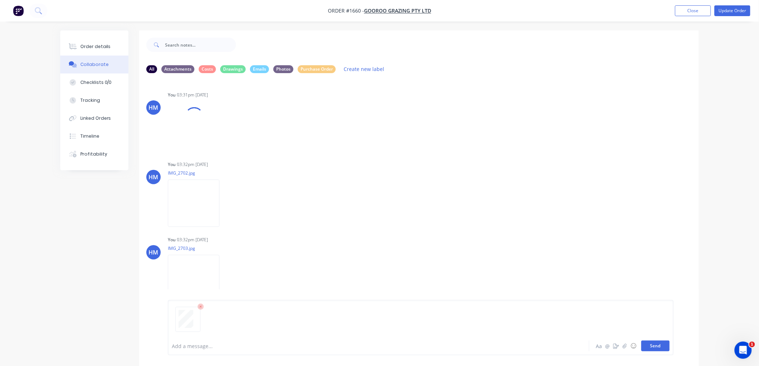
click at [658, 347] on button "Send" at bounding box center [655, 346] width 28 height 11
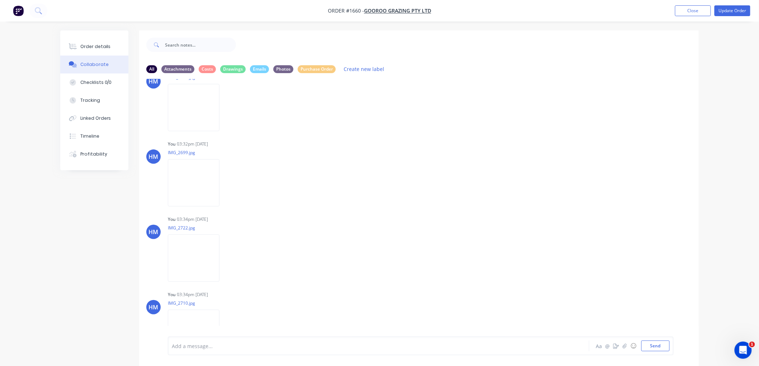
scroll to position [510, 0]
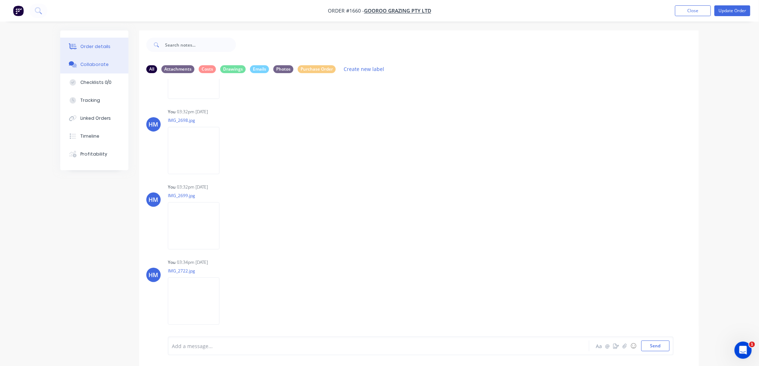
click at [97, 45] on div "Order details" at bounding box center [95, 46] width 30 height 6
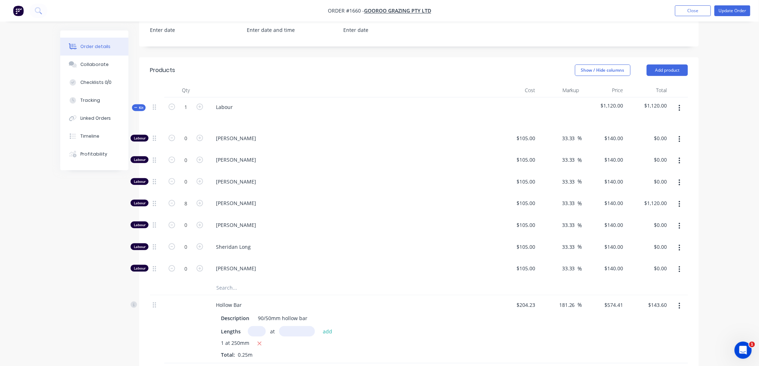
scroll to position [119, 0]
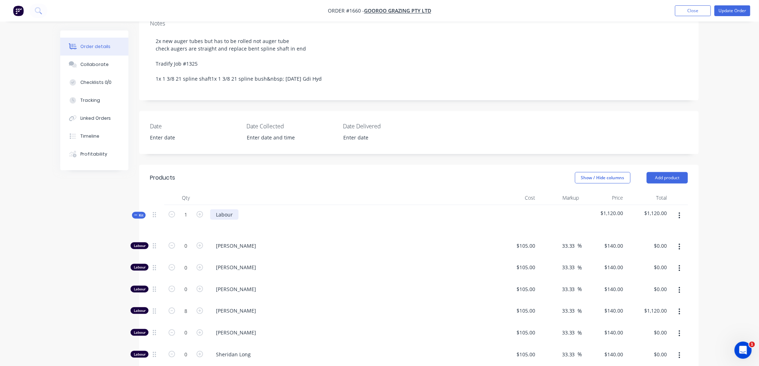
click at [236, 217] on div "Labour" at bounding box center [224, 214] width 28 height 10
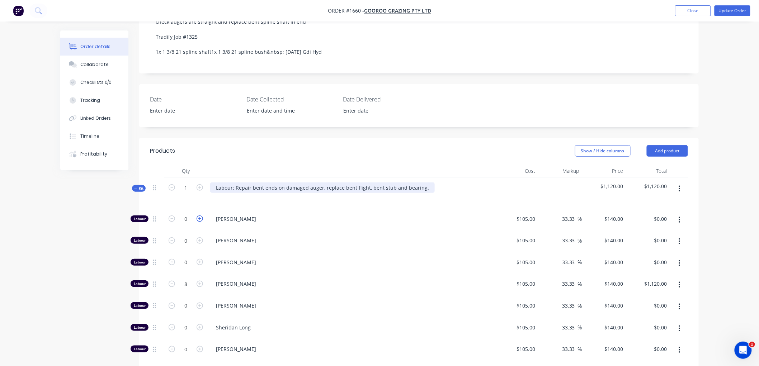
scroll to position [159, 0]
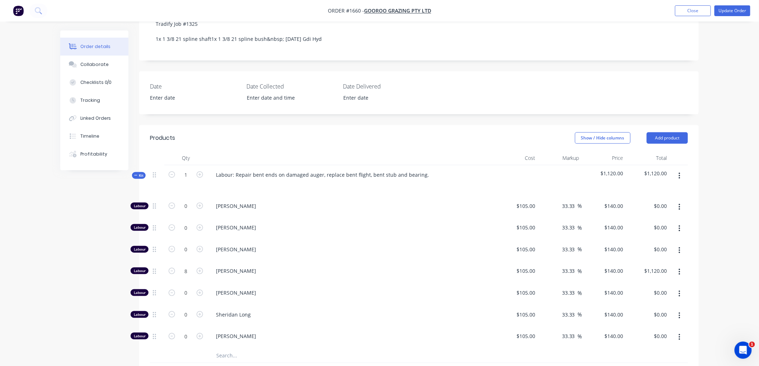
click at [134, 174] on icon at bounding box center [135, 176] width 3 height 4
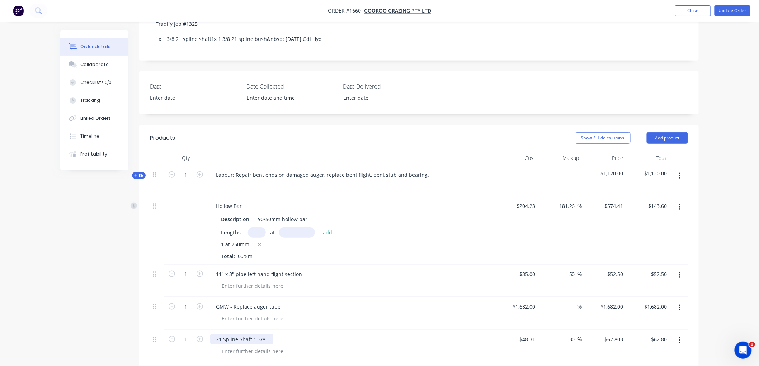
scroll to position [199, 0]
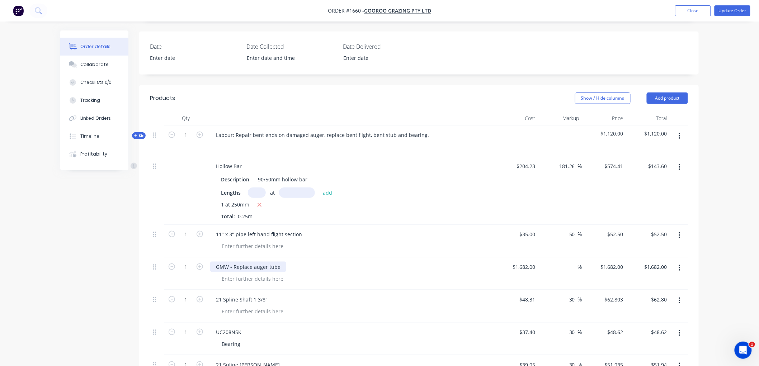
click at [280, 267] on div "GMW - Replace auger tube" at bounding box center [248, 267] width 76 height 10
drag, startPoint x: 277, startPoint y: 266, endPoint x: 287, endPoint y: 263, distance: 10.2
click at [280, 265] on div "GMW - Replace auger tube (see attached" at bounding box center [265, 267] width 110 height 10
drag, startPoint x: 250, startPoint y: 266, endPoint x: 271, endPoint y: 257, distance: 22.6
click at [252, 265] on div "GMW - Replace auger tubes(see attached" at bounding box center [265, 267] width 111 height 10
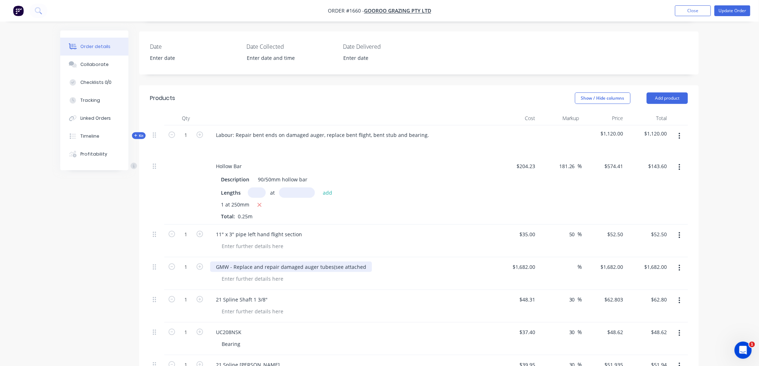
click at [361, 266] on div "GMW - Replace and repair damaged auger tubes(see attached" at bounding box center [291, 267] width 162 height 10
drag, startPoint x: 328, startPoint y: 266, endPoint x: 361, endPoint y: 267, distance: 32.6
click at [331, 265] on div "GMW - Replace and repair damaged auger tubes(see attached" at bounding box center [291, 267] width 162 height 10
click at [361, 267] on div "GMW - Replace and repair damaged auger tubes see attached" at bounding box center [291, 267] width 162 height 10
drag, startPoint x: 88, startPoint y: 65, endPoint x: 232, endPoint y: 75, distance: 143.7
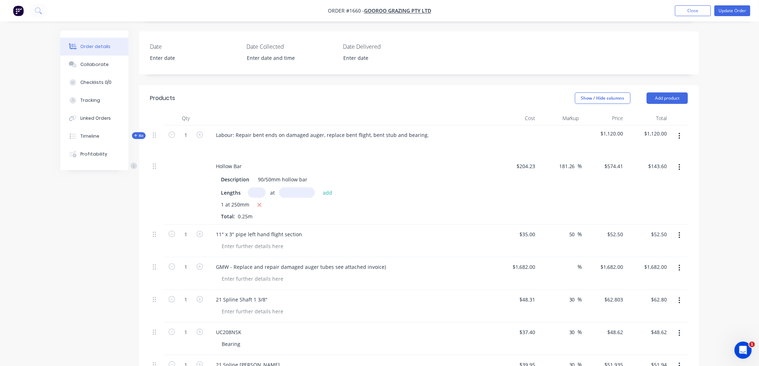
click at [89, 65] on div "Collaborate" at bounding box center [94, 64] width 28 height 6
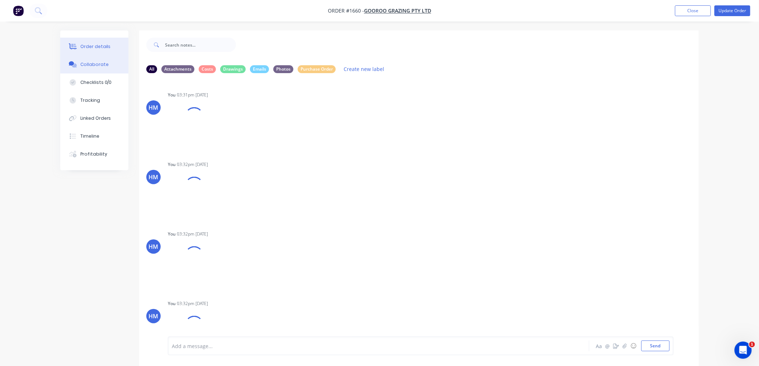
click at [101, 42] on button "Order details" at bounding box center [94, 47] width 68 height 18
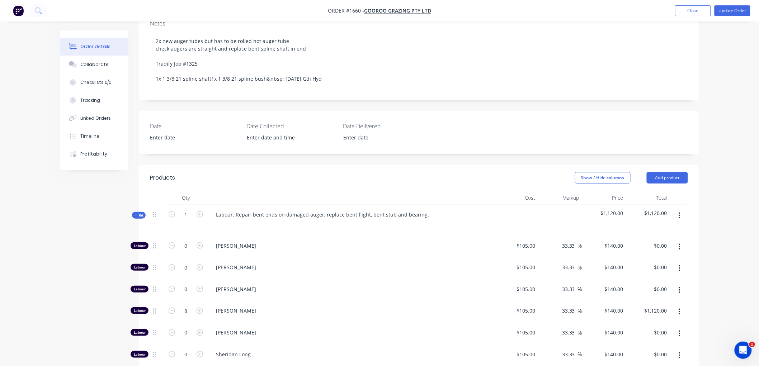
scroll to position [159, 0]
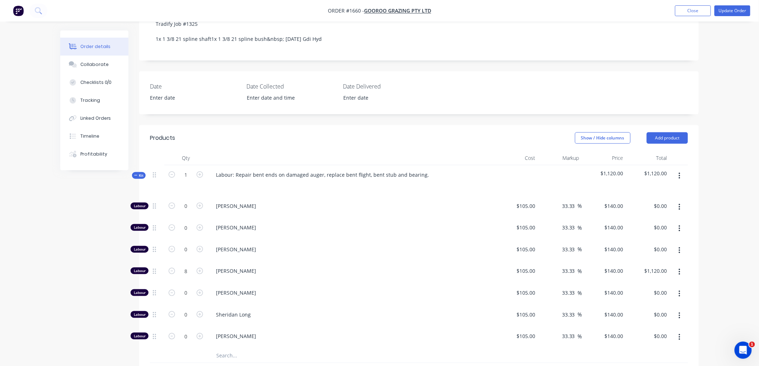
click at [138, 175] on span "Kit" at bounding box center [138, 175] width 9 height 5
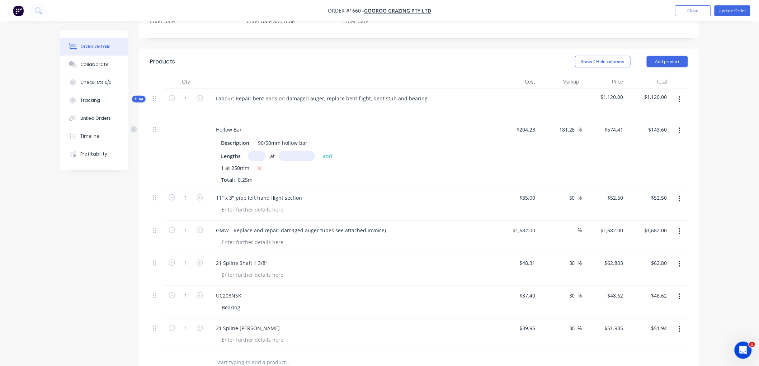
scroll to position [239, 0]
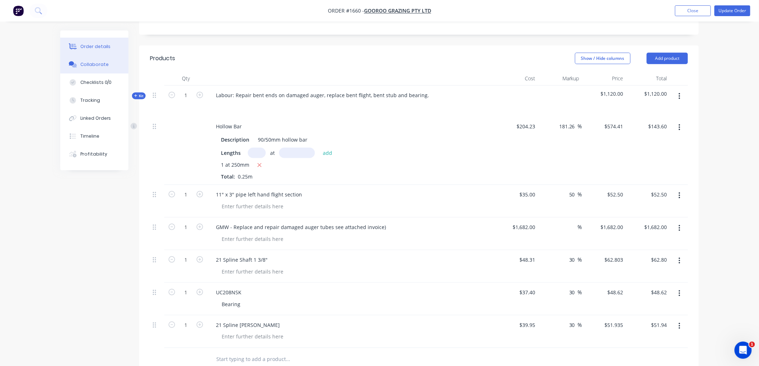
click at [94, 64] on div "Collaborate" at bounding box center [94, 64] width 28 height 6
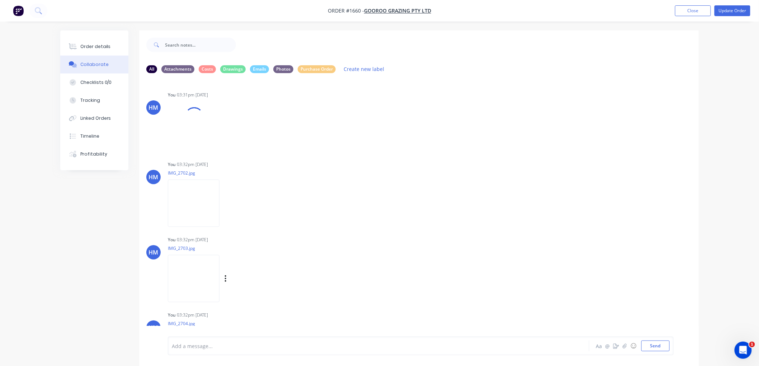
click at [184, 274] on img at bounding box center [194, 278] width 52 height 47
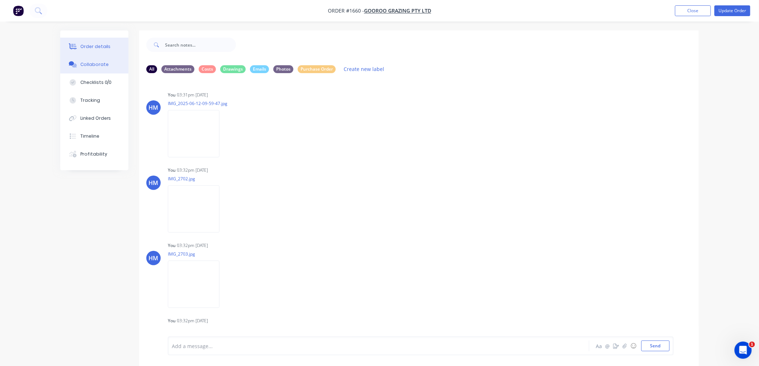
click at [99, 45] on div "Order details" at bounding box center [95, 46] width 30 height 6
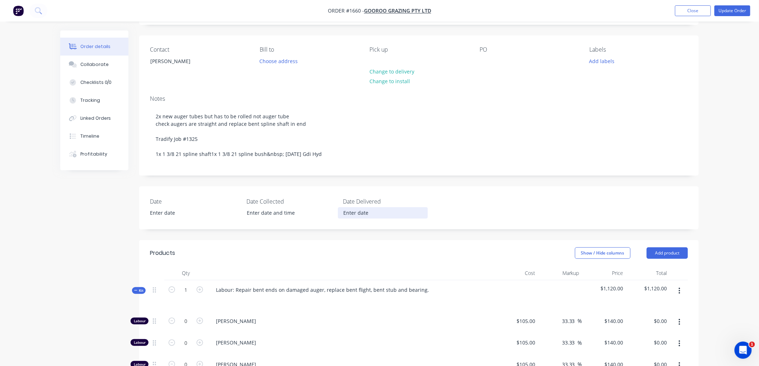
scroll to position [159, 0]
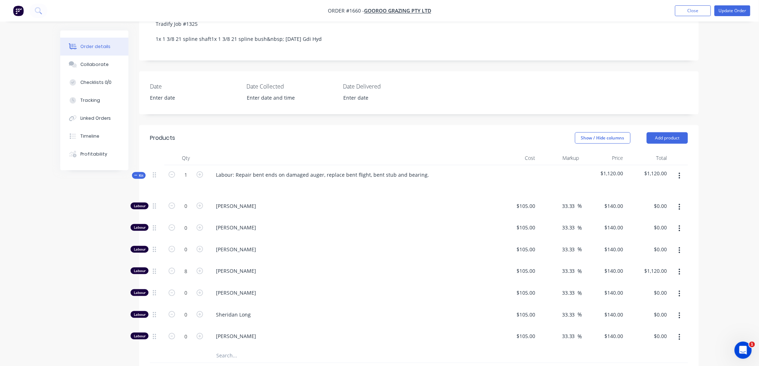
click at [134, 176] on icon at bounding box center [135, 176] width 3 height 4
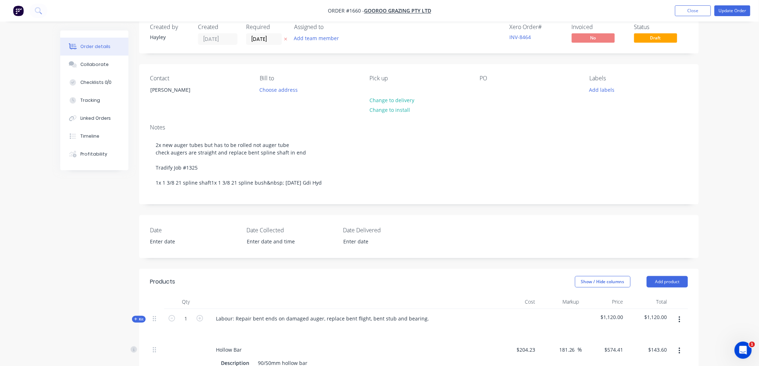
scroll to position [0, 0]
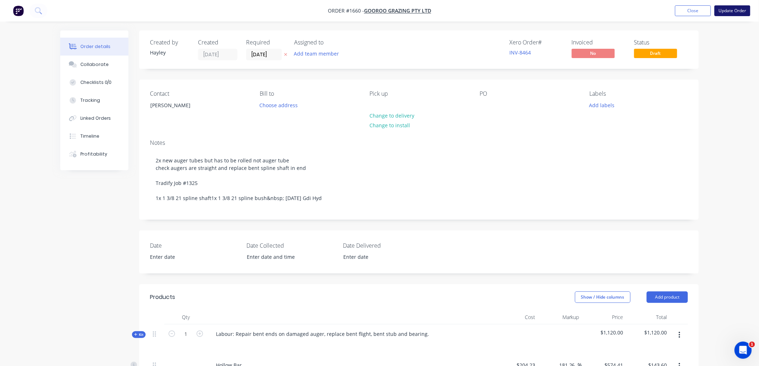
click at [732, 10] on button "Update Order" at bounding box center [732, 10] width 36 height 11
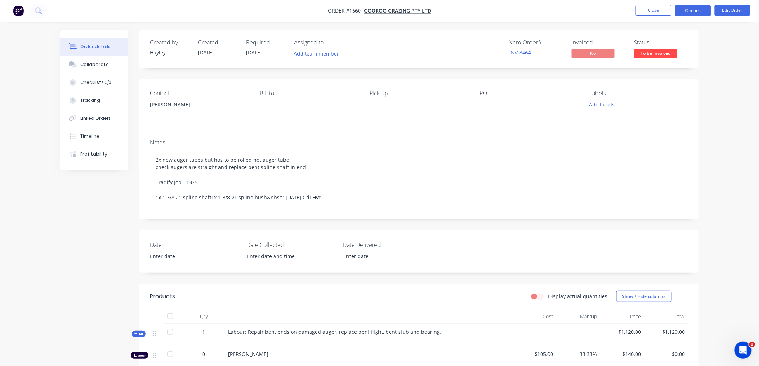
click at [688, 9] on button "Options" at bounding box center [693, 10] width 36 height 11
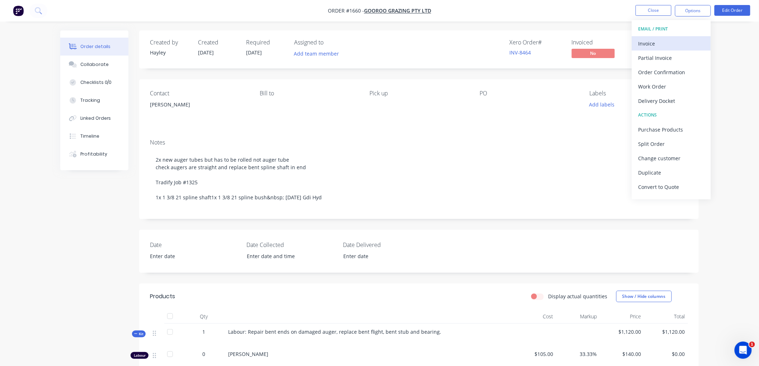
click at [654, 37] on button "Invoice" at bounding box center [671, 43] width 79 height 14
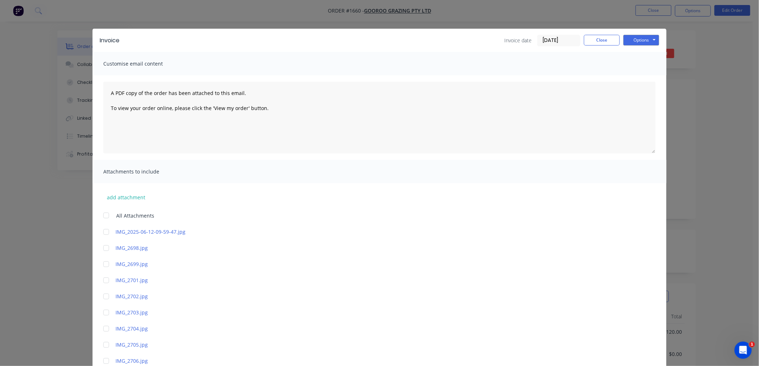
click at [560, 36] on input "[DATE]" at bounding box center [558, 40] width 42 height 11
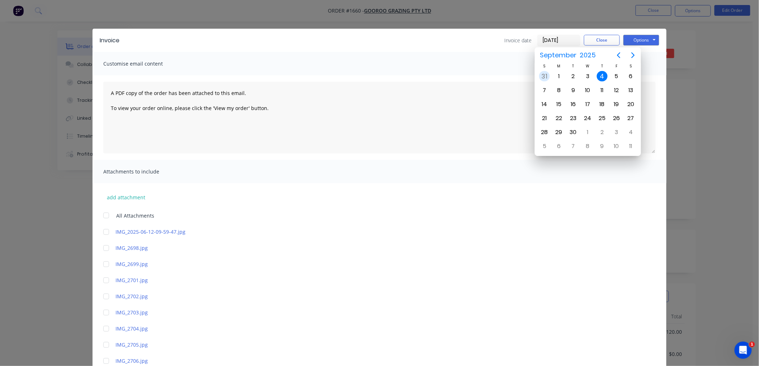
click at [544, 77] on div "31" at bounding box center [544, 76] width 11 height 11
type input "31/08/25"
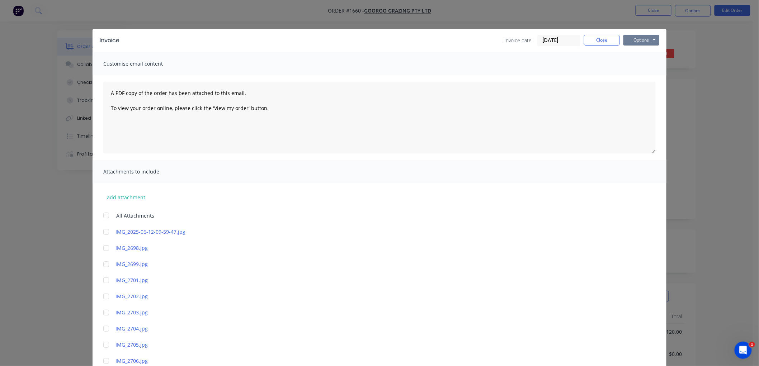
click at [641, 42] on button "Options" at bounding box center [641, 40] width 36 height 11
click at [651, 56] on button "Preview" at bounding box center [646, 53] width 46 height 12
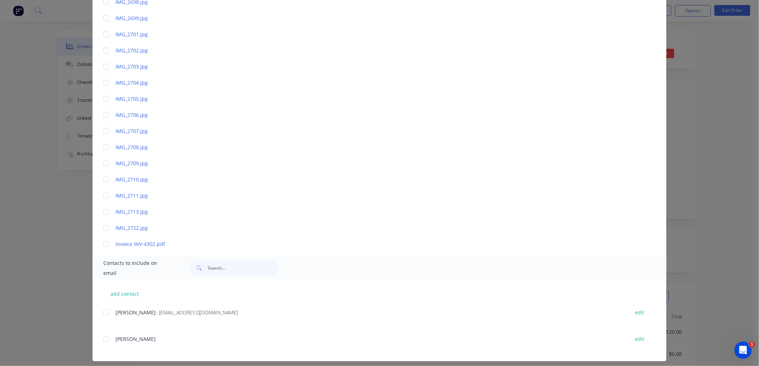
scroll to position [251, 0]
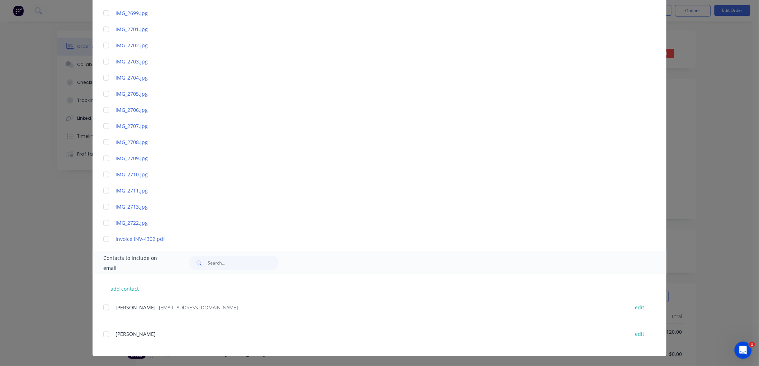
click at [102, 239] on div at bounding box center [106, 239] width 14 height 14
click at [104, 309] on div at bounding box center [106, 307] width 14 height 14
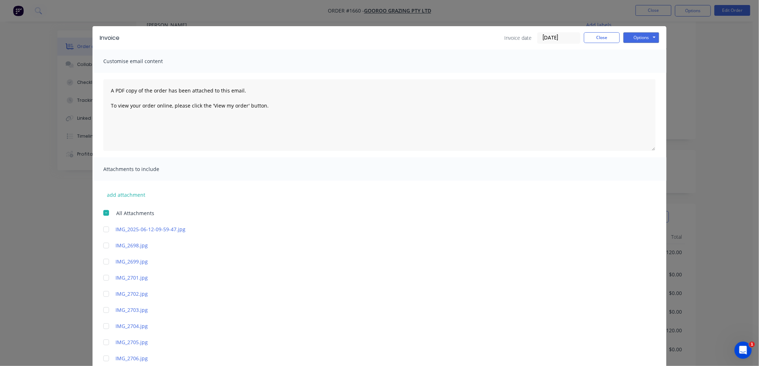
scroll to position [0, 0]
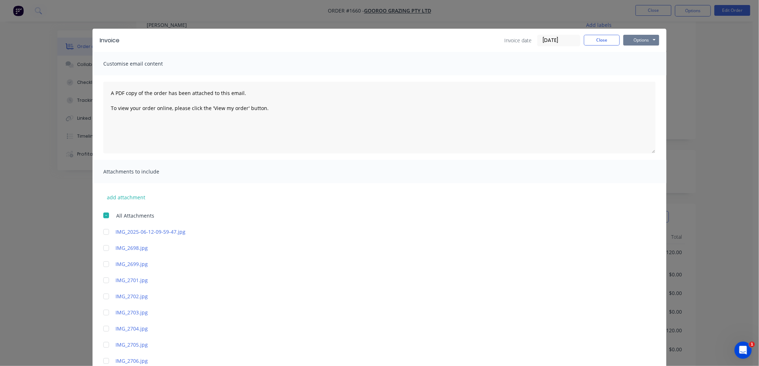
click at [637, 38] on button "Options" at bounding box center [641, 40] width 36 height 11
click at [643, 75] on button "Email" at bounding box center [646, 77] width 46 height 12
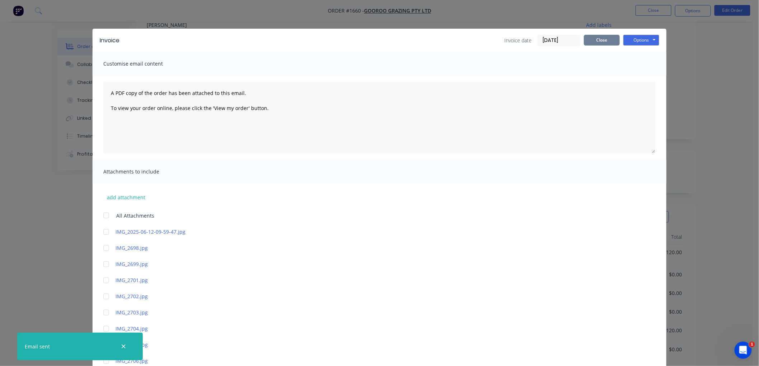
click at [600, 40] on button "Close" at bounding box center [602, 40] width 36 height 11
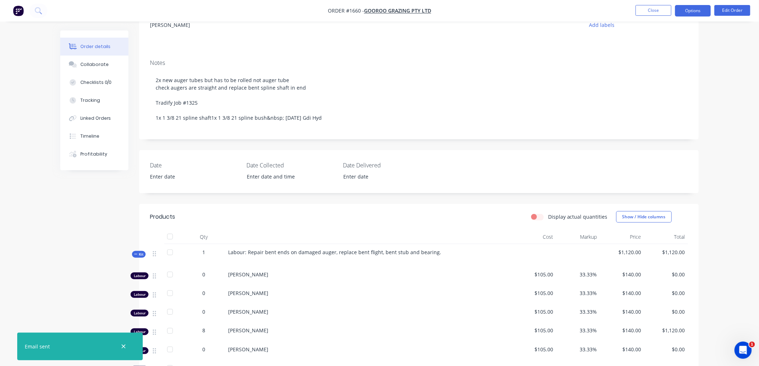
click at [698, 9] on button "Options" at bounding box center [693, 10] width 36 height 11
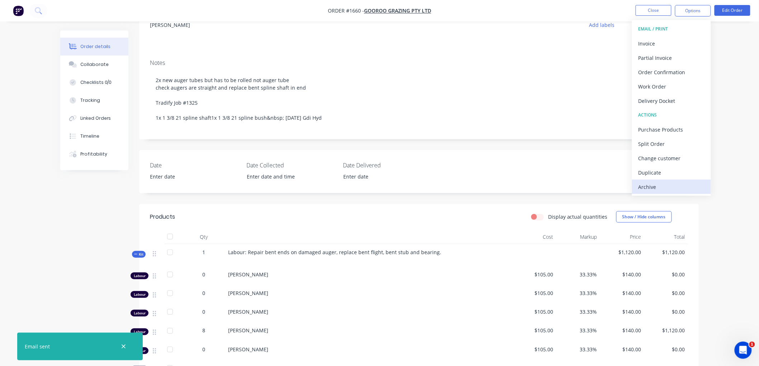
click at [672, 183] on div "Archive" at bounding box center [671, 187] width 66 height 10
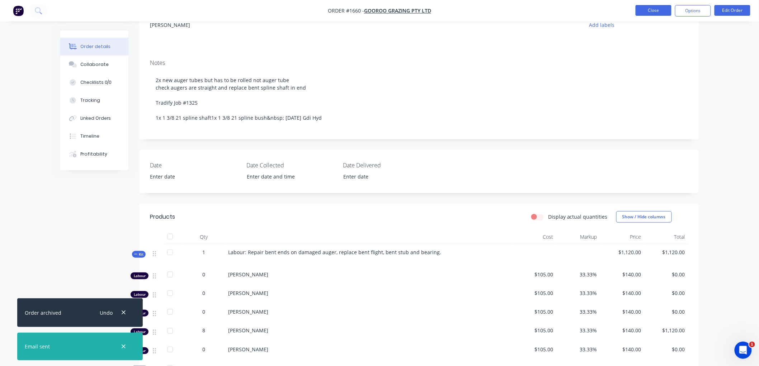
click at [656, 10] on button "Close" at bounding box center [653, 10] width 36 height 11
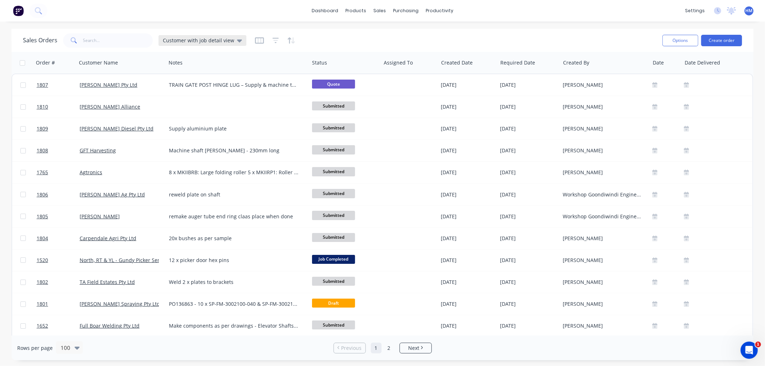
click at [186, 42] on span "Customer with job detail view" at bounding box center [198, 41] width 71 height 8
click at [178, 130] on button "Invoice" at bounding box center [202, 130] width 82 height 8
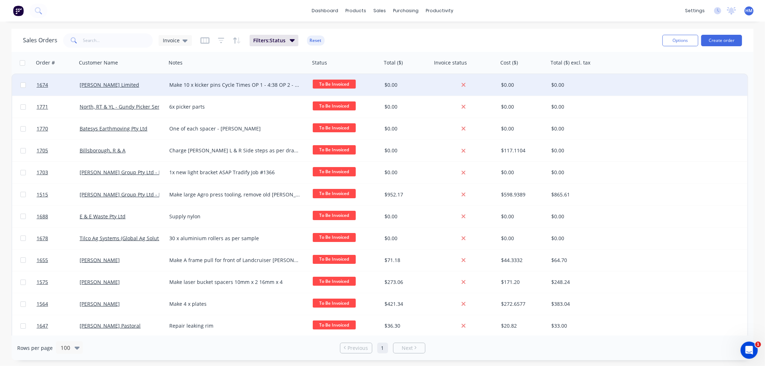
click at [155, 82] on div "[PERSON_NAME] Limited" at bounding box center [120, 84] width 80 height 7
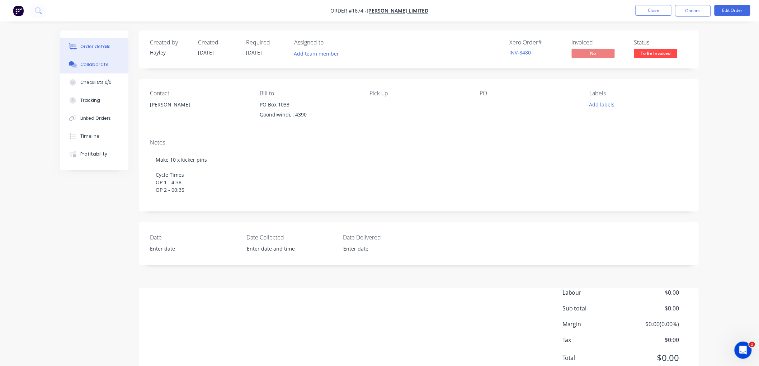
click at [112, 71] on button "Collaborate" at bounding box center [94, 65] width 68 height 18
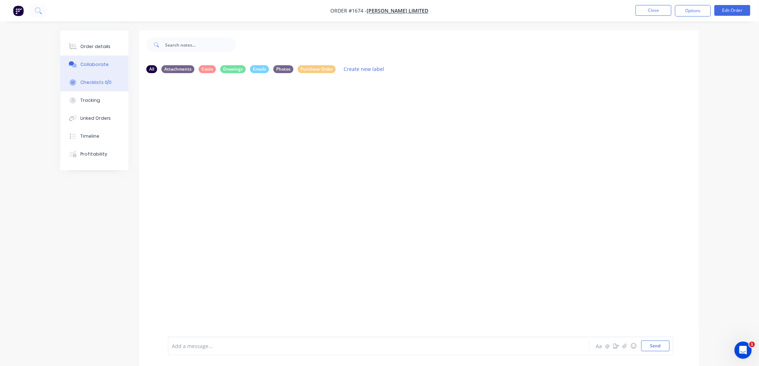
click at [99, 78] on button "Checklists 0/0" at bounding box center [94, 82] width 68 height 18
type textarea "x"
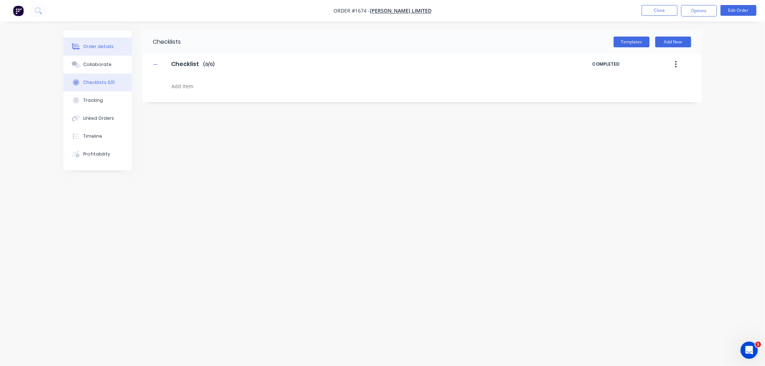
click at [100, 48] on div "Order details" at bounding box center [98, 46] width 30 height 6
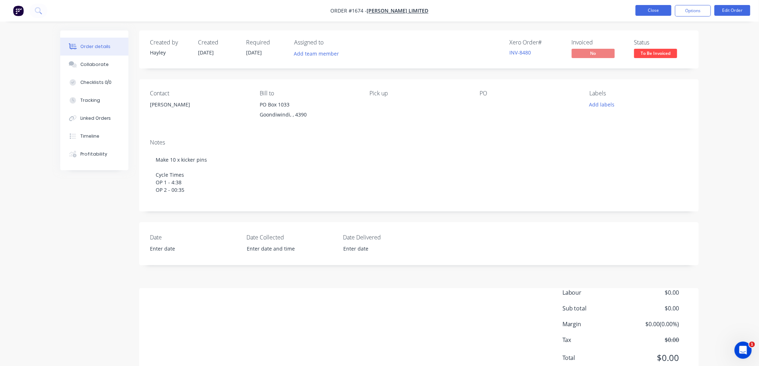
click at [655, 9] on button "Close" at bounding box center [653, 10] width 36 height 11
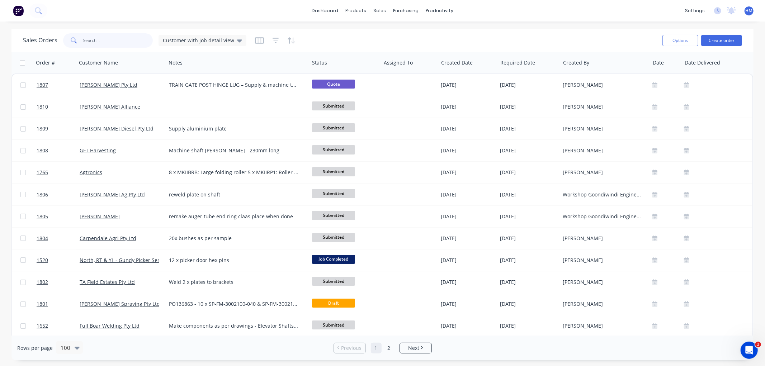
click at [109, 39] on input "text" at bounding box center [118, 40] width 70 height 14
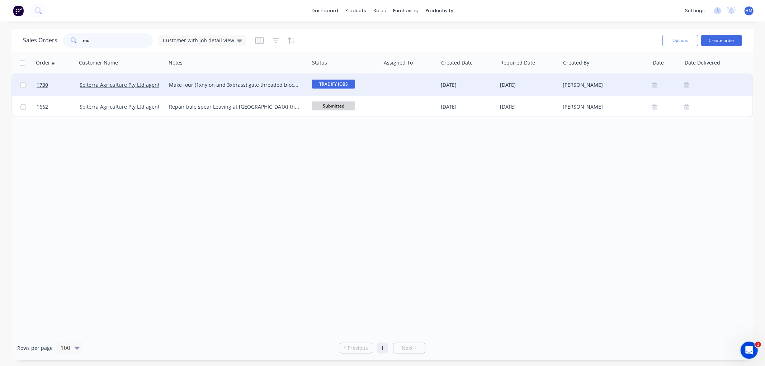
type input "m"
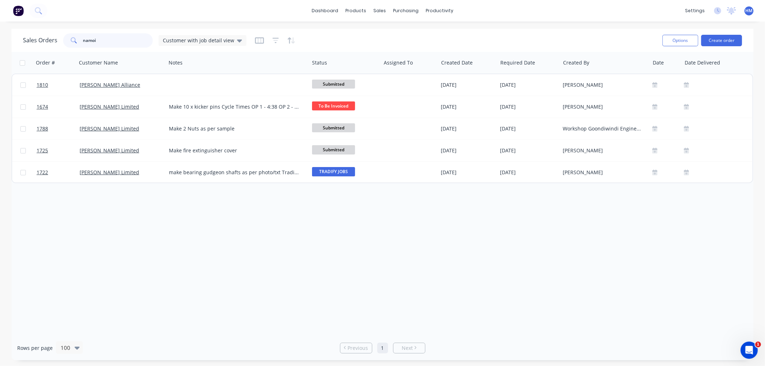
type input "namoi"
